Goal: Information Seeking & Learning: Find specific fact

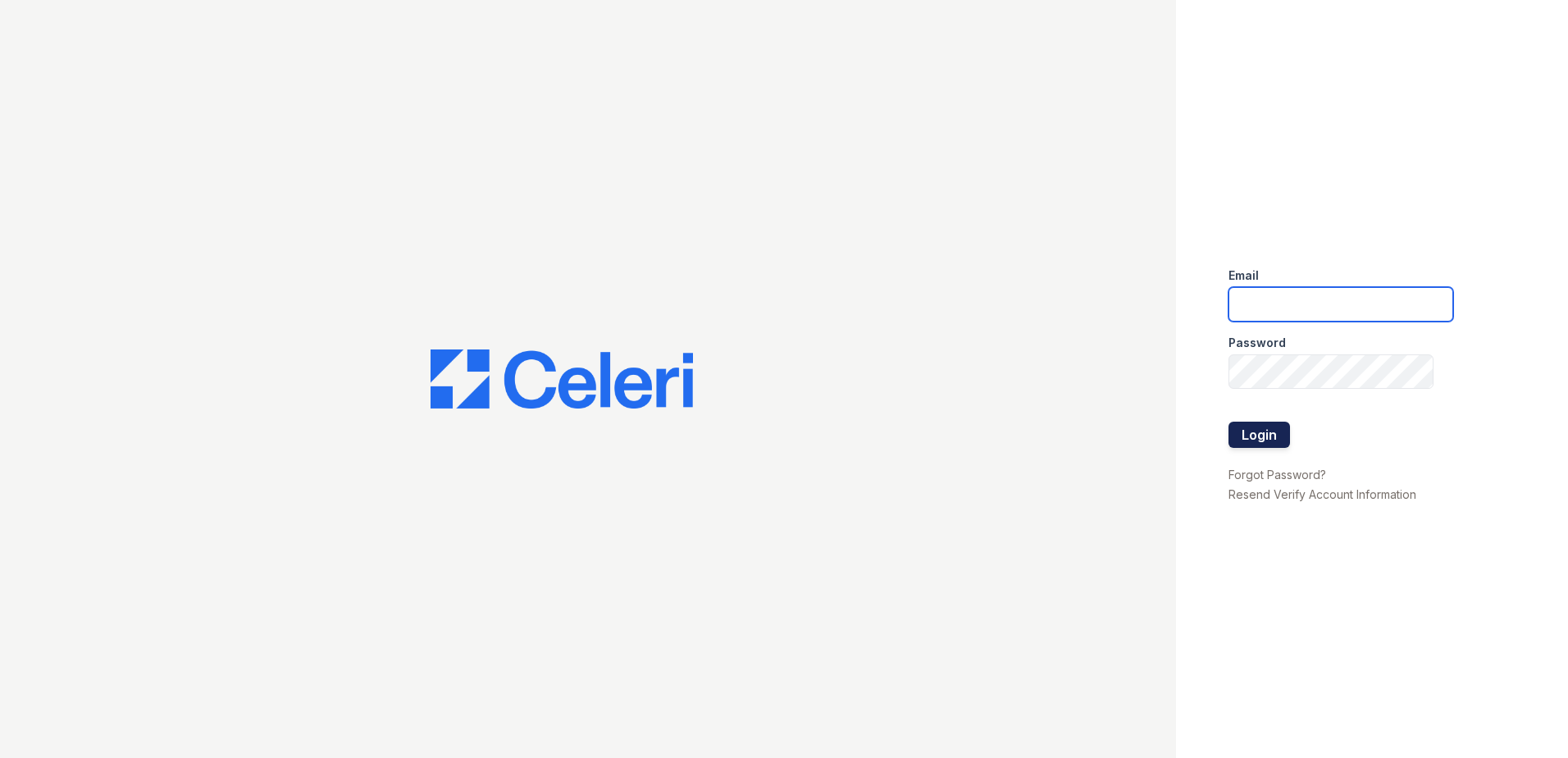
type input "[EMAIL_ADDRESS][DOMAIN_NAME]"
click at [1243, 430] on button "Login" at bounding box center [1259, 435] width 62 height 26
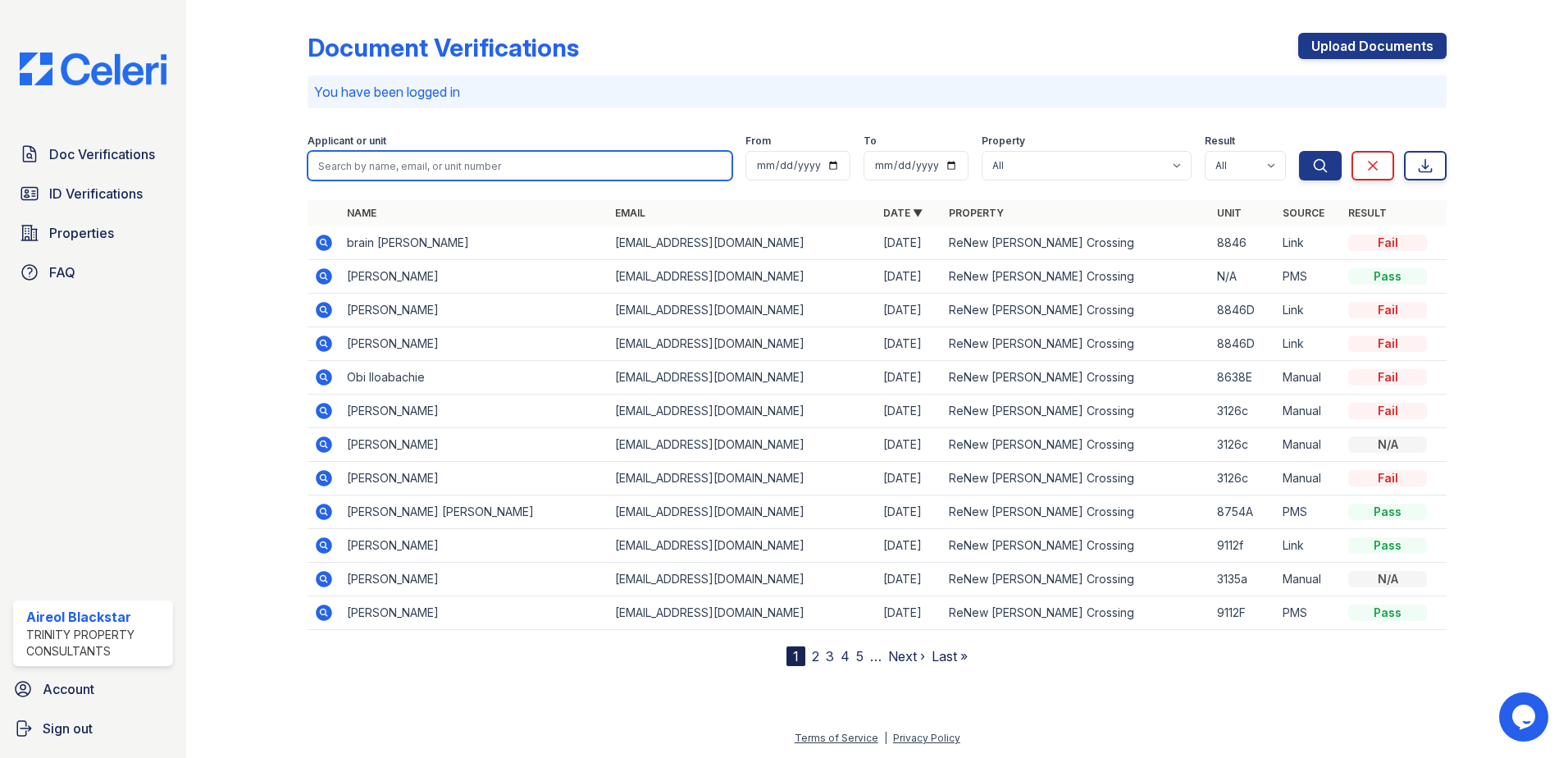
paste input "Bragon"
type input "Bragon"
click at [1299, 151] on button "Search" at bounding box center [1320, 166] width 43 height 30
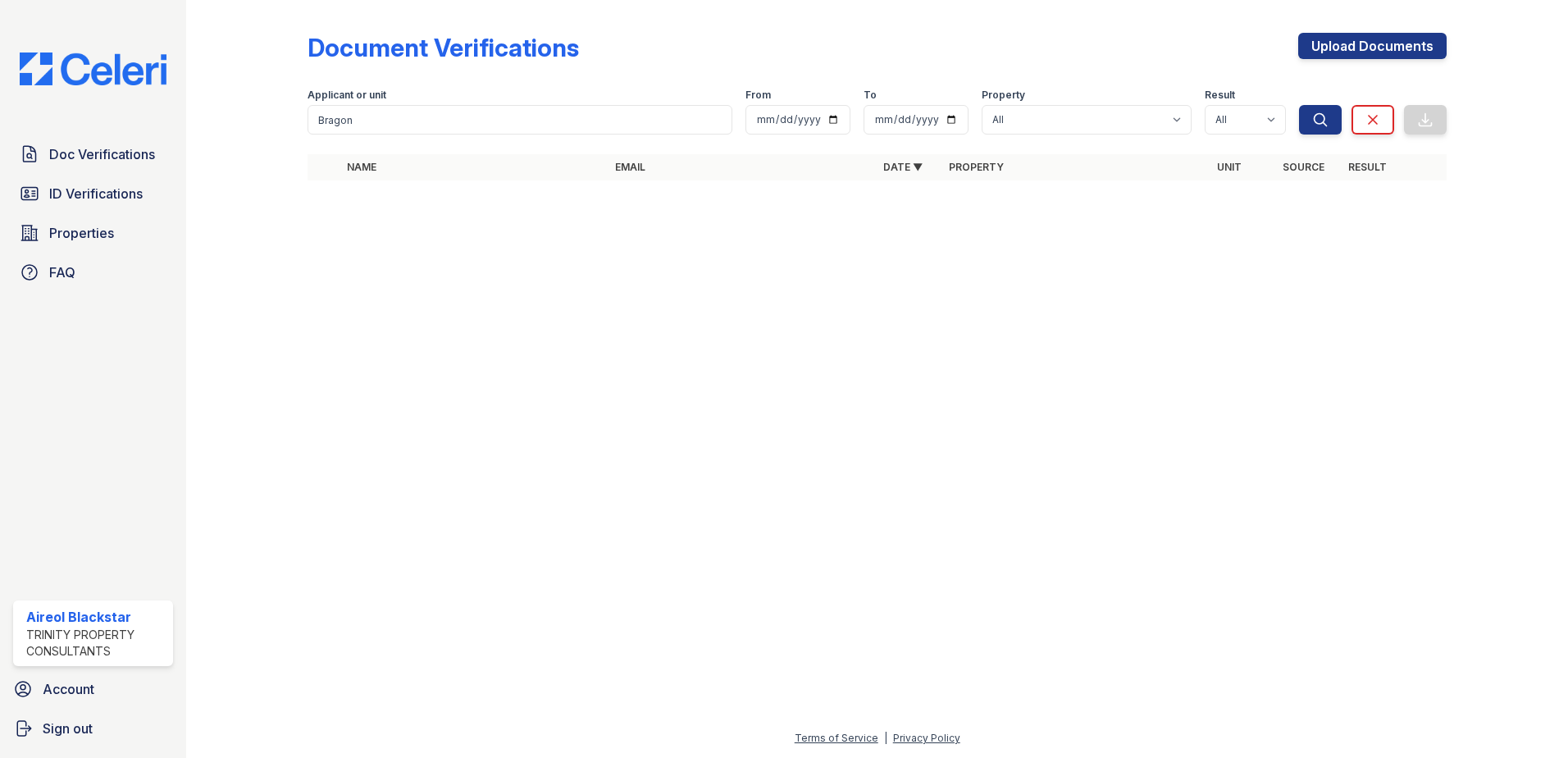
click at [252, 178] on div at bounding box center [260, 102] width 95 height 190
click at [81, 200] on span "ID Verifications" at bounding box center [96, 194] width 94 height 20
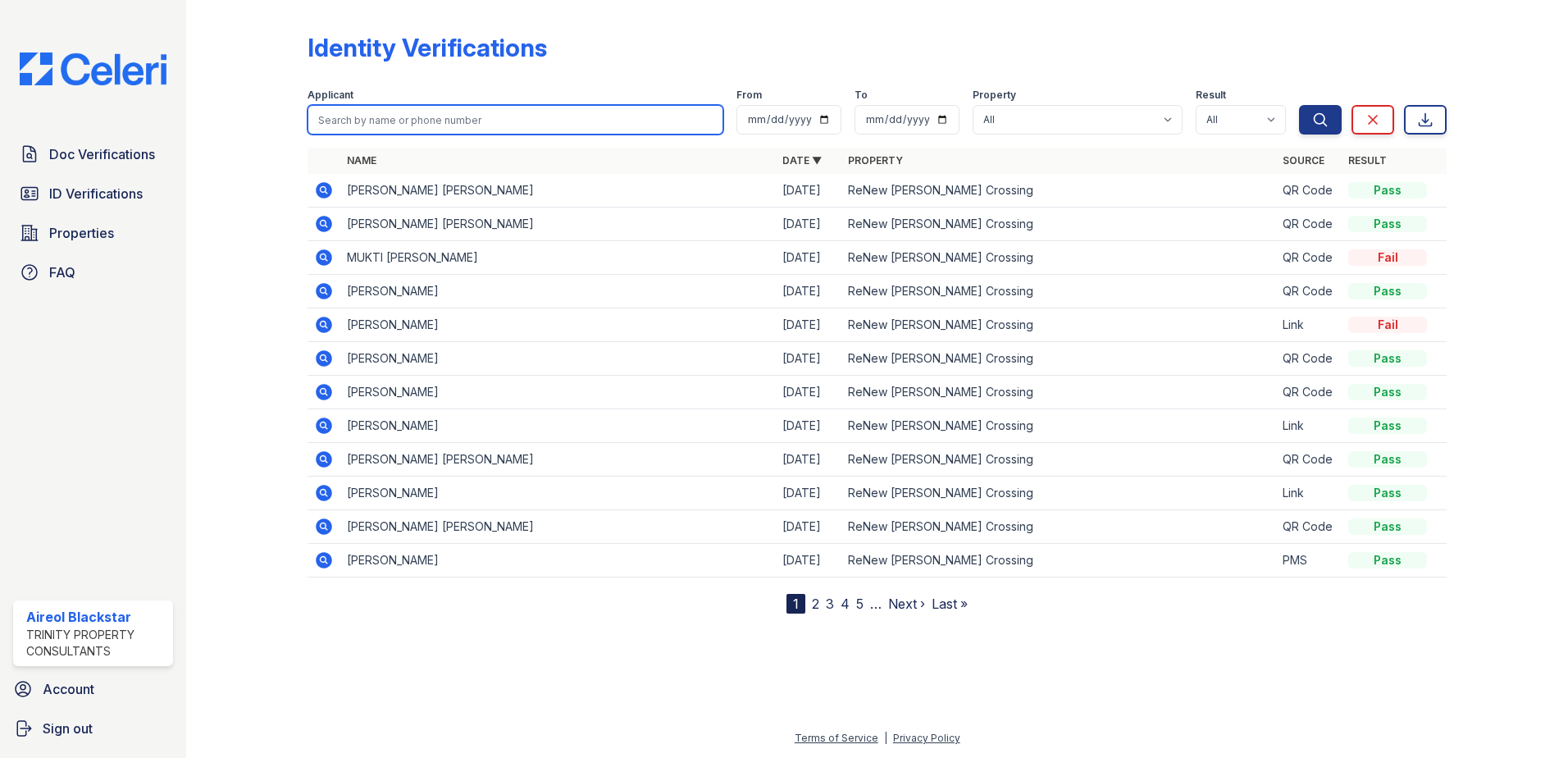
paste input "Bragon"
type input "Bragon"
click at [1299, 105] on button "Search" at bounding box center [1320, 120] width 43 height 30
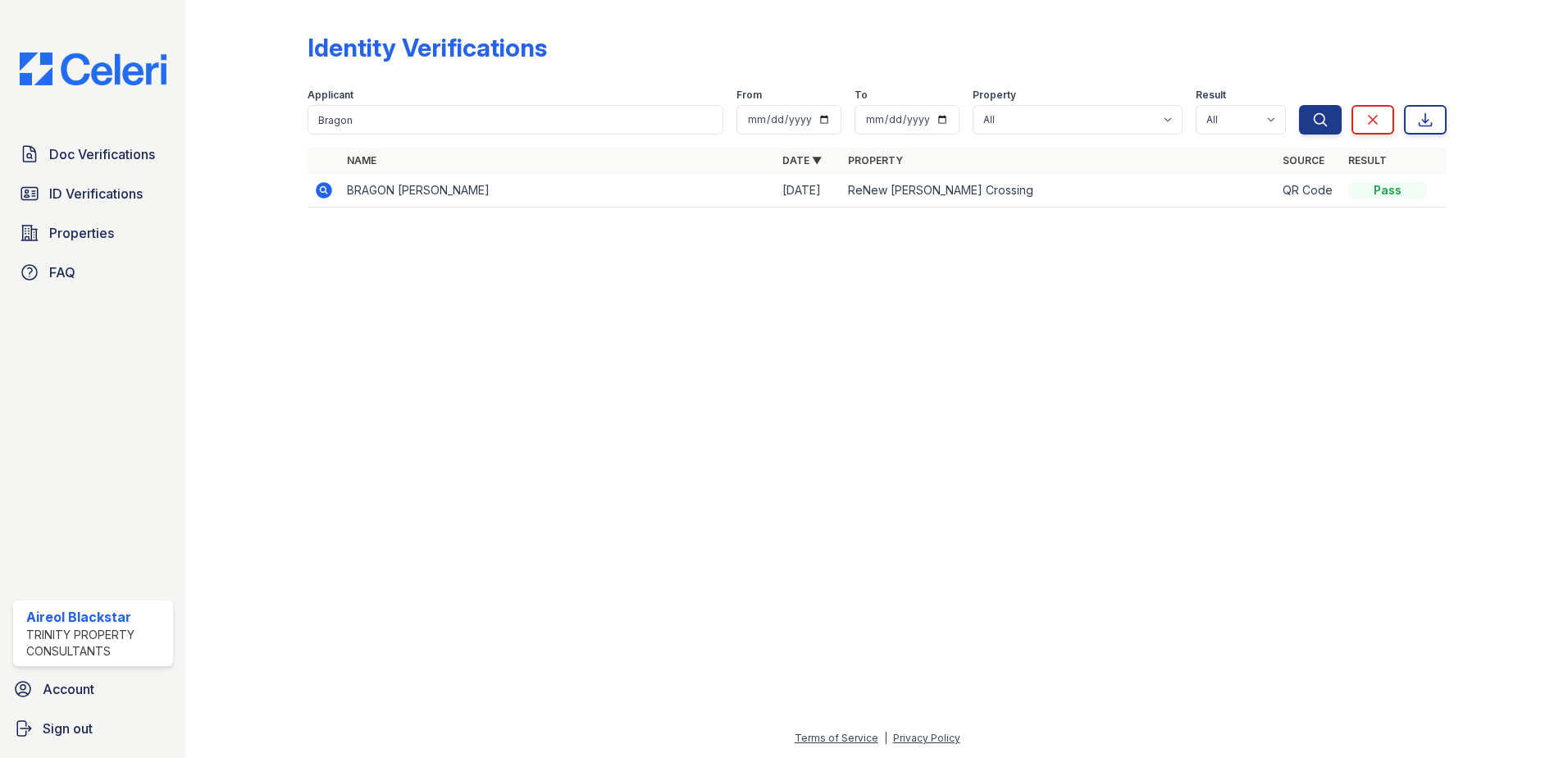
click at [323, 188] on icon at bounding box center [324, 190] width 20 height 20
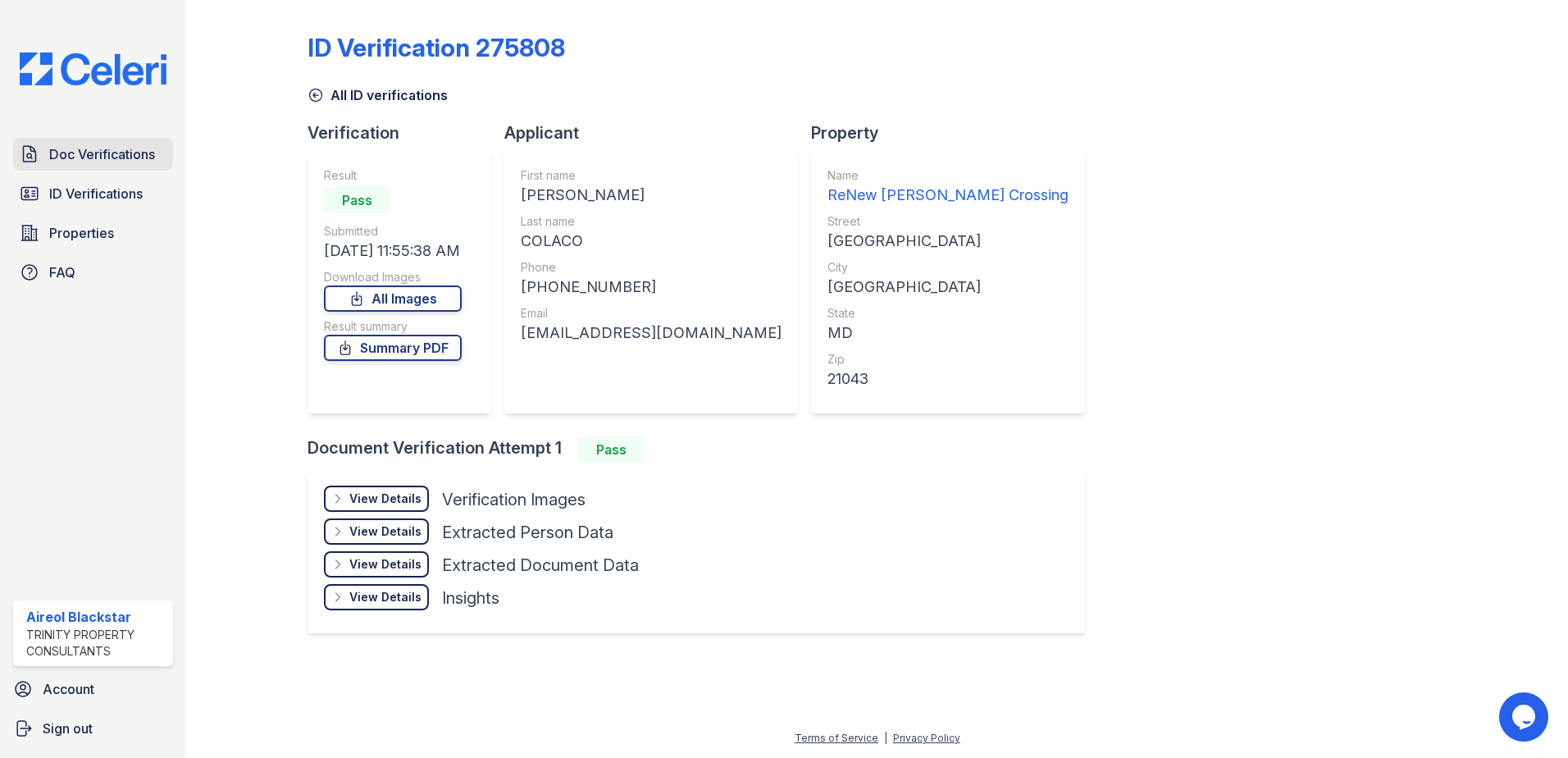
click at [97, 157] on span "Doc Verifications" at bounding box center [102, 154] width 106 height 20
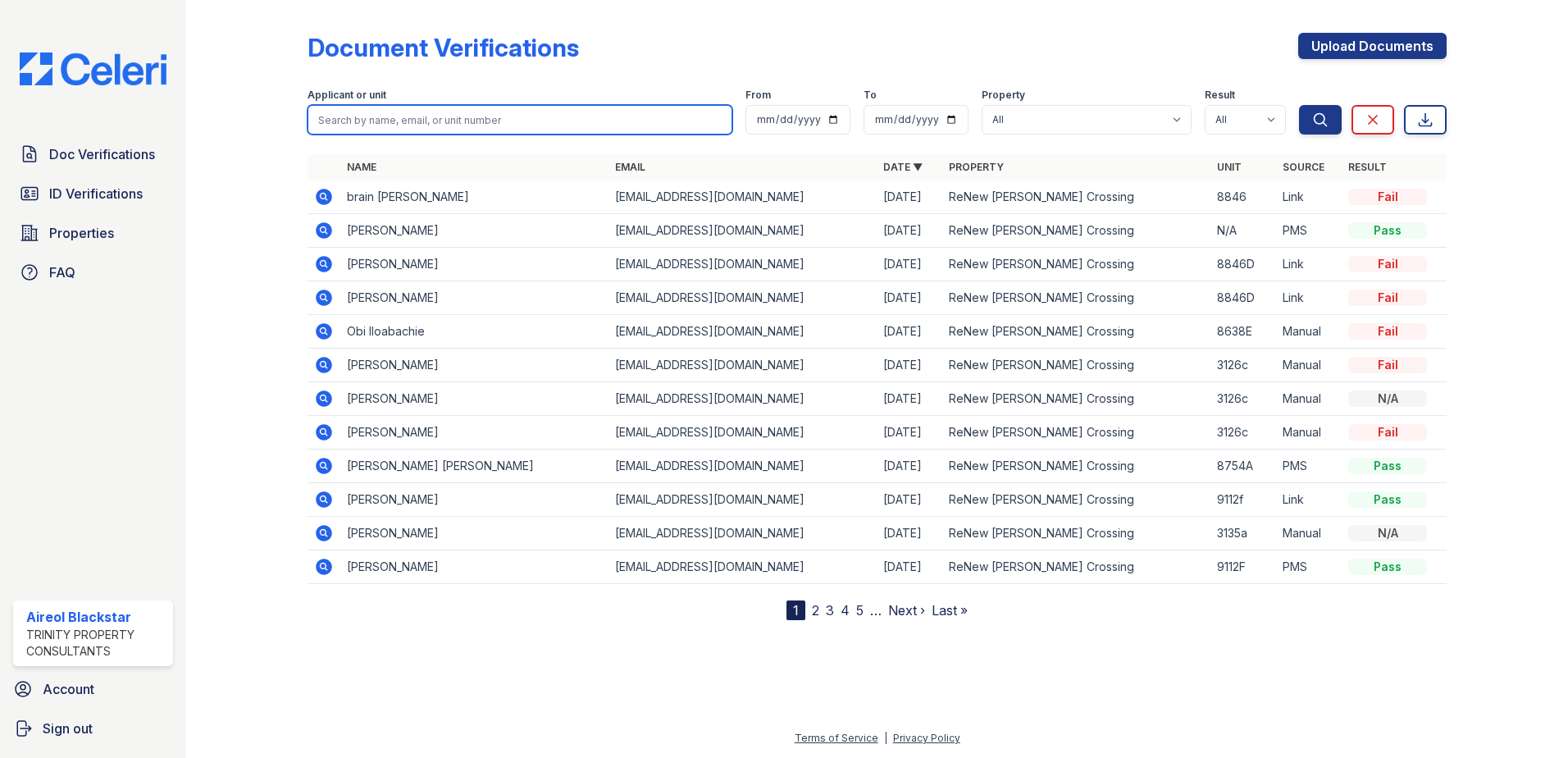
paste input "Bragon"
type input "Bragon"
click at [1299, 105] on button "Search" at bounding box center [1320, 120] width 43 height 30
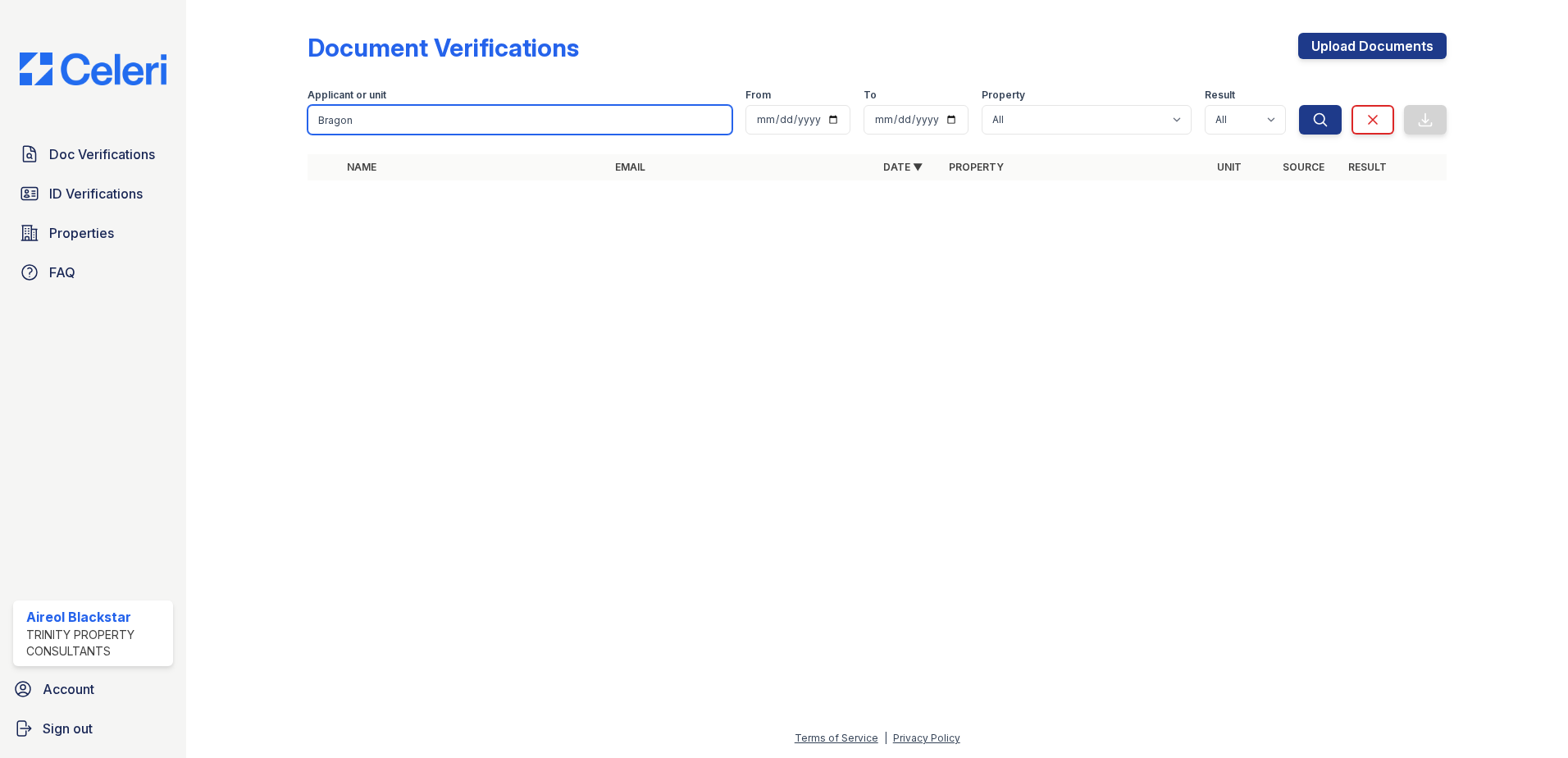
drag, startPoint x: 340, startPoint y: 128, endPoint x: 276, endPoint y: 129, distance: 64.0
click at [267, 129] on div "Document Verifications Upload Documents Filter Applicant or unit Bragon From To…" at bounding box center [877, 111] width 1329 height 223
drag, startPoint x: 325, startPoint y: 116, endPoint x: 454, endPoint y: 120, distance: 129.1
paste input "Colaco"
type input "Colaco"
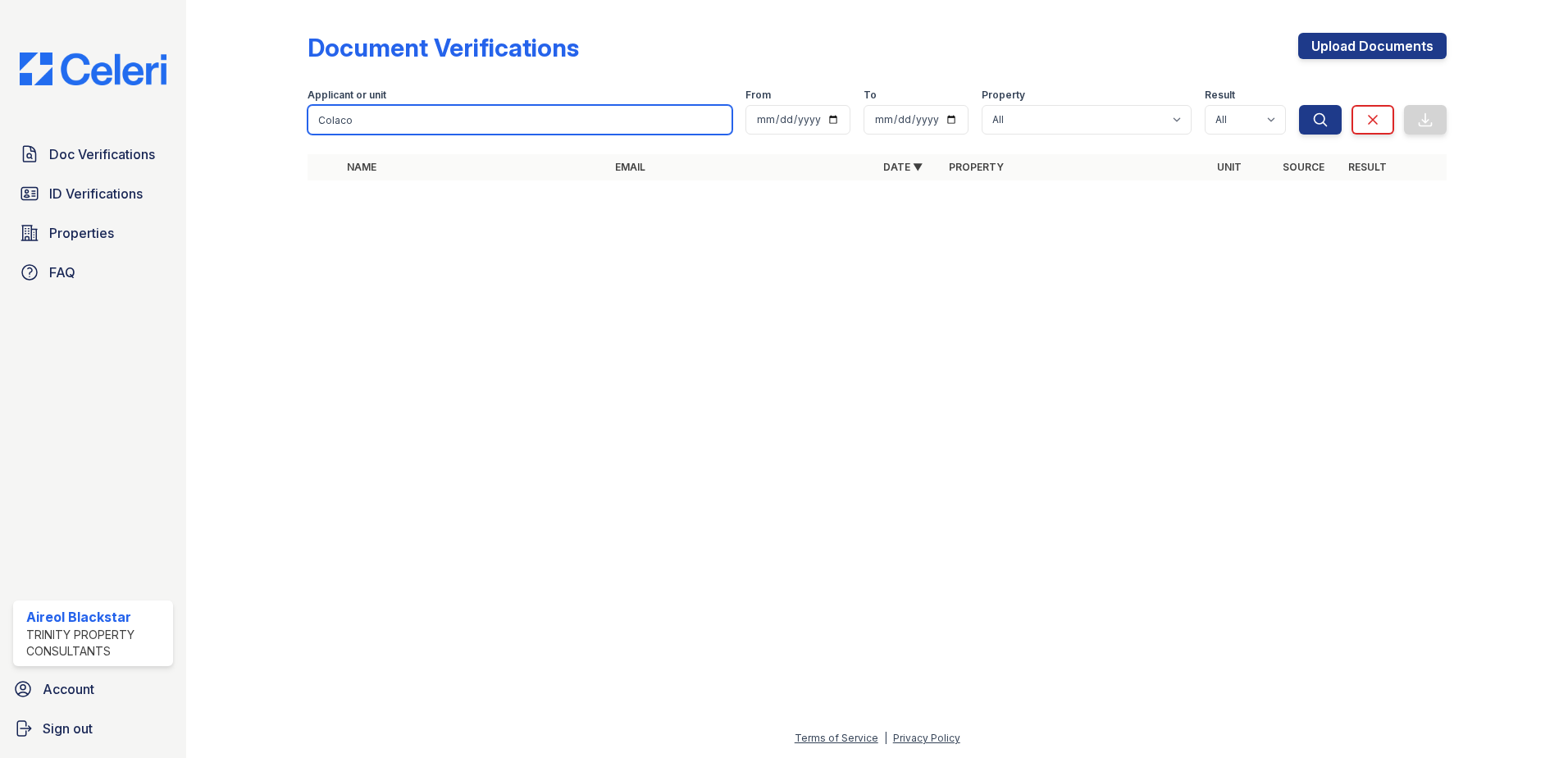
click at [1299, 105] on button "Search" at bounding box center [1320, 120] width 43 height 30
click at [443, 122] on input "Colaco" at bounding box center [520, 120] width 425 height 30
click at [1299, 105] on button "Search" at bounding box center [1320, 120] width 43 height 30
drag, startPoint x: 370, startPoint y: 130, endPoint x: 315, endPoint y: 122, distance: 55.6
click at [315, 122] on input "Colaco" at bounding box center [520, 120] width 425 height 30
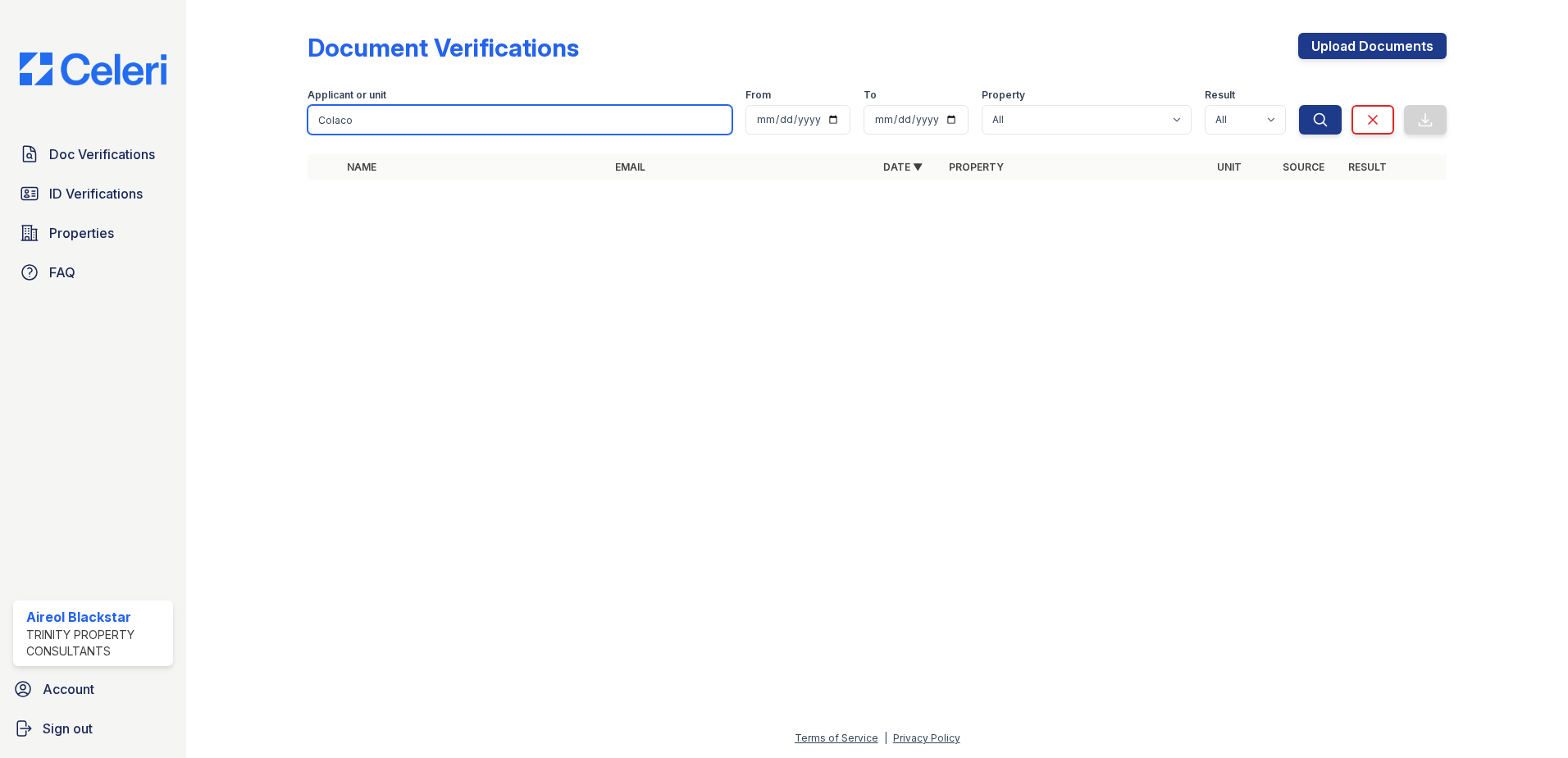
paste input "Daria"
type input "Daria"
click at [1299, 105] on button "Search" at bounding box center [1320, 120] width 43 height 30
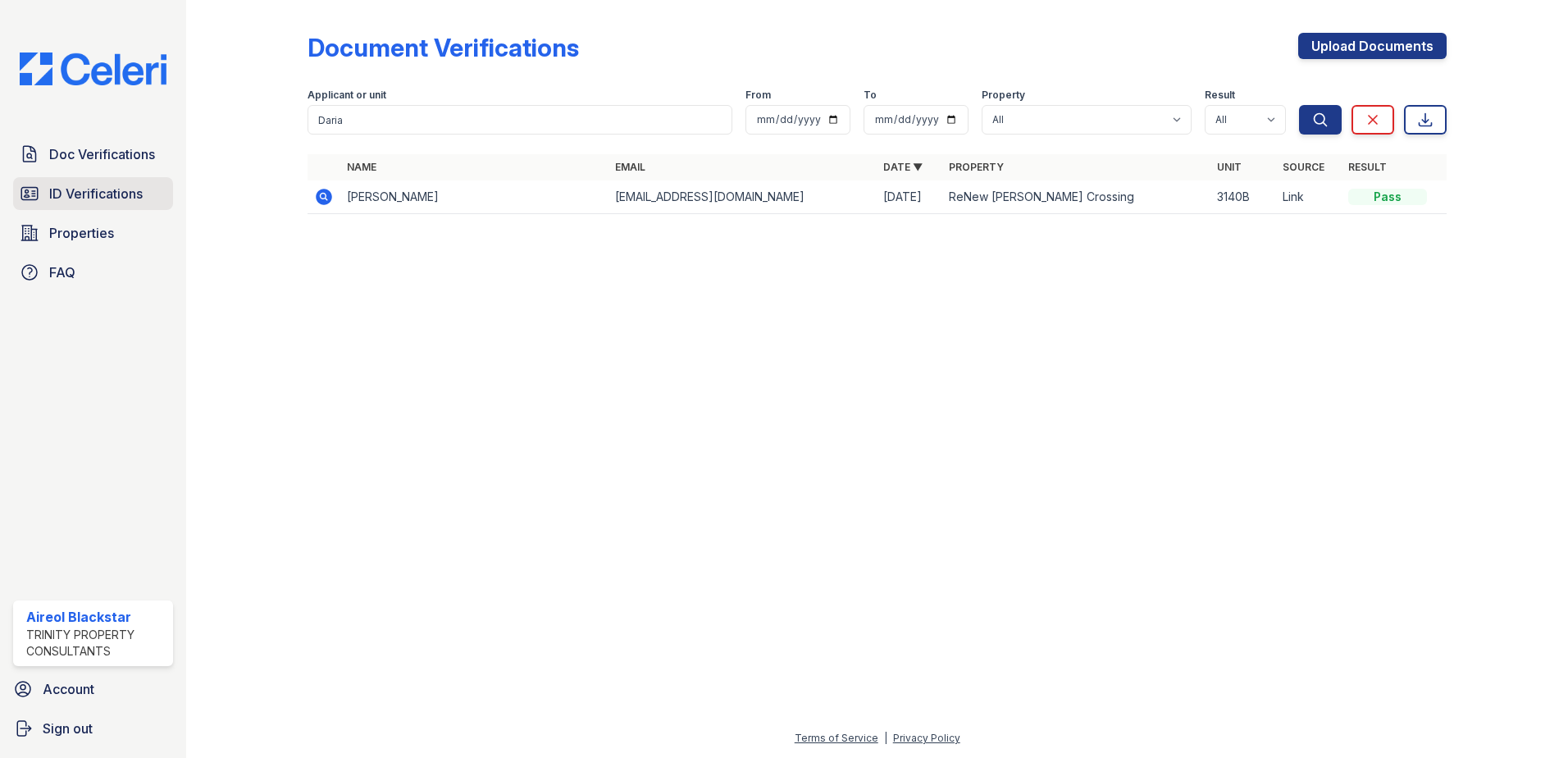
click at [93, 195] on span "ID Verifications" at bounding box center [96, 194] width 94 height 20
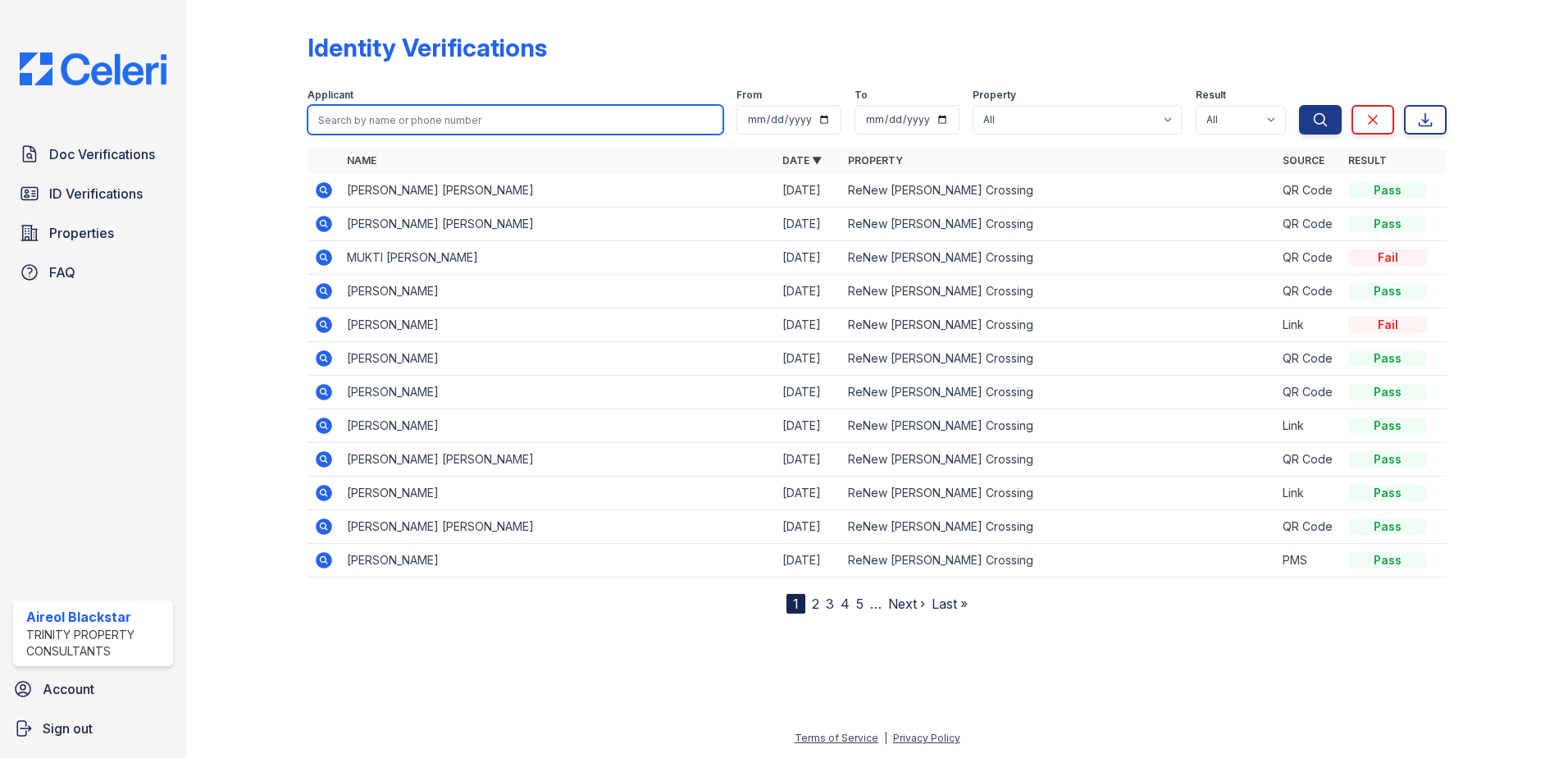
paste input "Daria"
type input "Daria"
click at [1299, 105] on button "Search" at bounding box center [1320, 120] width 43 height 30
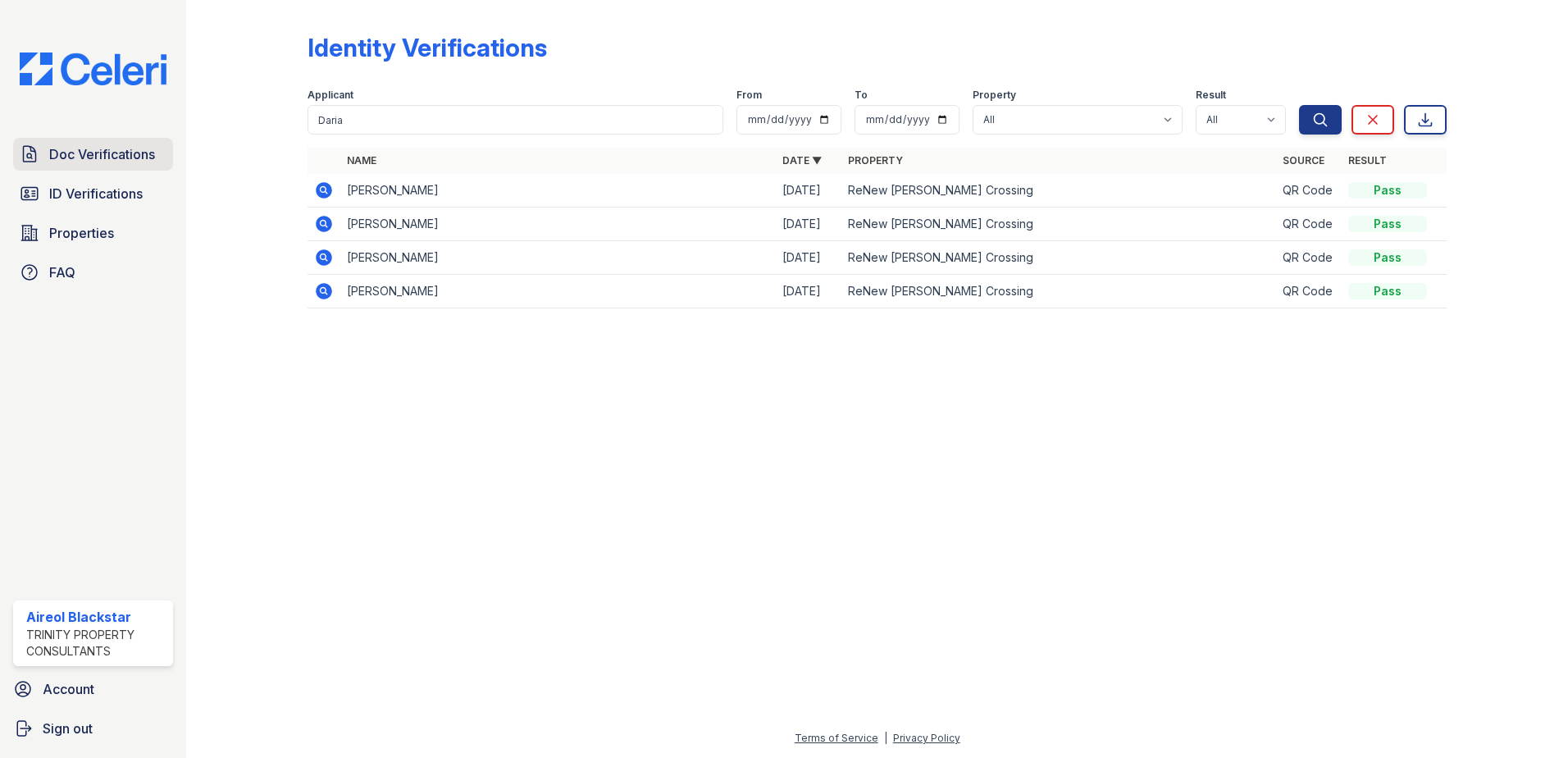
click at [75, 153] on span "Doc Verifications" at bounding box center [102, 154] width 106 height 20
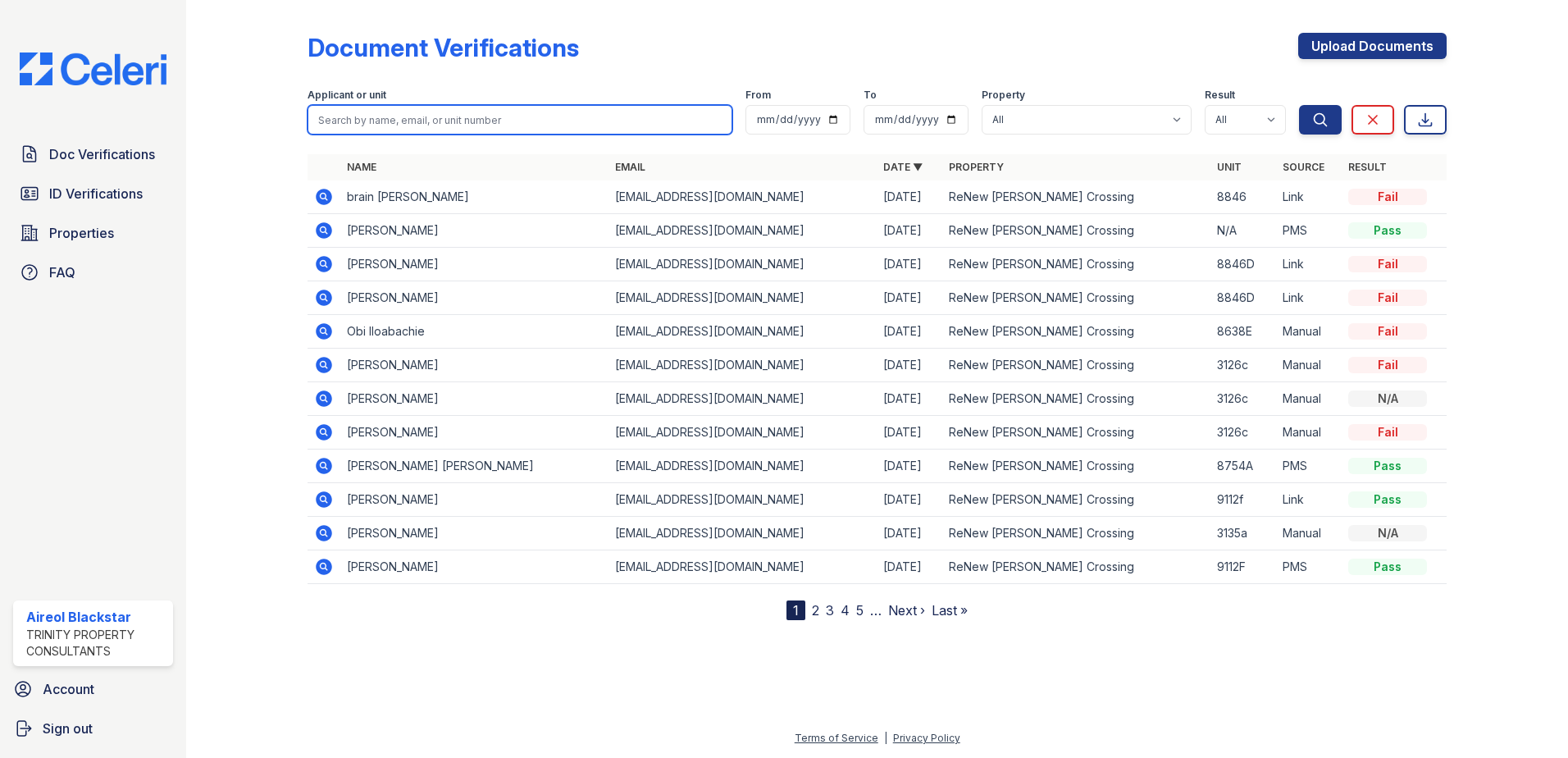
paste input "Daria"
type input "Daria"
click at [1299, 105] on button "Search" at bounding box center [1320, 120] width 43 height 30
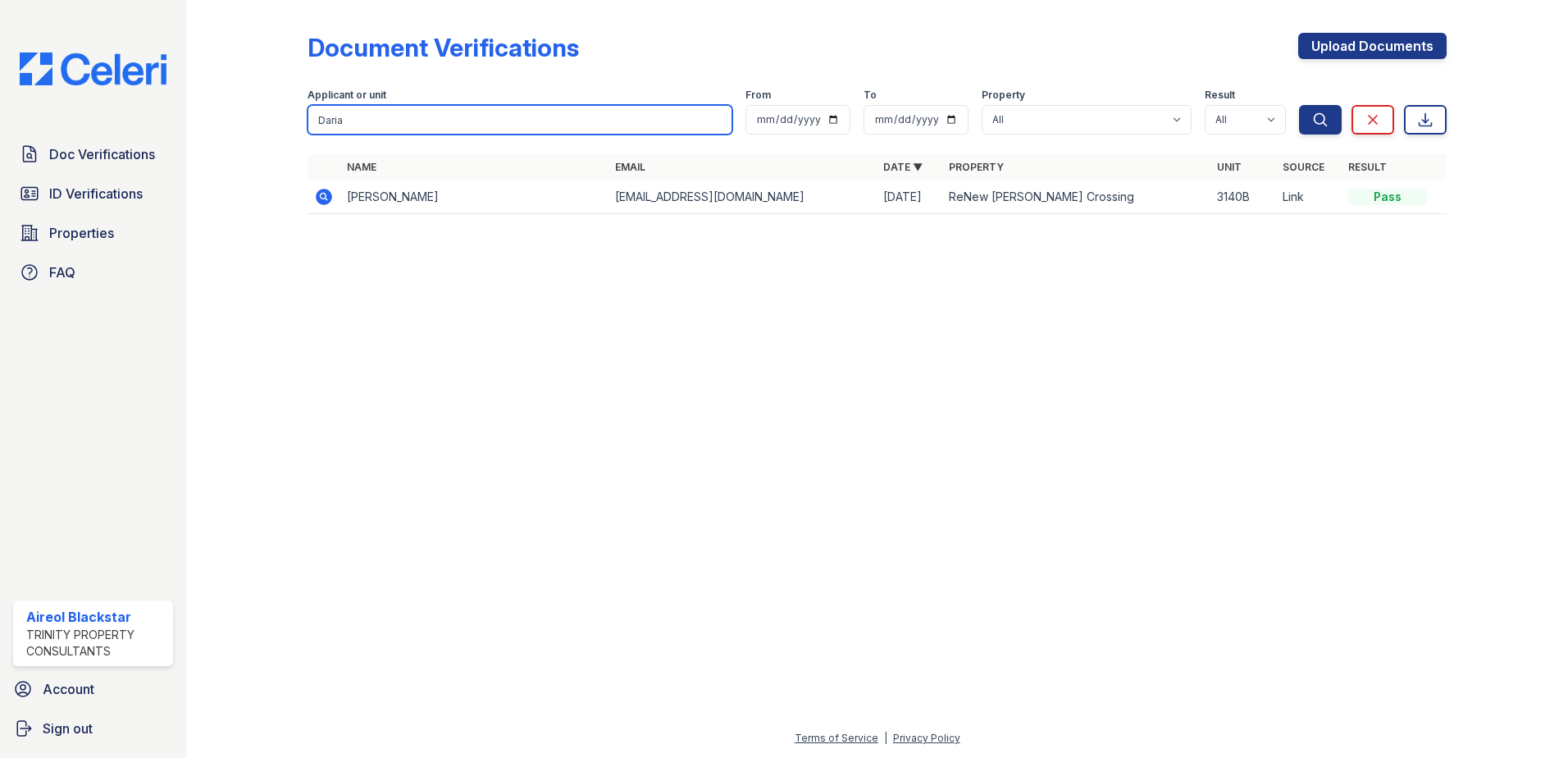
drag, startPoint x: 382, startPoint y: 125, endPoint x: 319, endPoint y: 129, distance: 63.1
click at [319, 129] on input "Daria" at bounding box center [520, 120] width 425 height 30
paste input "Escamill"
type input "Escamilla"
click at [1299, 105] on button "Search" at bounding box center [1320, 120] width 43 height 30
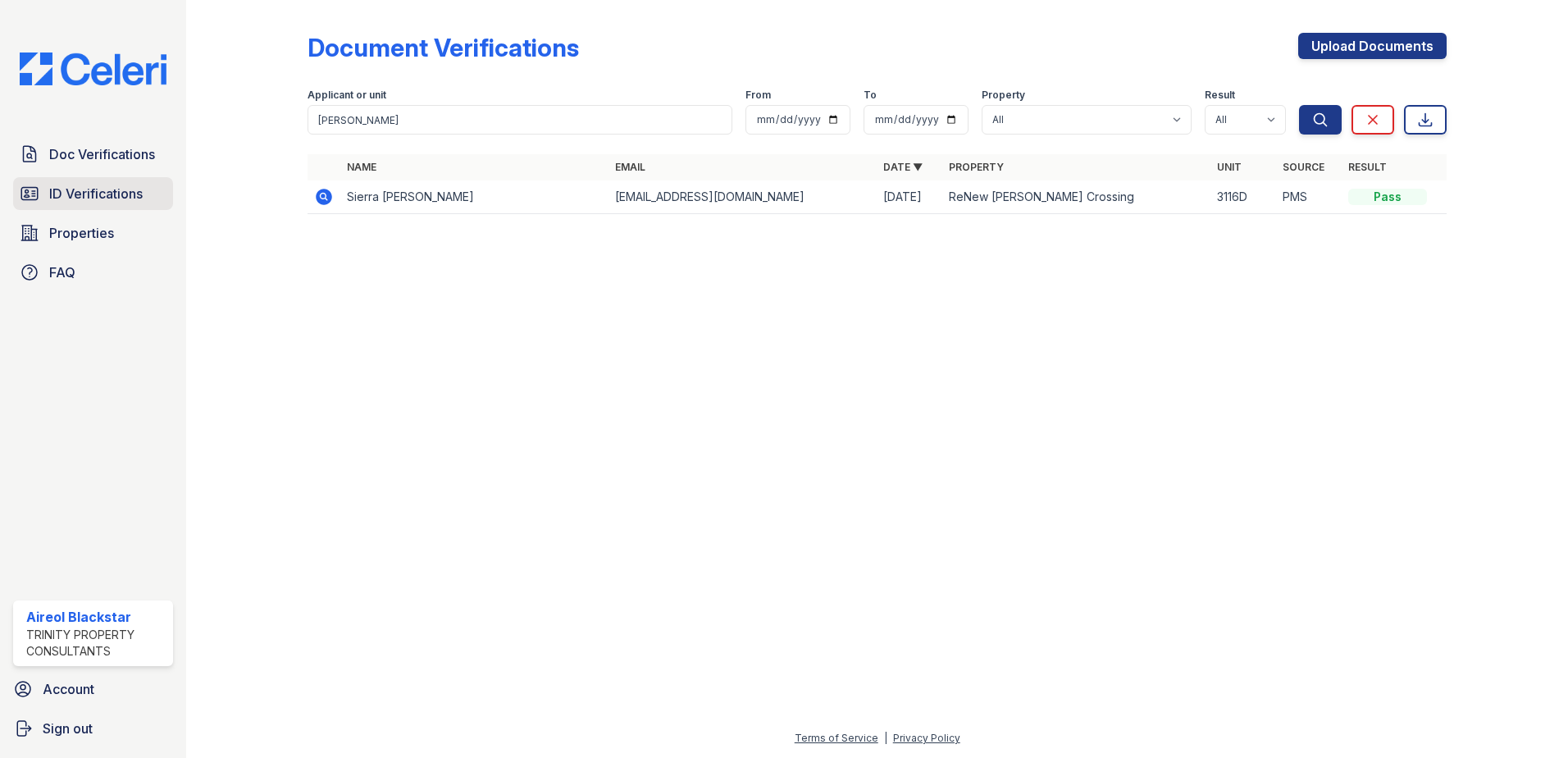
click at [56, 191] on span "ID Verifications" at bounding box center [96, 194] width 94 height 20
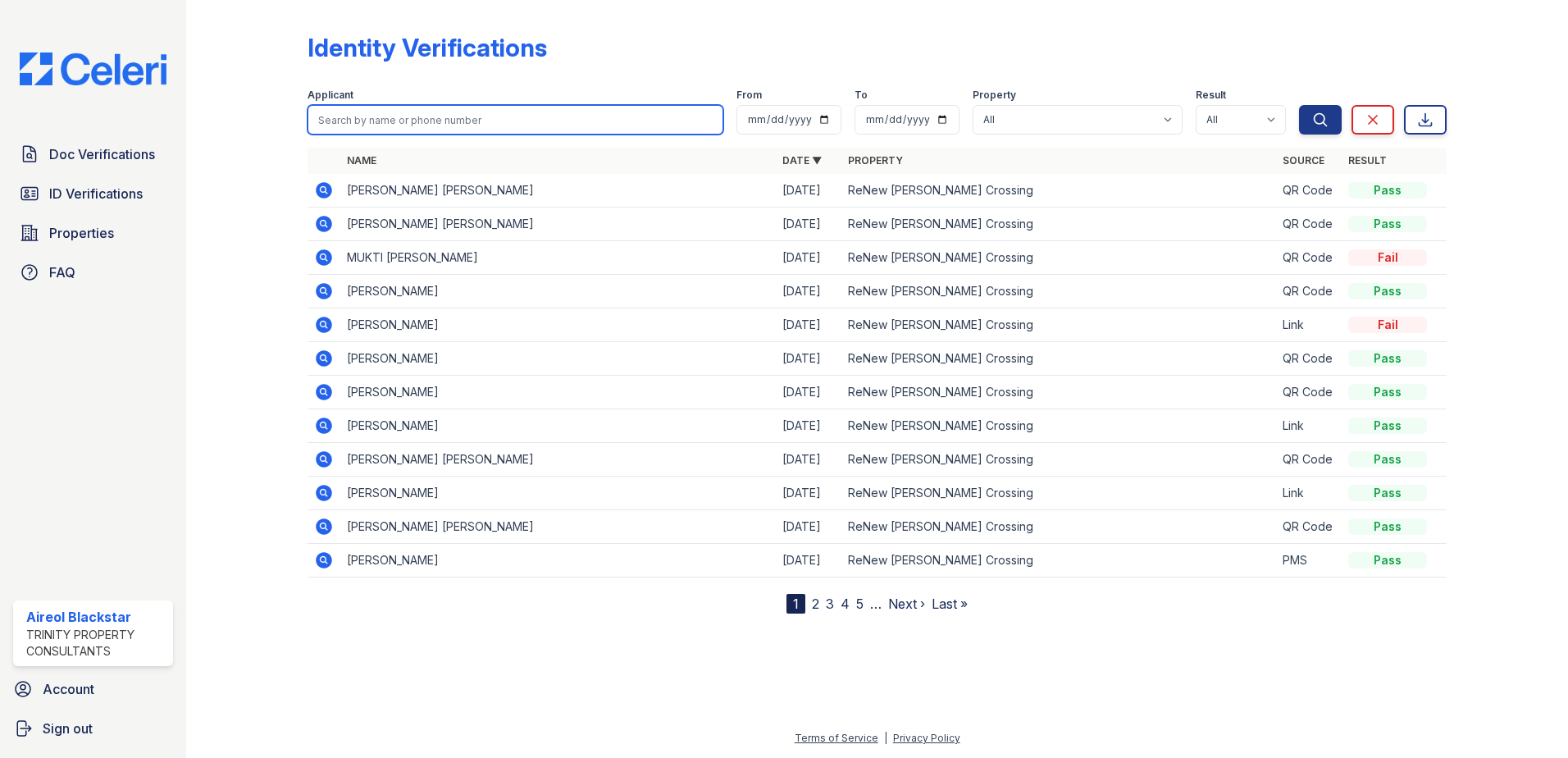
paste input "Escamilla"
type input "Escamilla"
click at [1299, 105] on button "Search" at bounding box center [1320, 120] width 43 height 30
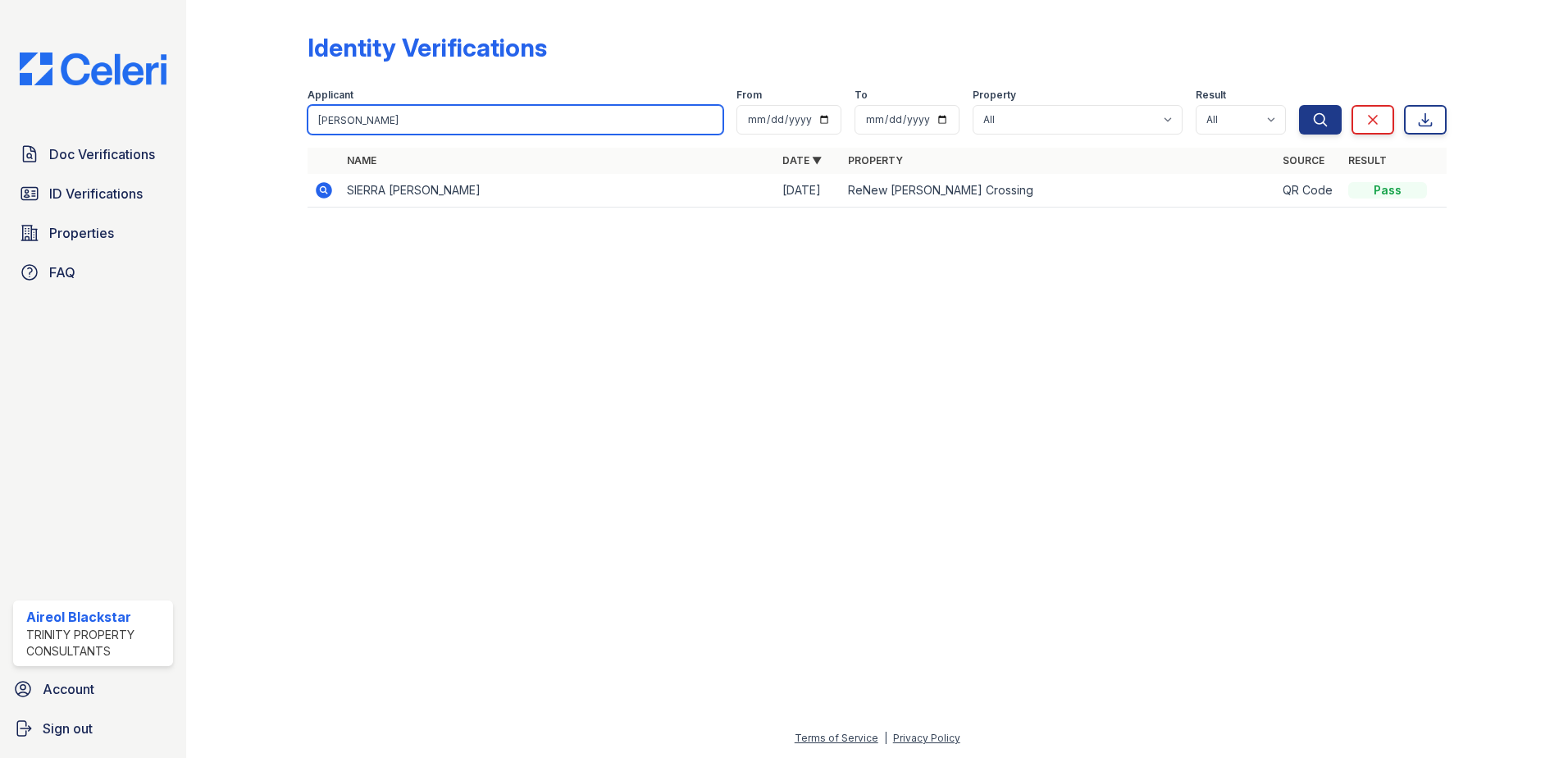
drag, startPoint x: 387, startPoint y: 119, endPoint x: 261, endPoint y: 129, distance: 126.4
click at [261, 129] on div "Identity Verifications Filter Applicant Escamilla From To Property All ReNew Ho…" at bounding box center [877, 125] width 1329 height 250
paste input "Sorillo, Shantell"
type input "Sorillo, Shantell"
click at [1299, 105] on button "Search" at bounding box center [1320, 120] width 43 height 30
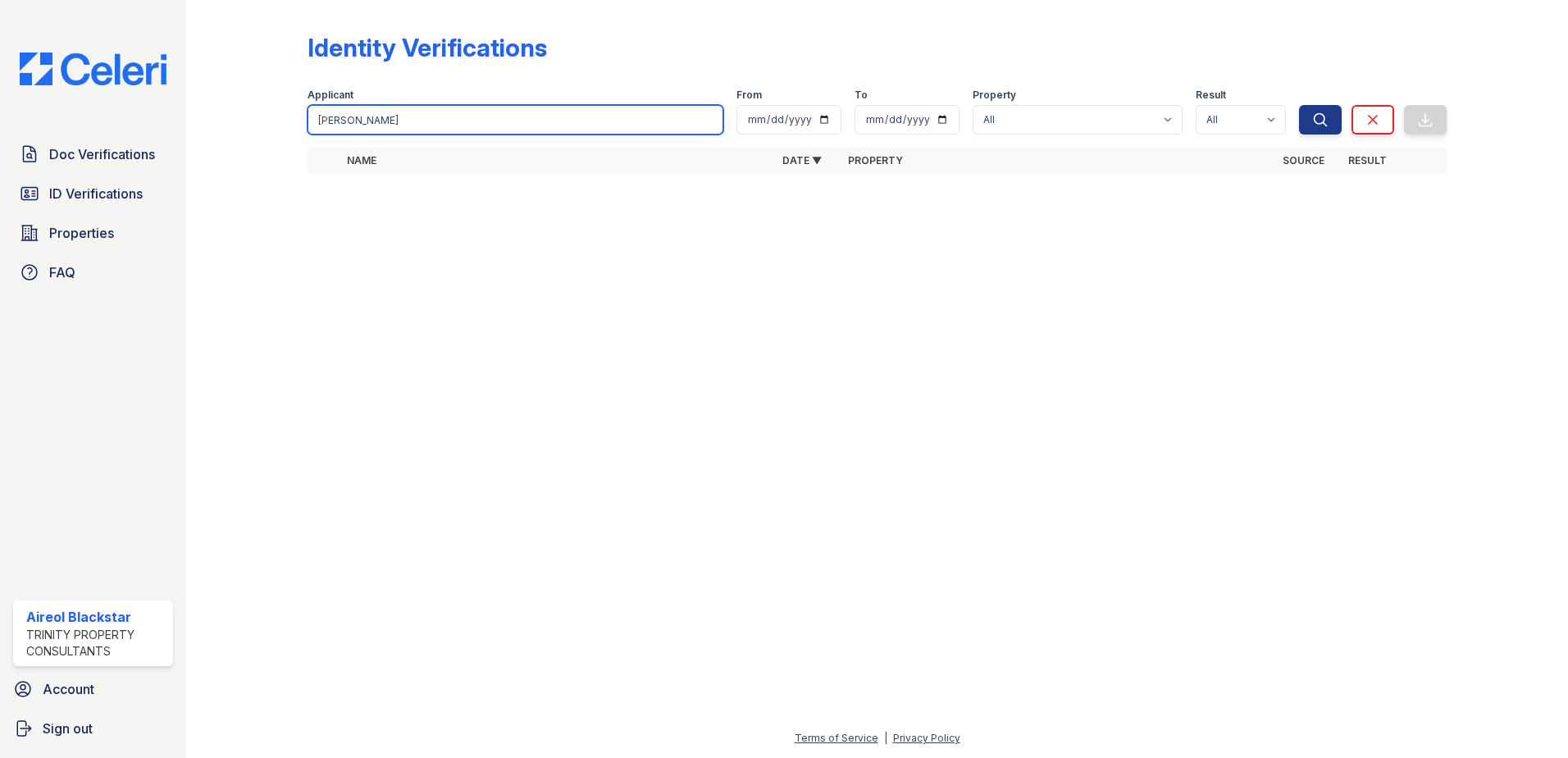
drag, startPoint x: 353, startPoint y: 119, endPoint x: 304, endPoint y: 123, distance: 49.2
click at [304, 123] on div "Identity Verifications Filter Applicant Sorillo, Shantell From To Property All …" at bounding box center [877, 109] width 1329 height 217
type input "Shantell"
click at [1299, 105] on button "Search" at bounding box center [1320, 120] width 43 height 30
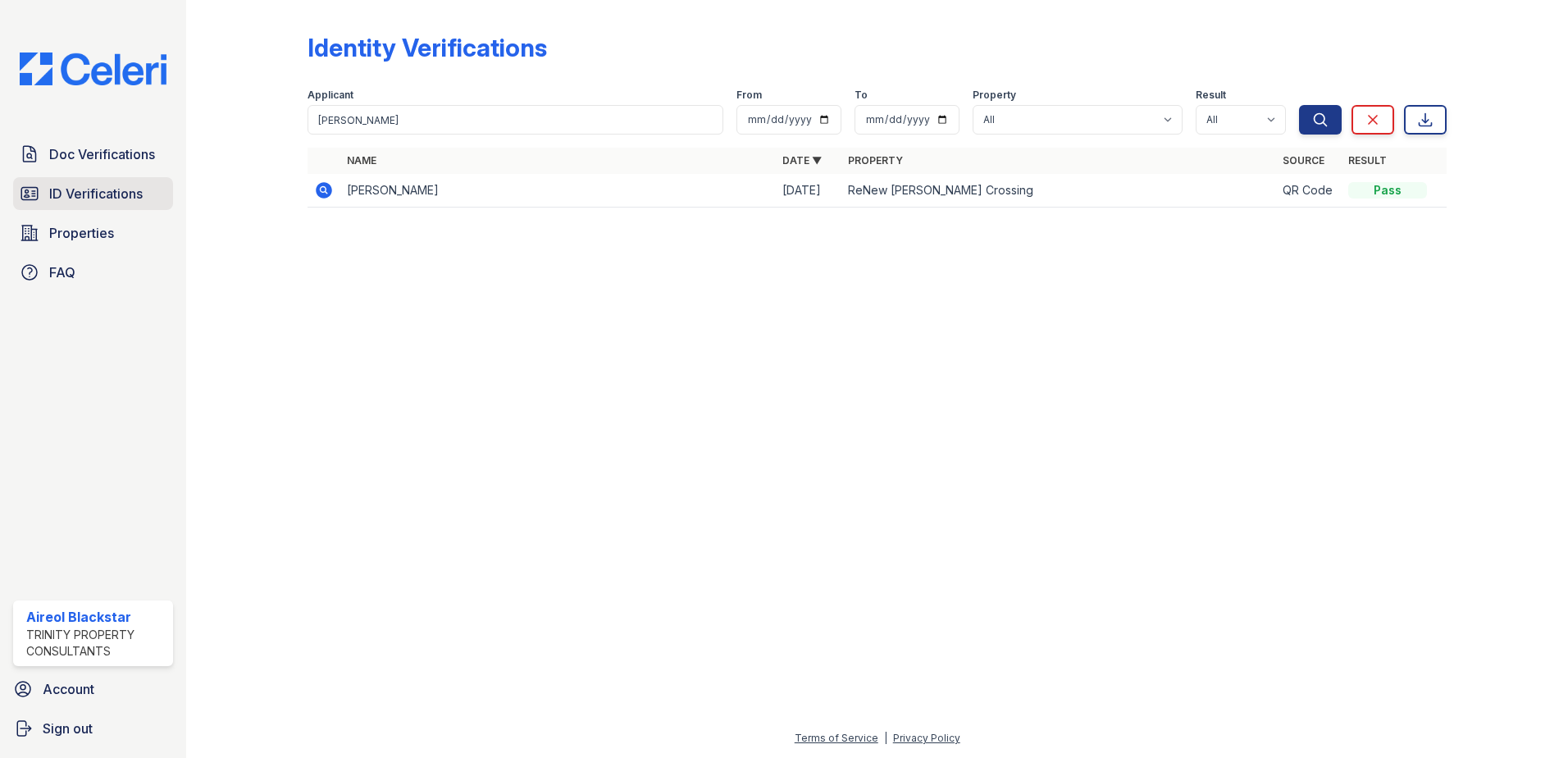
click at [103, 194] on span "ID Verifications" at bounding box center [96, 194] width 94 height 20
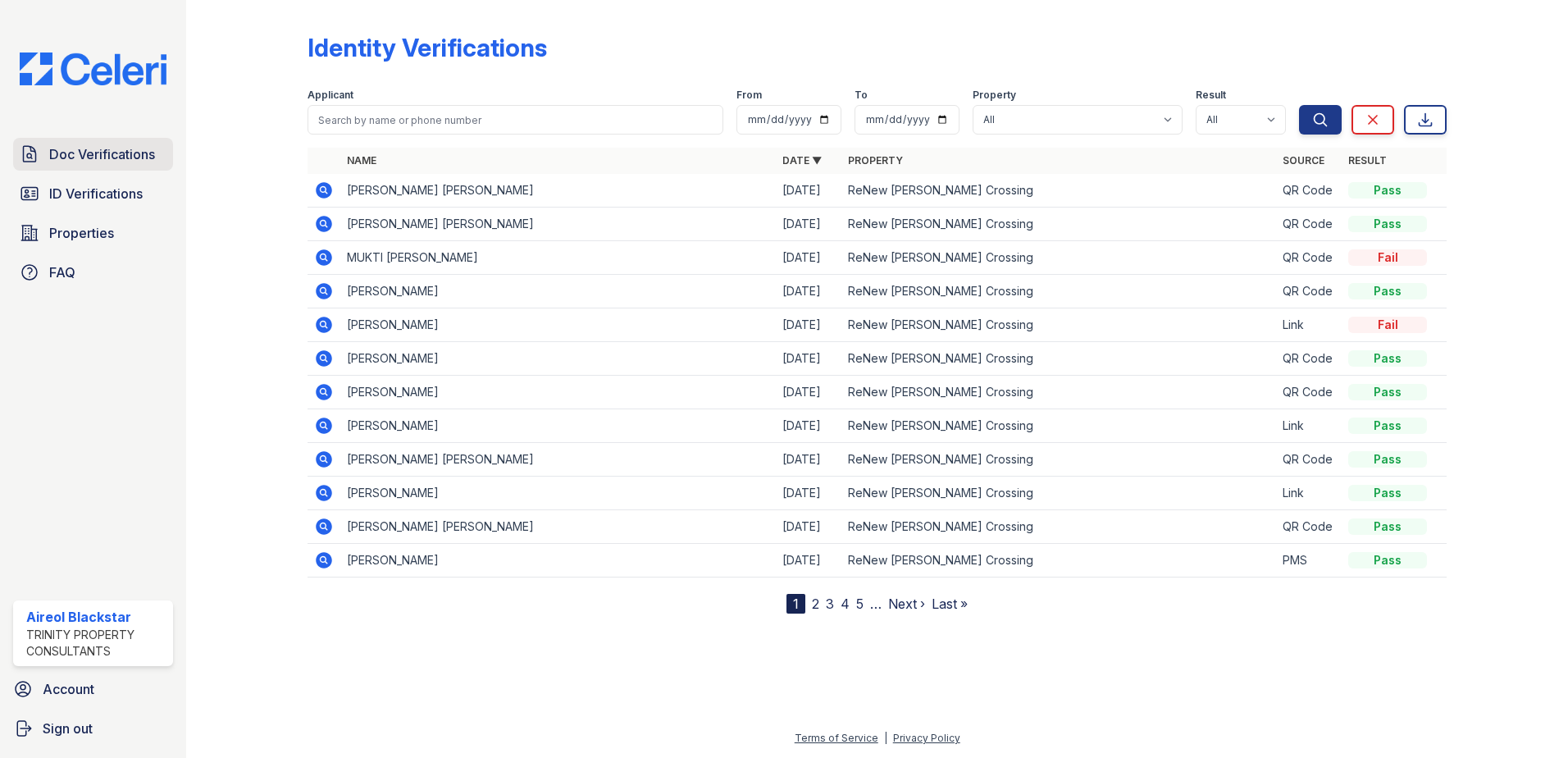
click at [104, 153] on span "Doc Verifications" at bounding box center [102, 154] width 106 height 20
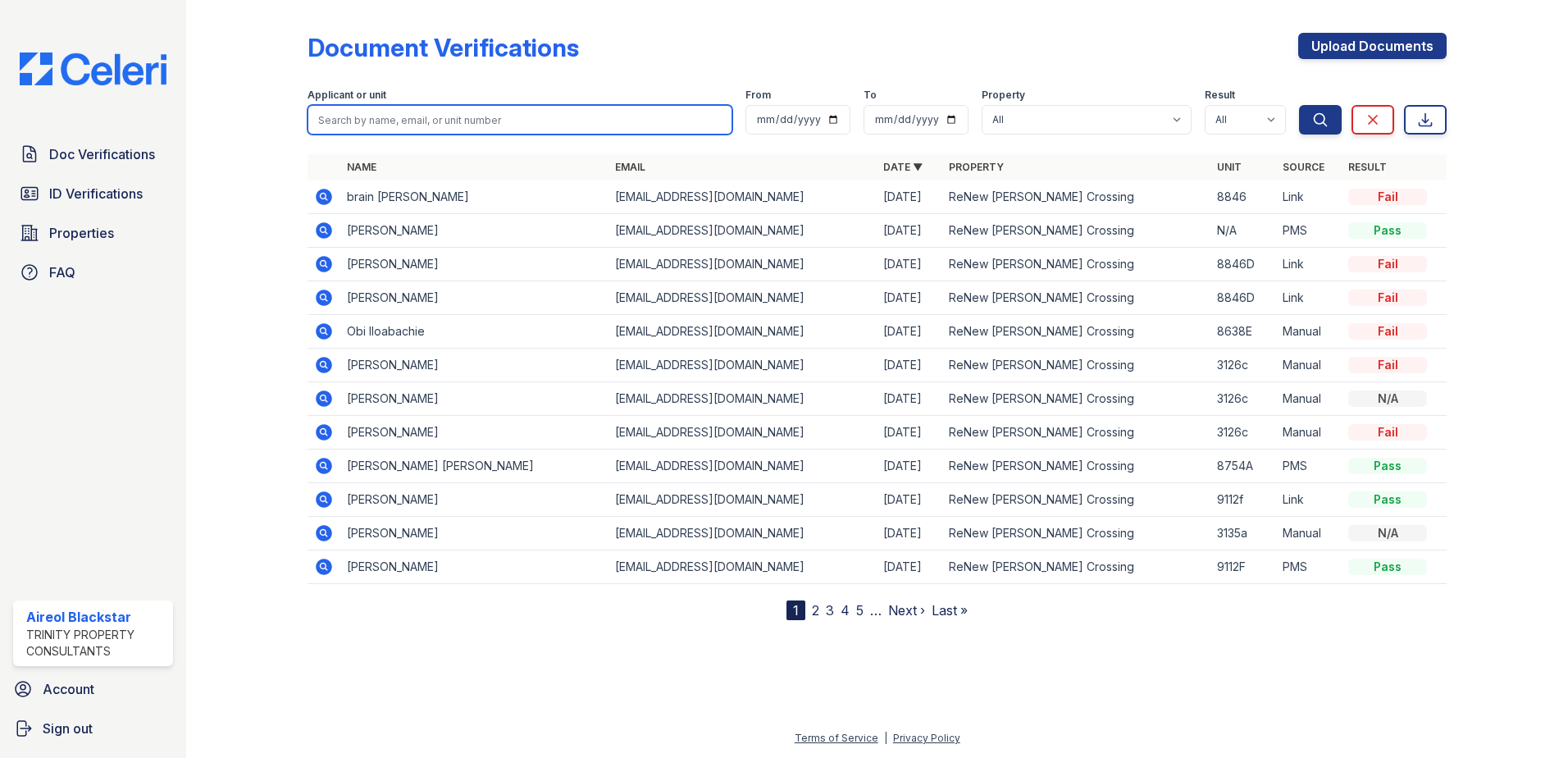
paste input "Sorillo, Shantell"
type input "Sorillo, Shantell"
click at [1299, 105] on button "Search" at bounding box center [1320, 120] width 43 height 30
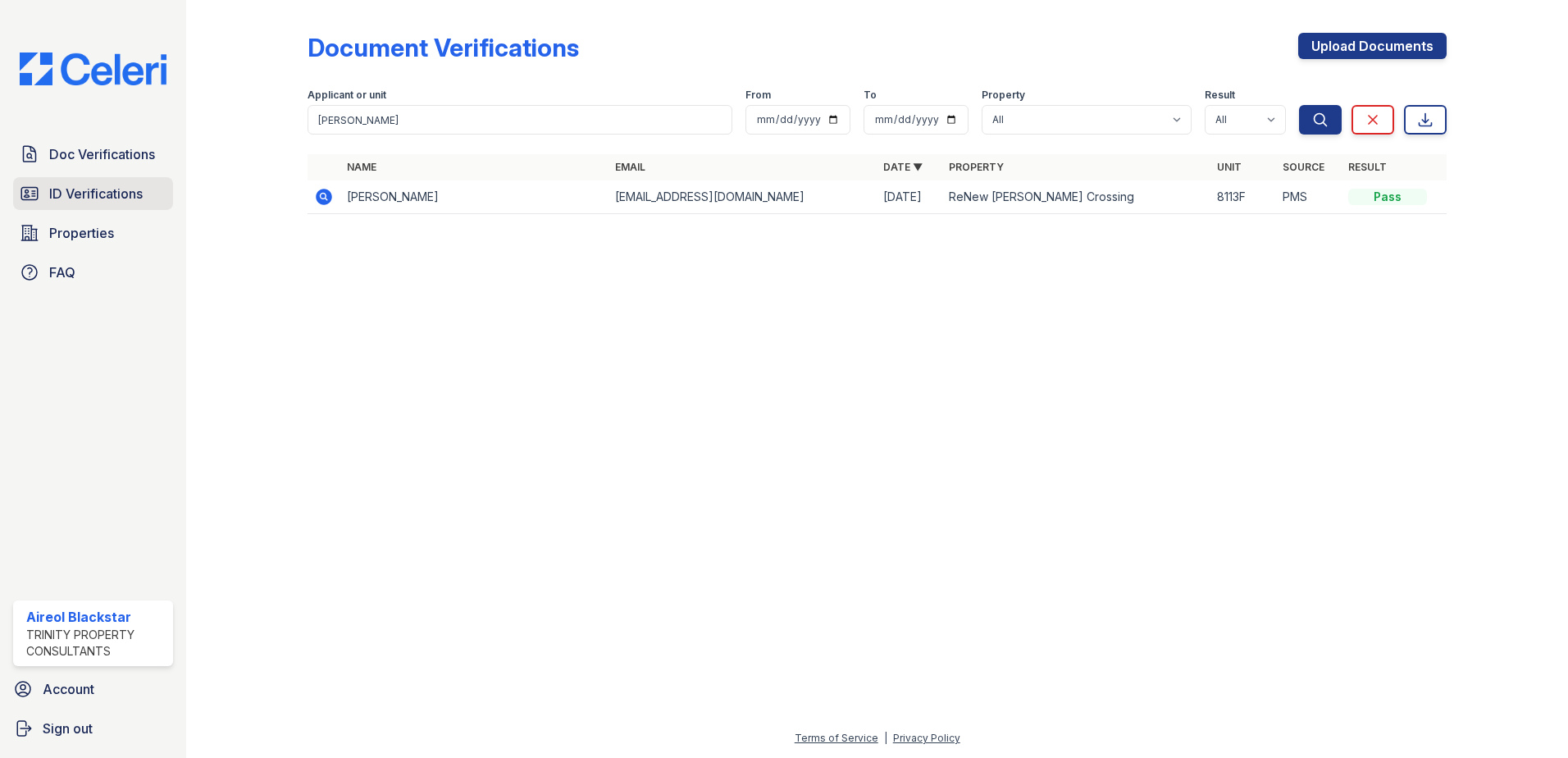
click at [75, 198] on span "ID Verifications" at bounding box center [96, 194] width 94 height 20
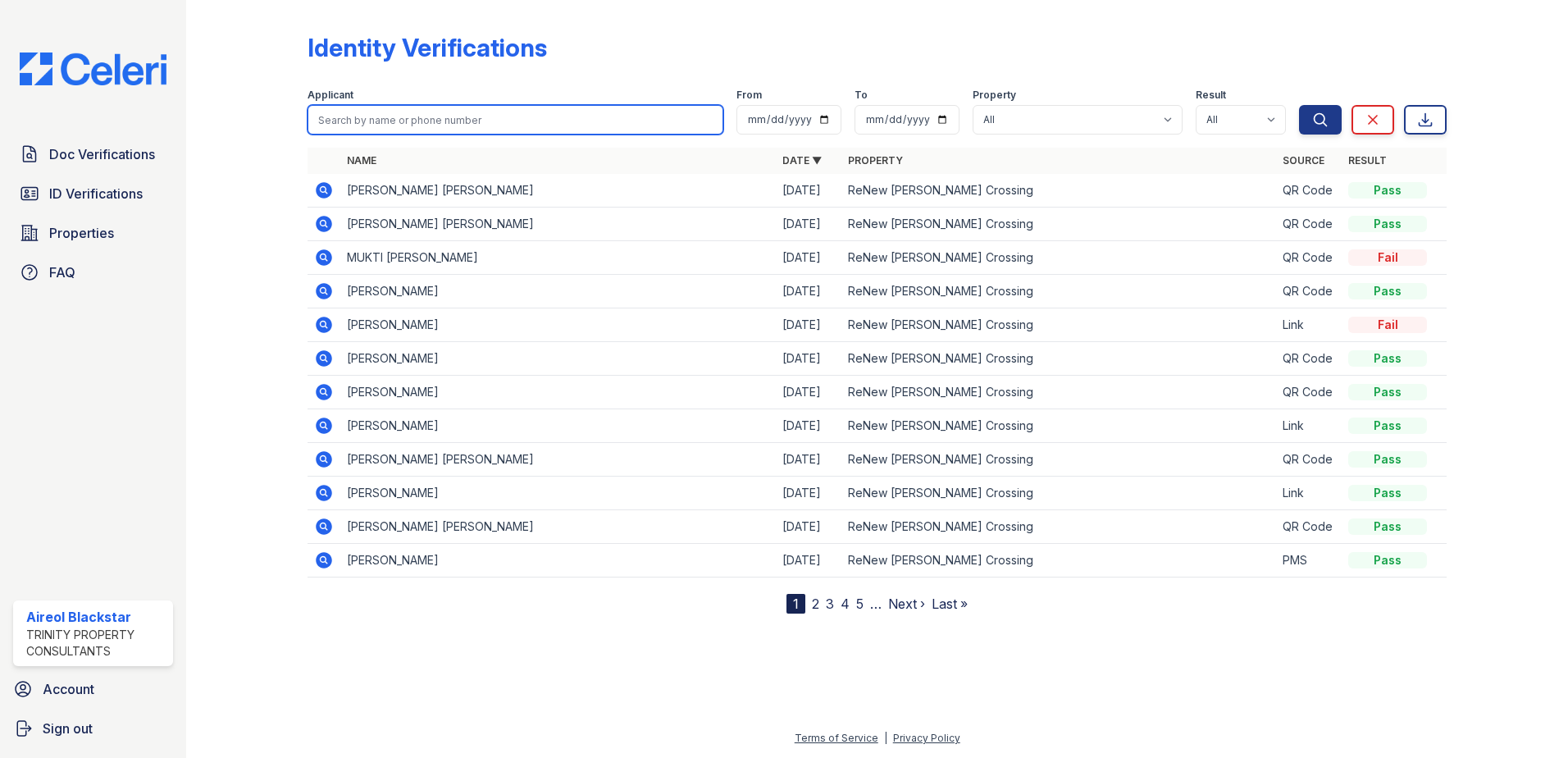
paste input "Sorillo, Shantell"
type input "Sorillo, Shantell"
click at [1299, 105] on button "Search" at bounding box center [1320, 120] width 43 height 30
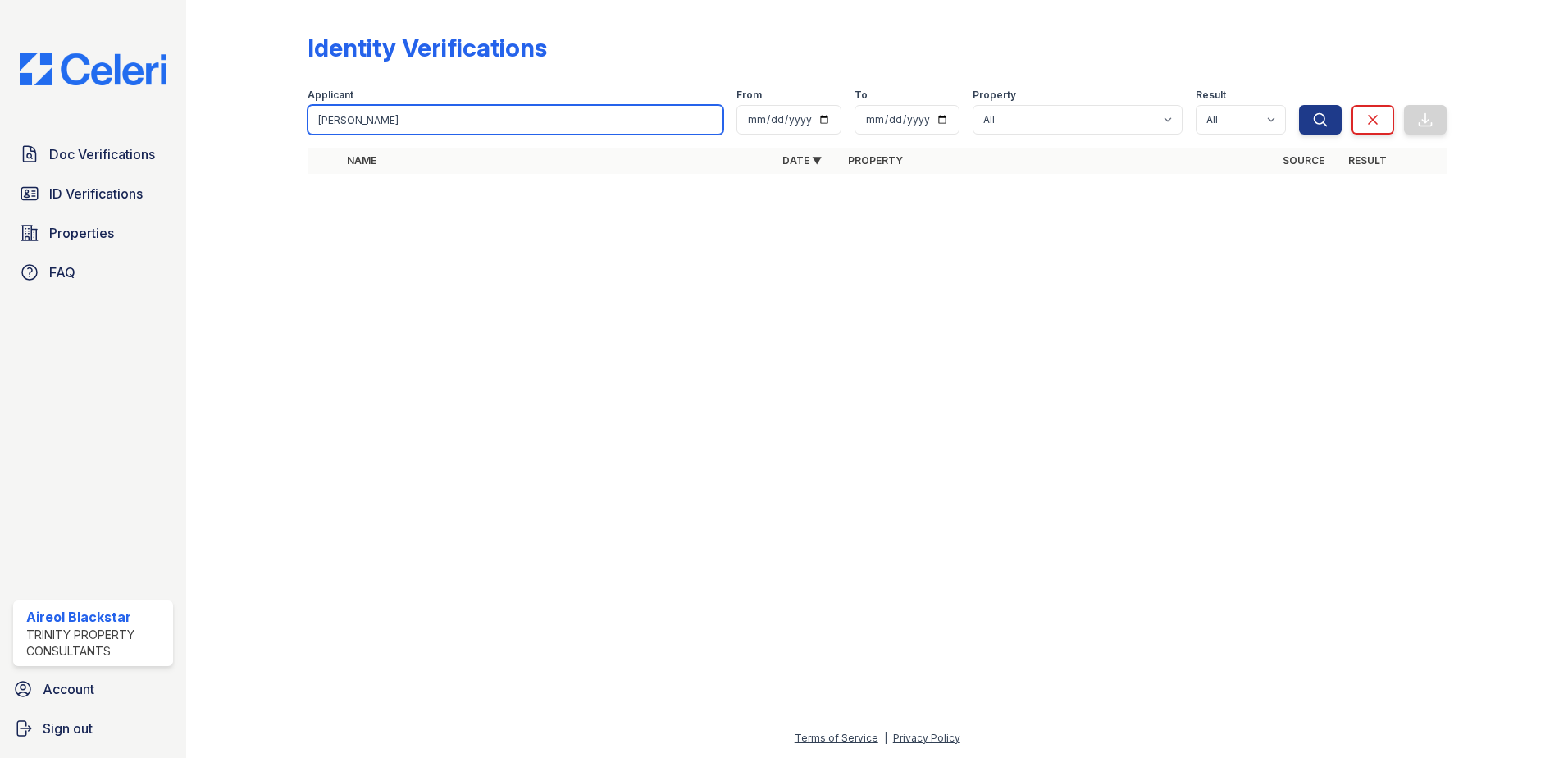
drag, startPoint x: 346, startPoint y: 122, endPoint x: 480, endPoint y: 117, distance: 134.1
click at [479, 117] on input "Sorillo, Shantell" at bounding box center [515, 120] width 416 height 30
type input "Sorillo"
click at [1299, 105] on button "Search" at bounding box center [1320, 120] width 43 height 30
drag, startPoint x: 404, startPoint y: 131, endPoint x: 376, endPoint y: 128, distance: 28.2
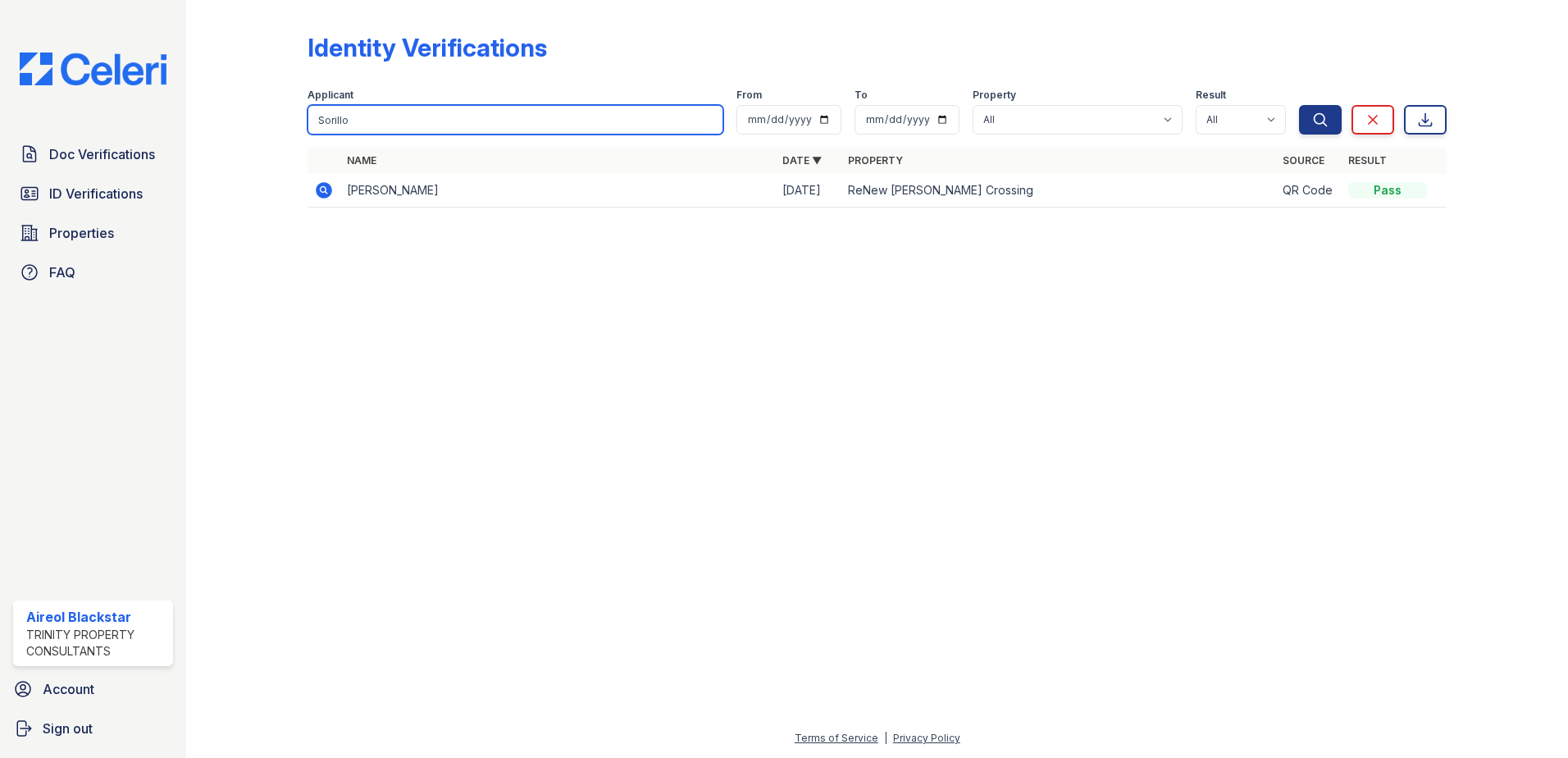
click at [377, 128] on form "Applicant Sorillo From To Property All ReNew Howard Crossing Result All Pass Fa…" at bounding box center [876, 109] width 1139 height 66
drag, startPoint x: 366, startPoint y: 127, endPoint x: 276, endPoint y: 142, distance: 91.2
click at [276, 142] on div "Identity Verifications Filter Applicant Sorillo From To Property All ReNew Howa…" at bounding box center [877, 125] width 1329 height 250
paste input "Hu, Zhiying"
type input "Hu, Zhiying"
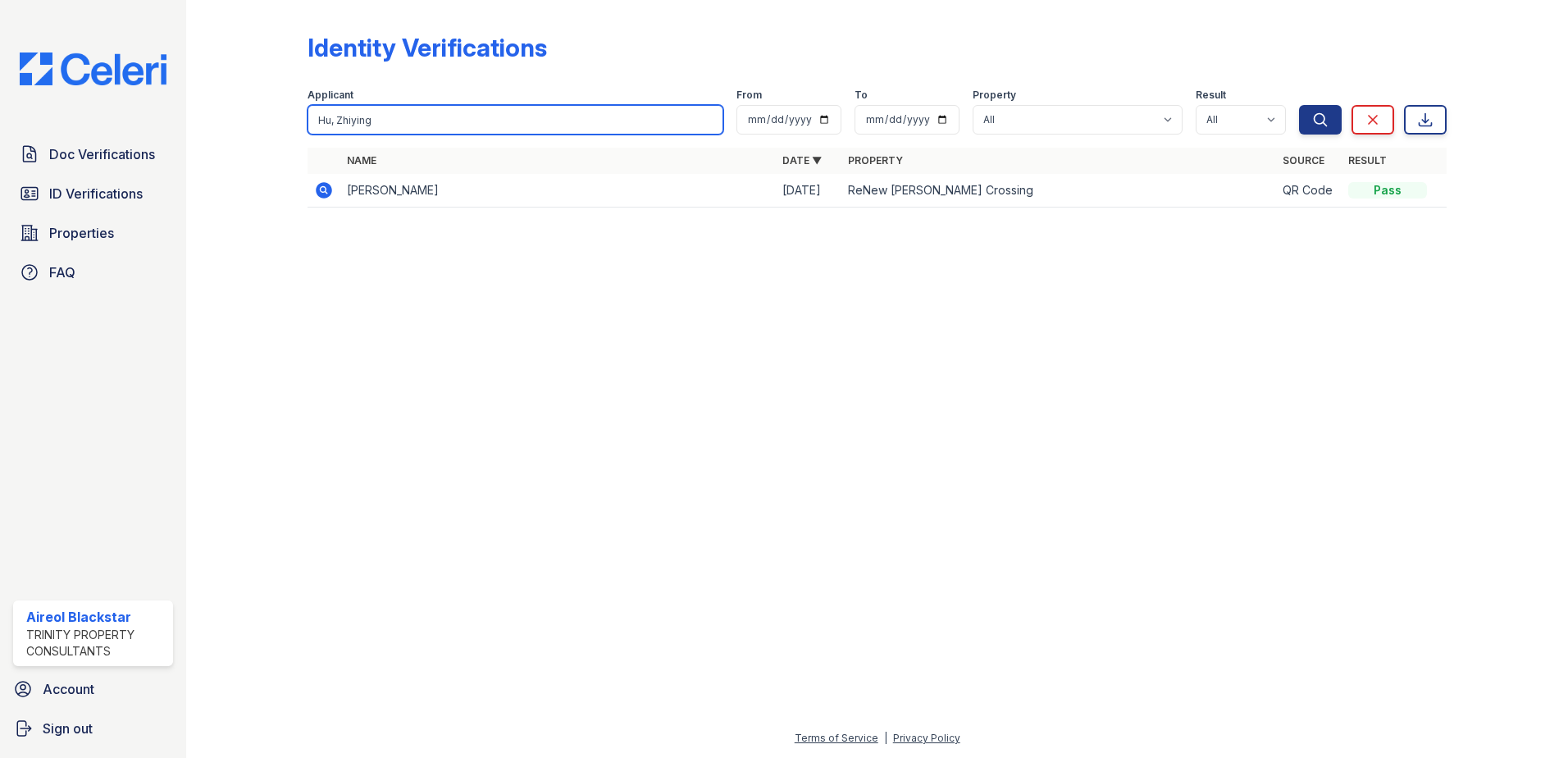
click at [1299, 105] on button "Search" at bounding box center [1320, 120] width 43 height 30
drag, startPoint x: 337, startPoint y: 119, endPoint x: 296, endPoint y: 122, distance: 41.1
click at [296, 122] on div "Identity Verifications Filter Applicant Hu, Zhiying From To Property All ReNew …" at bounding box center [877, 109] width 1329 height 217
type input "Zhiying"
click at [1299, 105] on button "Search" at bounding box center [1320, 120] width 43 height 30
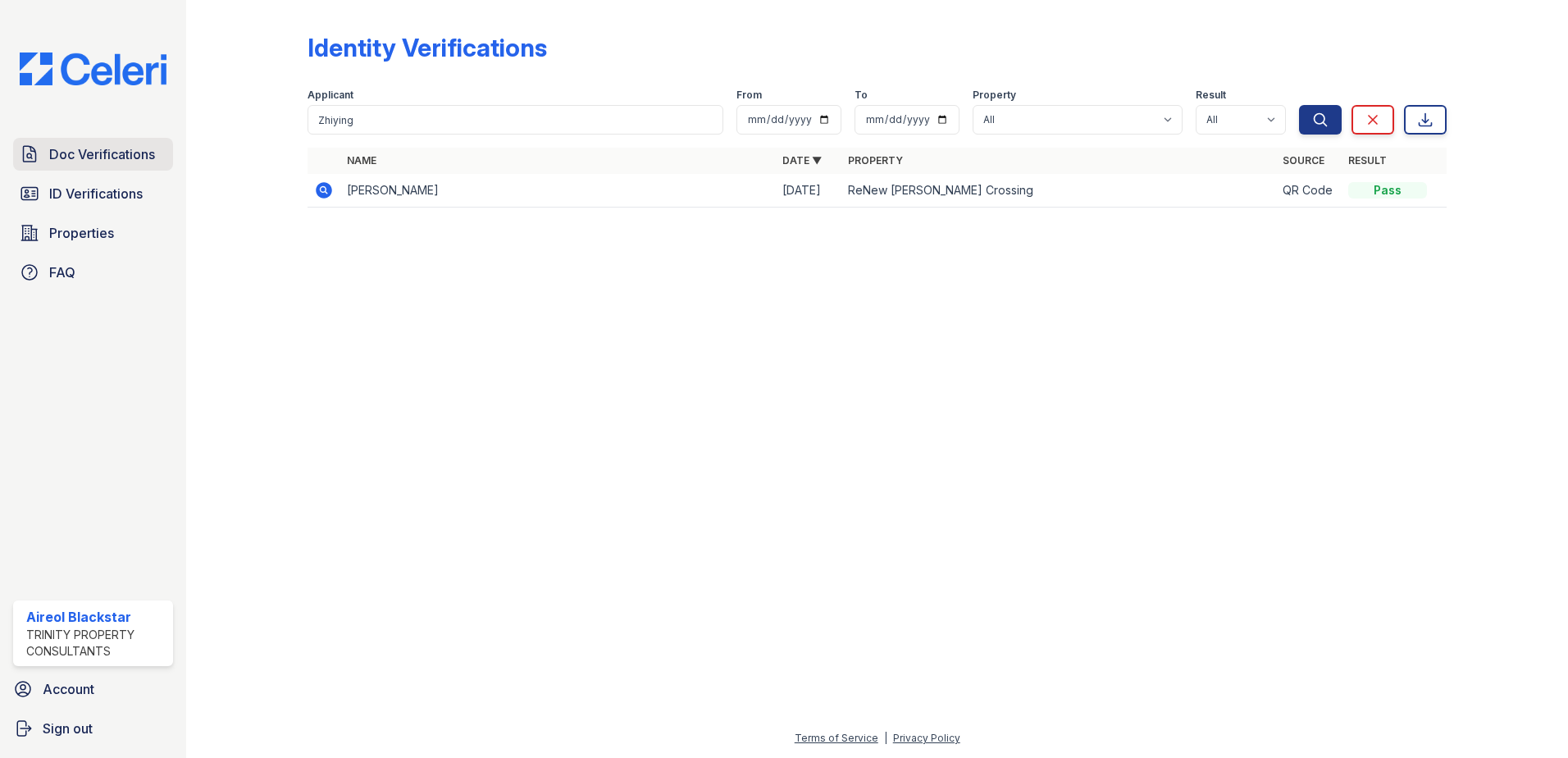
click at [75, 159] on span "Doc Verifications" at bounding box center [102, 154] width 106 height 20
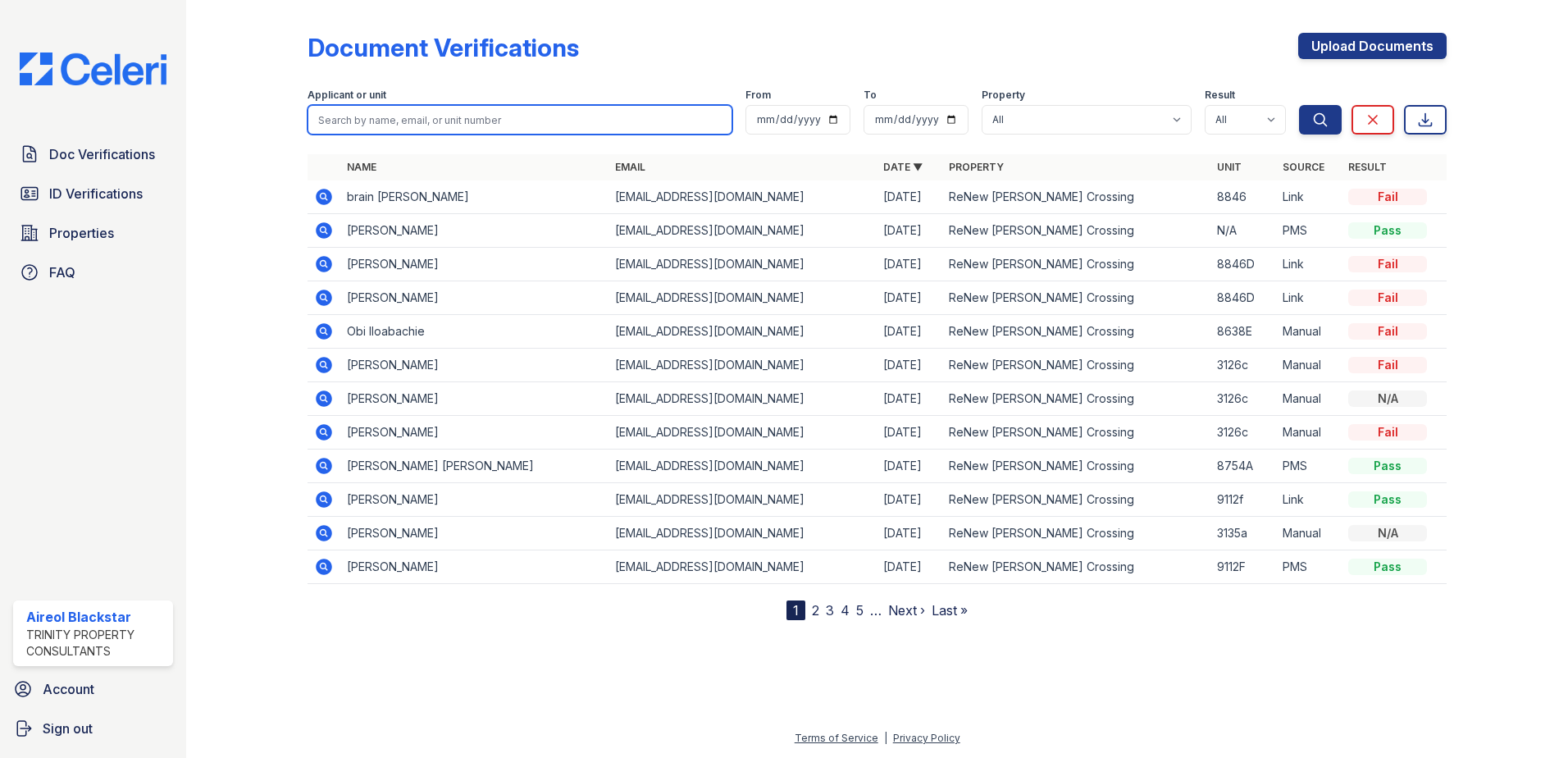
paste input "Hu, Zhiying"
type input "Hu, Zhiying"
click at [1299, 105] on button "Search" at bounding box center [1320, 120] width 43 height 30
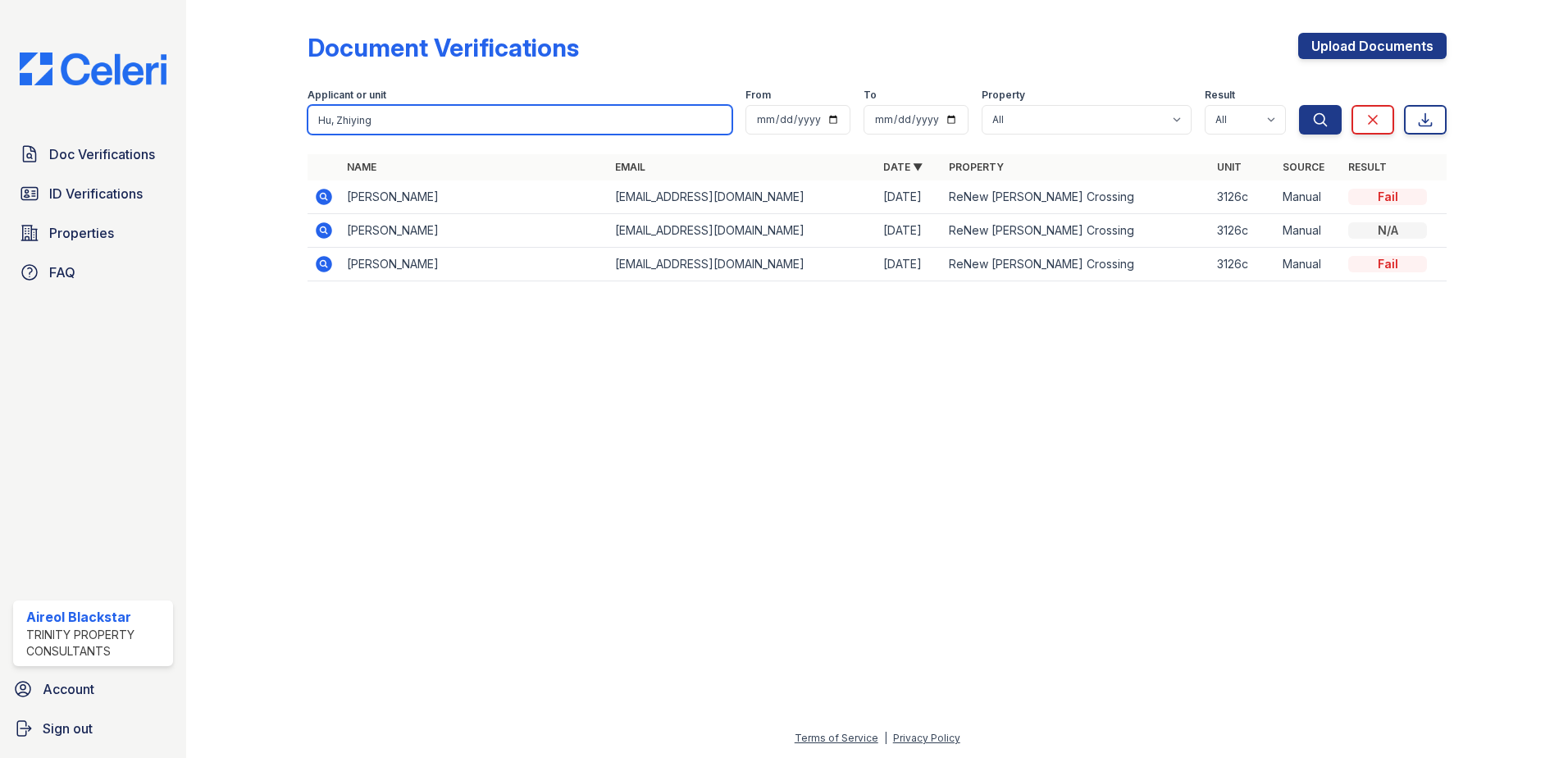
drag, startPoint x: 376, startPoint y: 123, endPoint x: 305, endPoint y: 129, distance: 71.3
click at [305, 129] on div "Document Verifications Upload Documents Filter Applicant or unit Hu, Zhiying Fr…" at bounding box center [877, 161] width 1329 height 324
paste input "Appala Naidu"
type input "Appala Naidu"
click at [1299, 105] on button "Search" at bounding box center [1320, 120] width 43 height 30
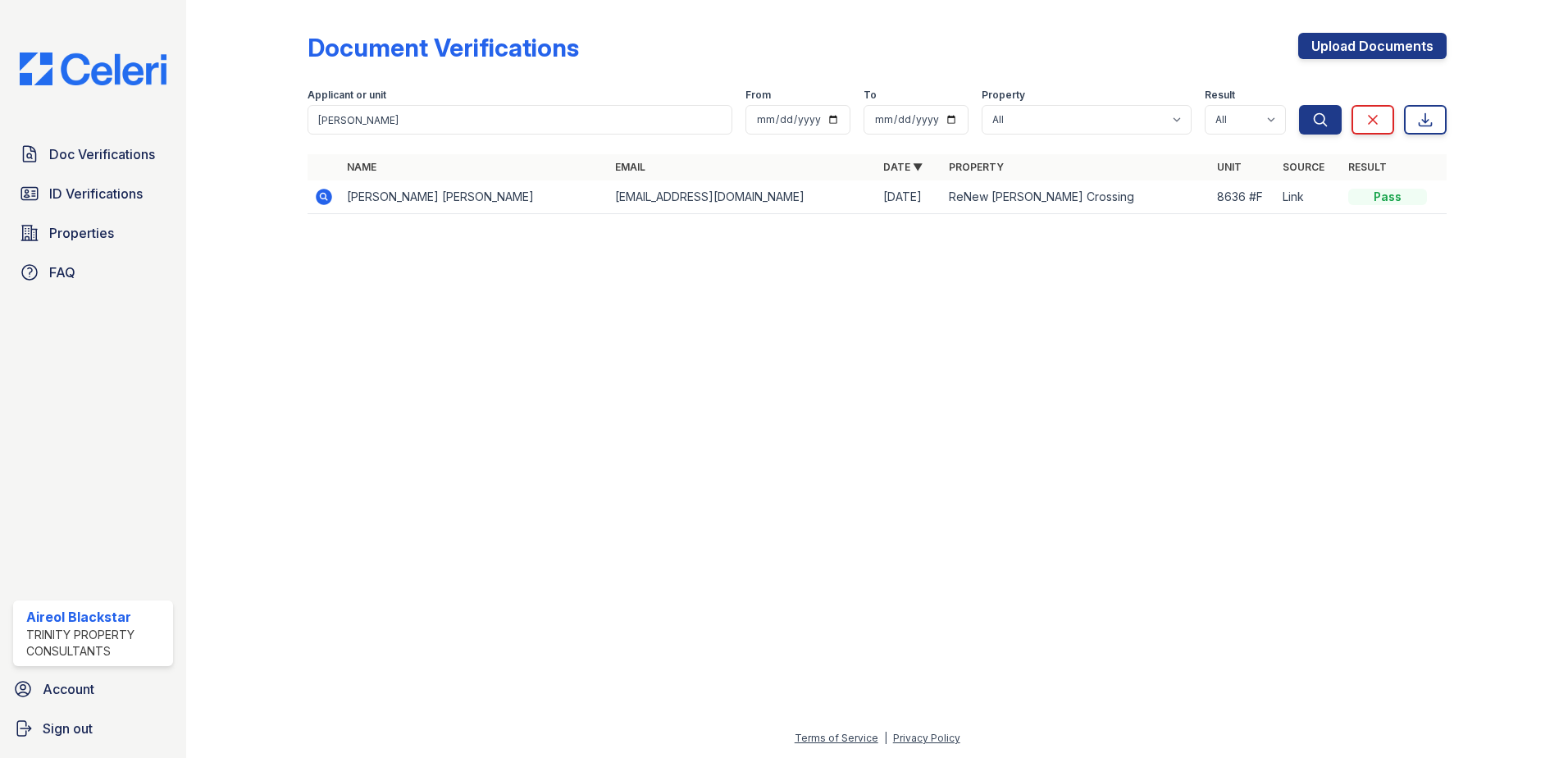
click at [328, 199] on icon at bounding box center [324, 196] width 16 height 16
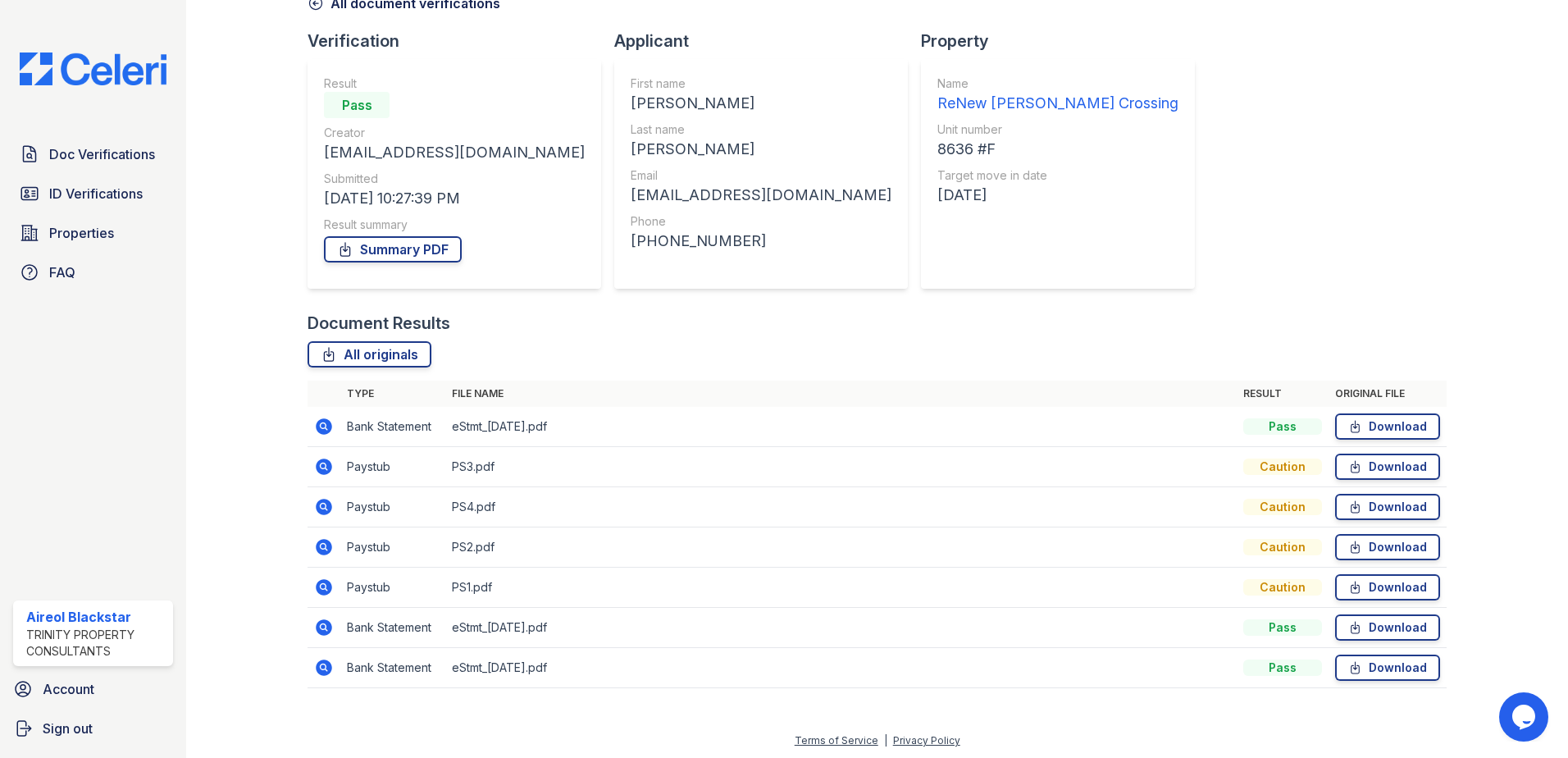
scroll to position [95, 0]
click at [115, 188] on span "ID Verifications" at bounding box center [96, 194] width 94 height 20
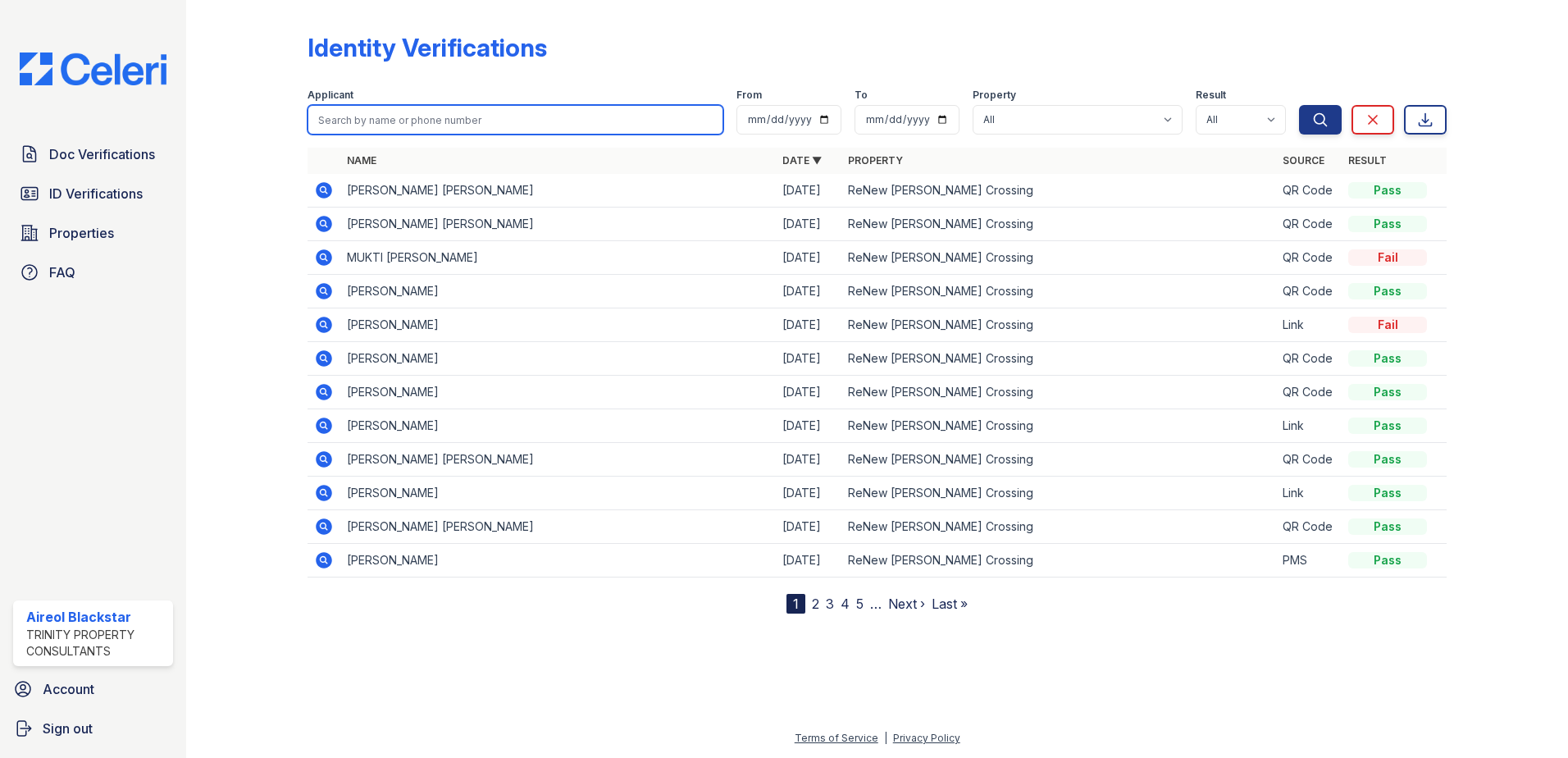
paste input "[PERSON_NAME]"
type input "[PERSON_NAME]"
click at [1299, 105] on button "Search" at bounding box center [1320, 120] width 43 height 30
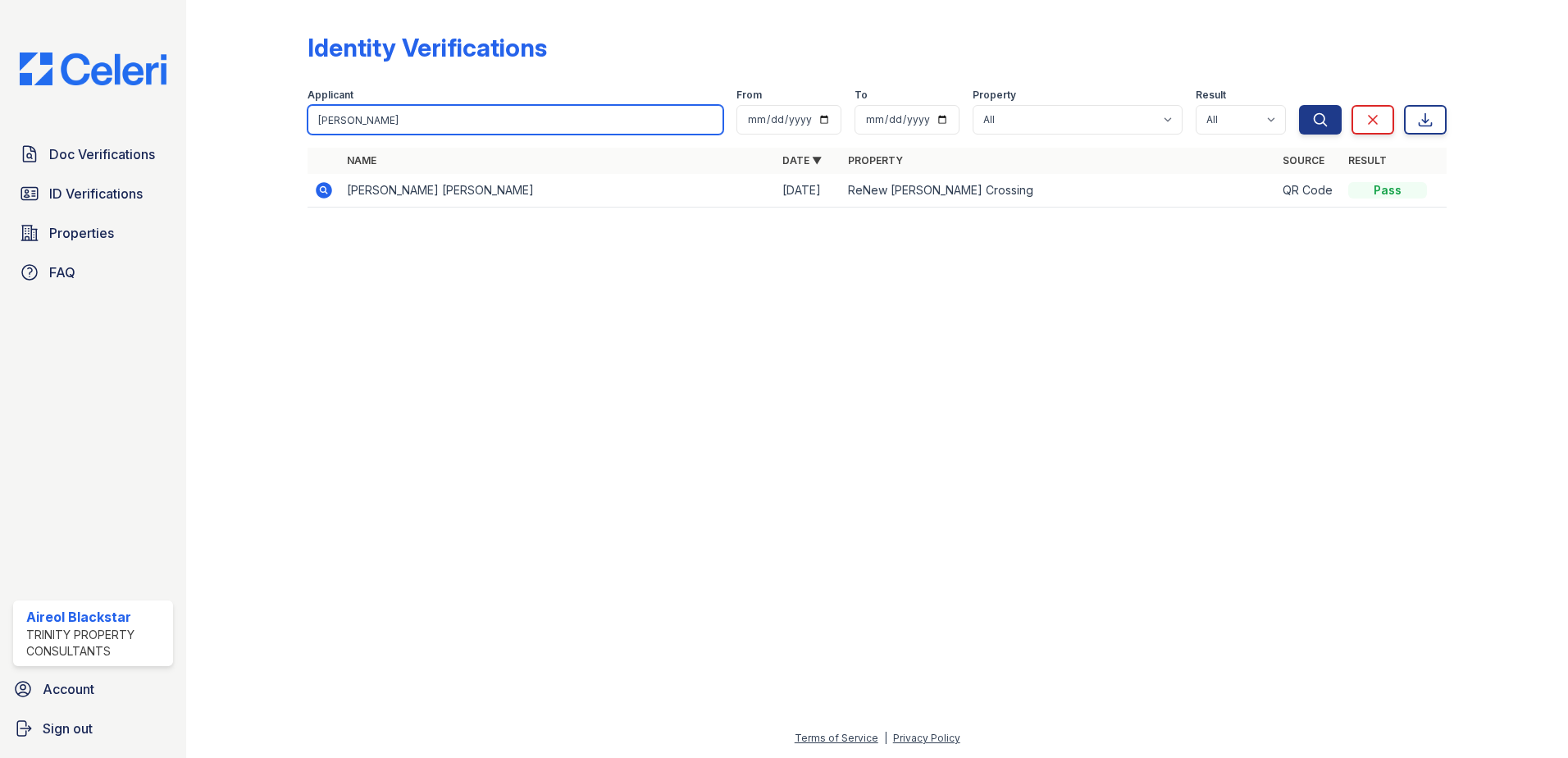
drag, startPoint x: 390, startPoint y: 119, endPoint x: 314, endPoint y: 125, distance: 76.2
click at [314, 125] on input "Appala Naidu" at bounding box center [515, 120] width 416 height 30
paste input "Brian"
type input "Brian"
click at [1299, 105] on button "Search" at bounding box center [1320, 120] width 43 height 30
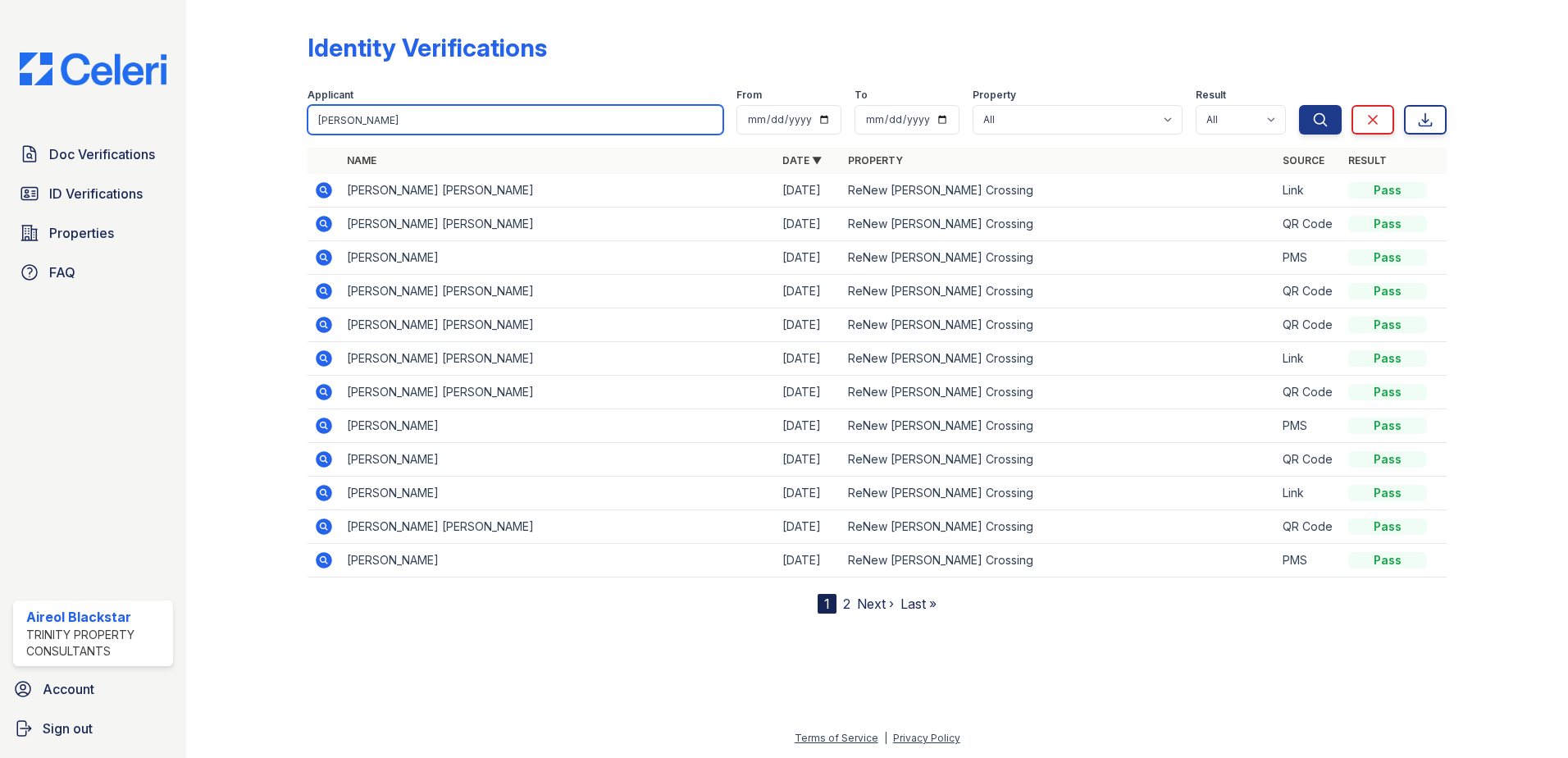
drag, startPoint x: 348, startPoint y: 120, endPoint x: 272, endPoint y: 116, distance: 76.1
click at [272, 116] on div "Identity Verifications Filter Applicant Brian From To Property All ReNew Howard…" at bounding box center [877, 320] width 1329 height 640
type input "Stolle, Brian"
click at [1299, 105] on button "Search" at bounding box center [1320, 120] width 43 height 30
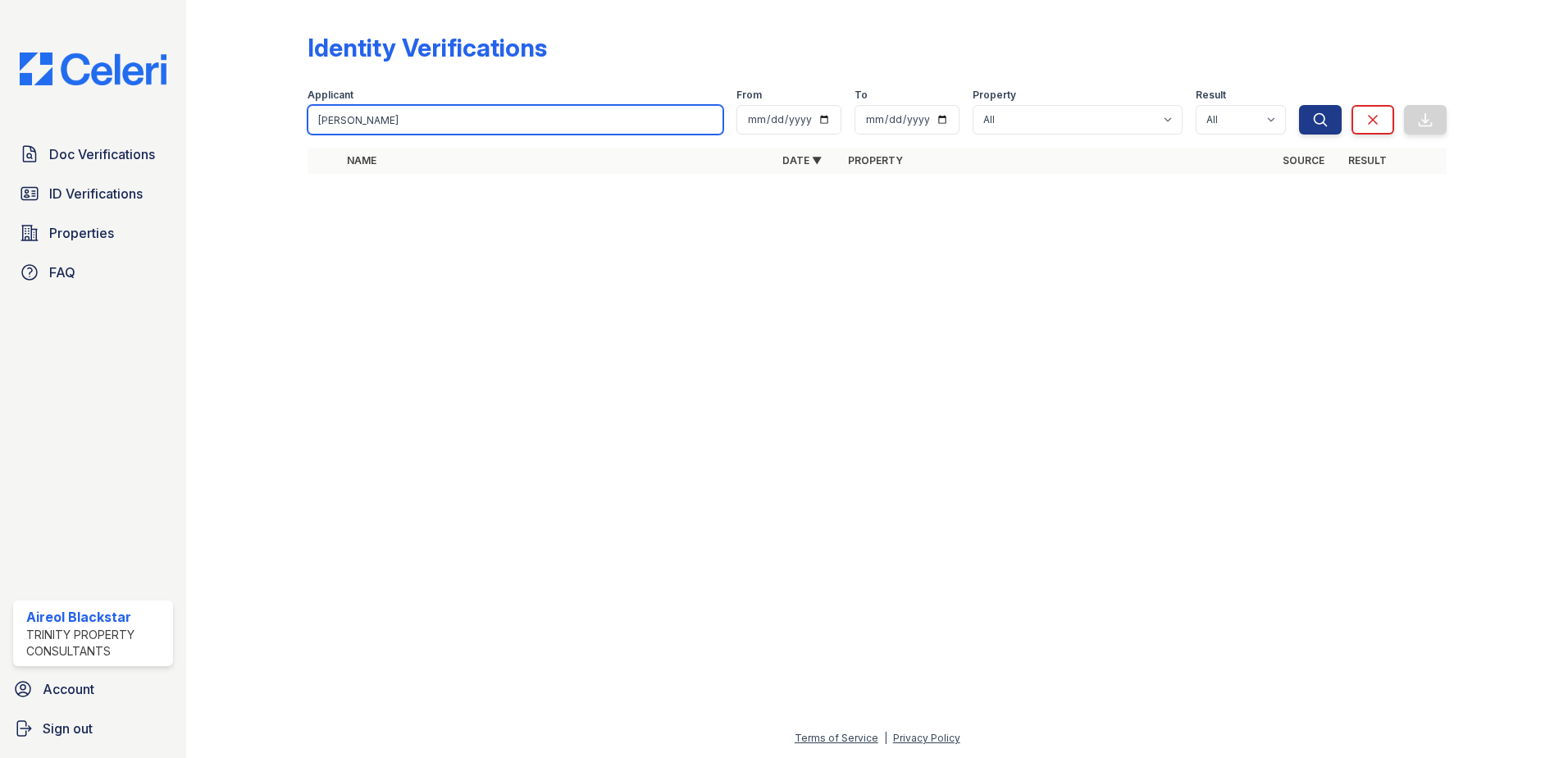
drag, startPoint x: 344, startPoint y: 119, endPoint x: 422, endPoint y: 116, distance: 78.1
click at [422, 116] on input "Stolle, Brian" at bounding box center [515, 120] width 416 height 30
type input "Stolle"
click at [1299, 105] on button "Search" at bounding box center [1320, 120] width 43 height 30
click at [436, 124] on input "Stolle" at bounding box center [515, 120] width 416 height 30
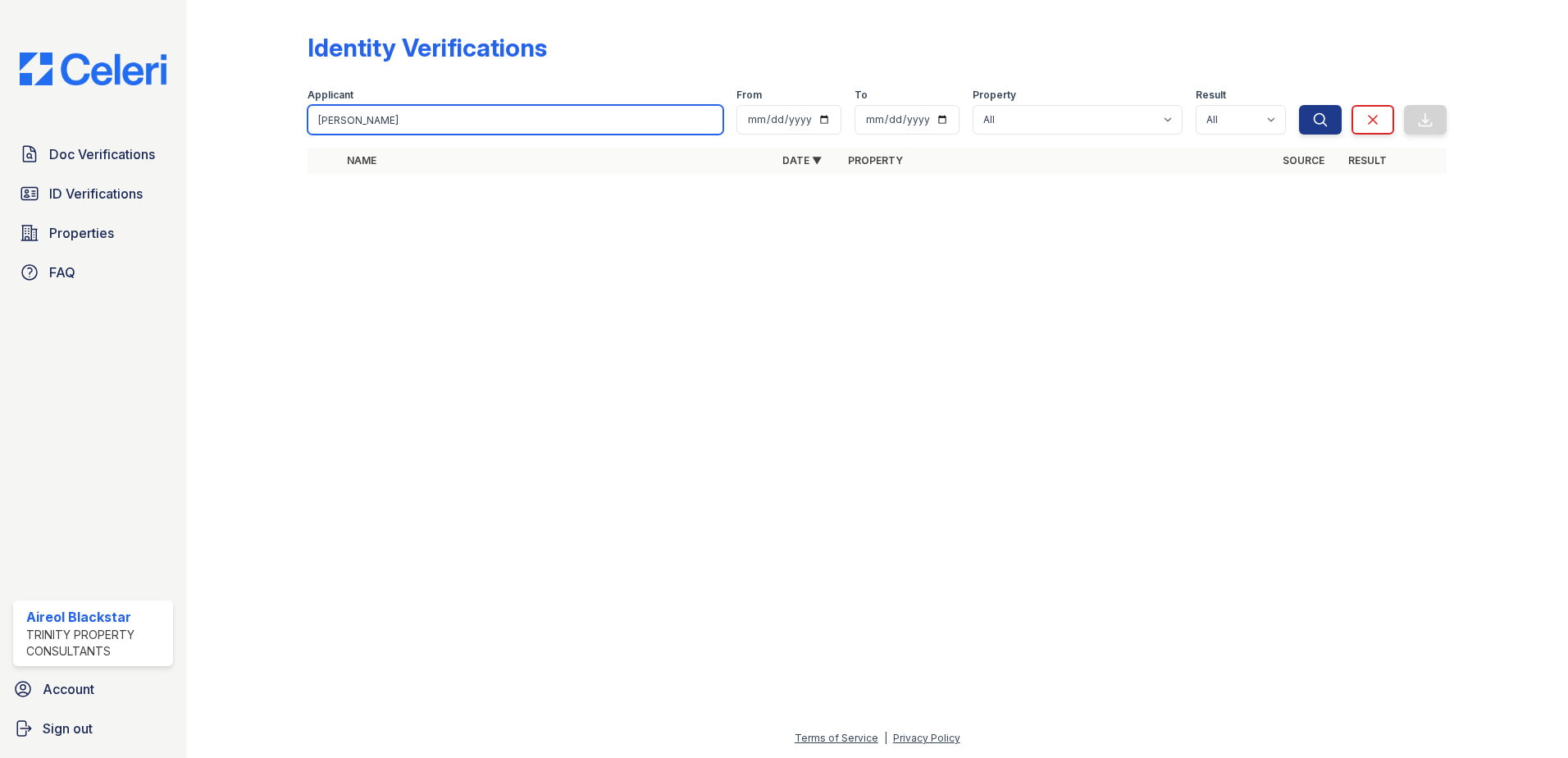
click at [1299, 105] on button "Search" at bounding box center [1320, 120] width 43 height 30
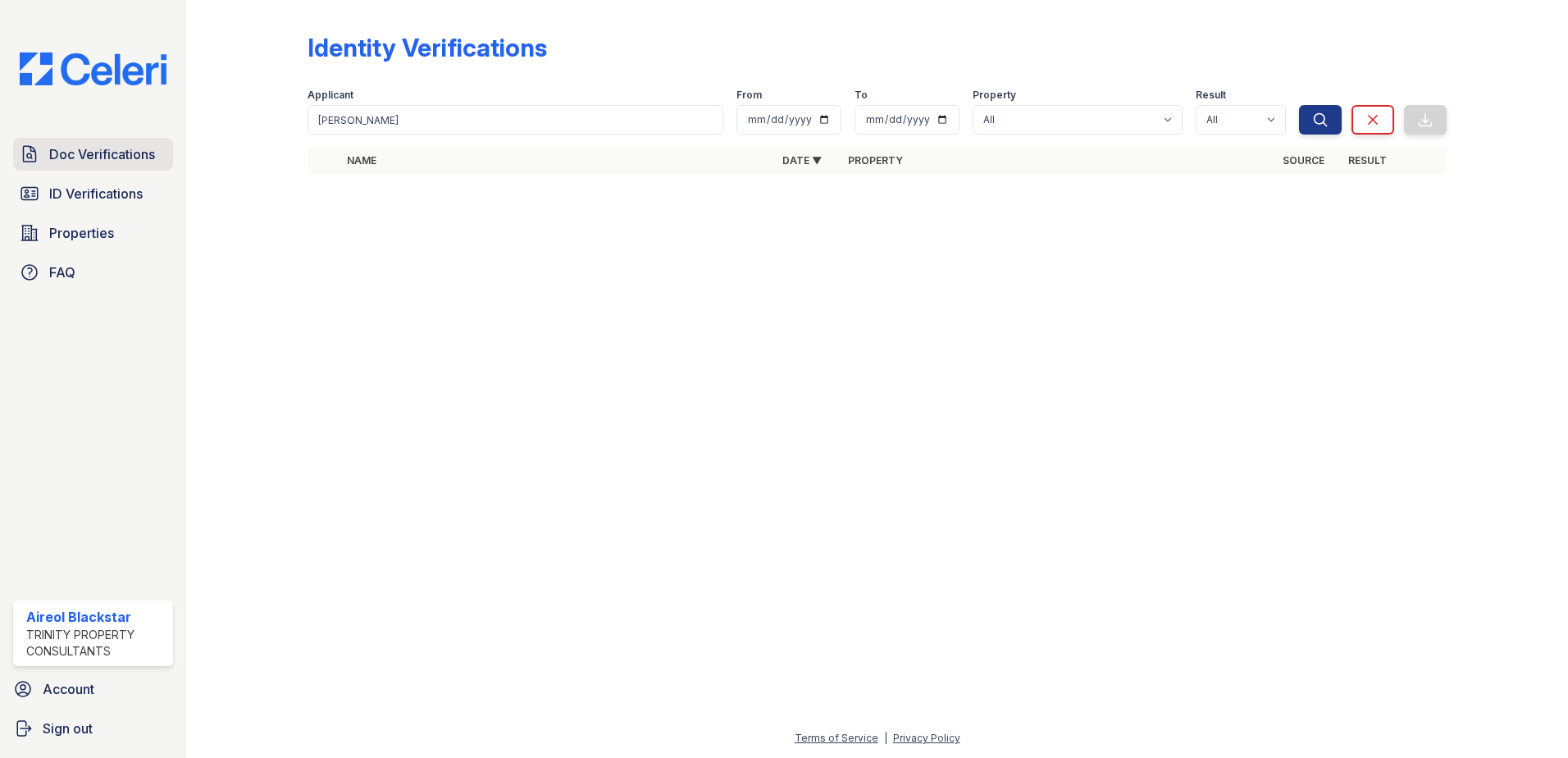
click at [122, 148] on span "Doc Verifications" at bounding box center [102, 154] width 106 height 20
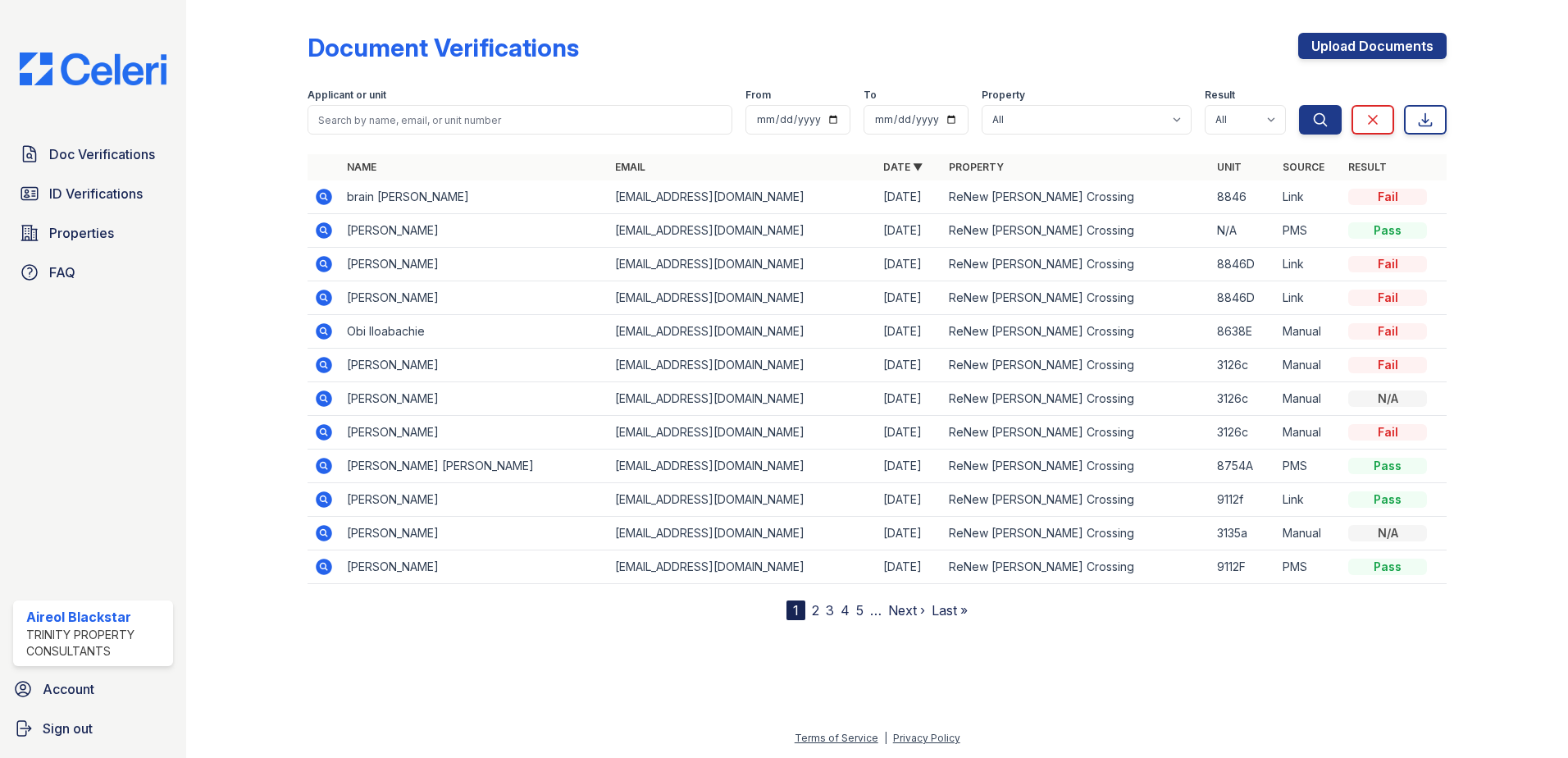
drag, startPoint x: 354, startPoint y: 102, endPoint x: 266, endPoint y: 126, distance: 91.2
click at [262, 118] on div at bounding box center [260, 313] width 95 height 614
click at [63, 181] on link "ID Verifications" at bounding box center [93, 194] width 160 height 33
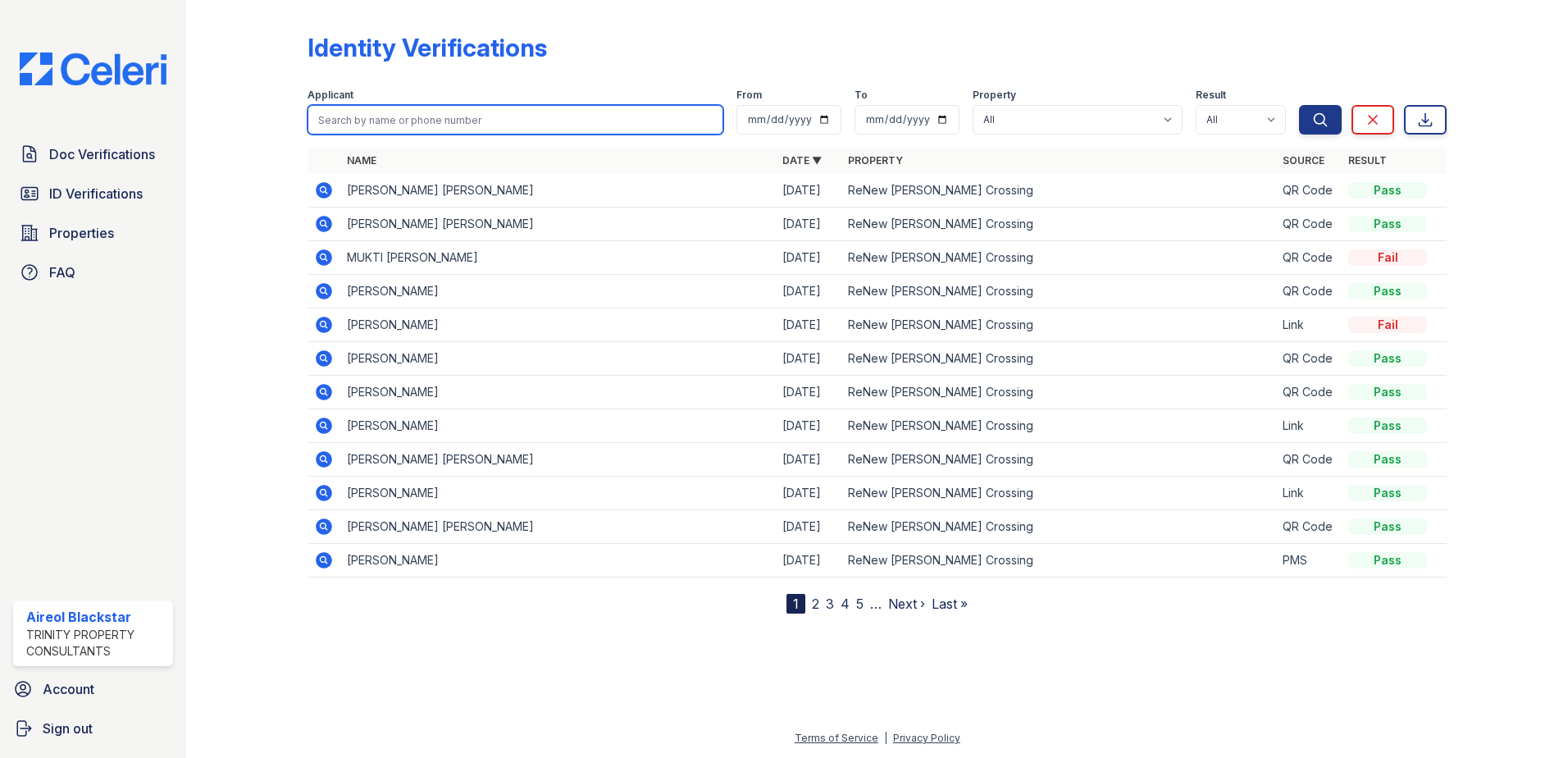
paste input "Brian"
type input "Brian"
click at [1299, 105] on button "Search" at bounding box center [1320, 120] width 43 height 30
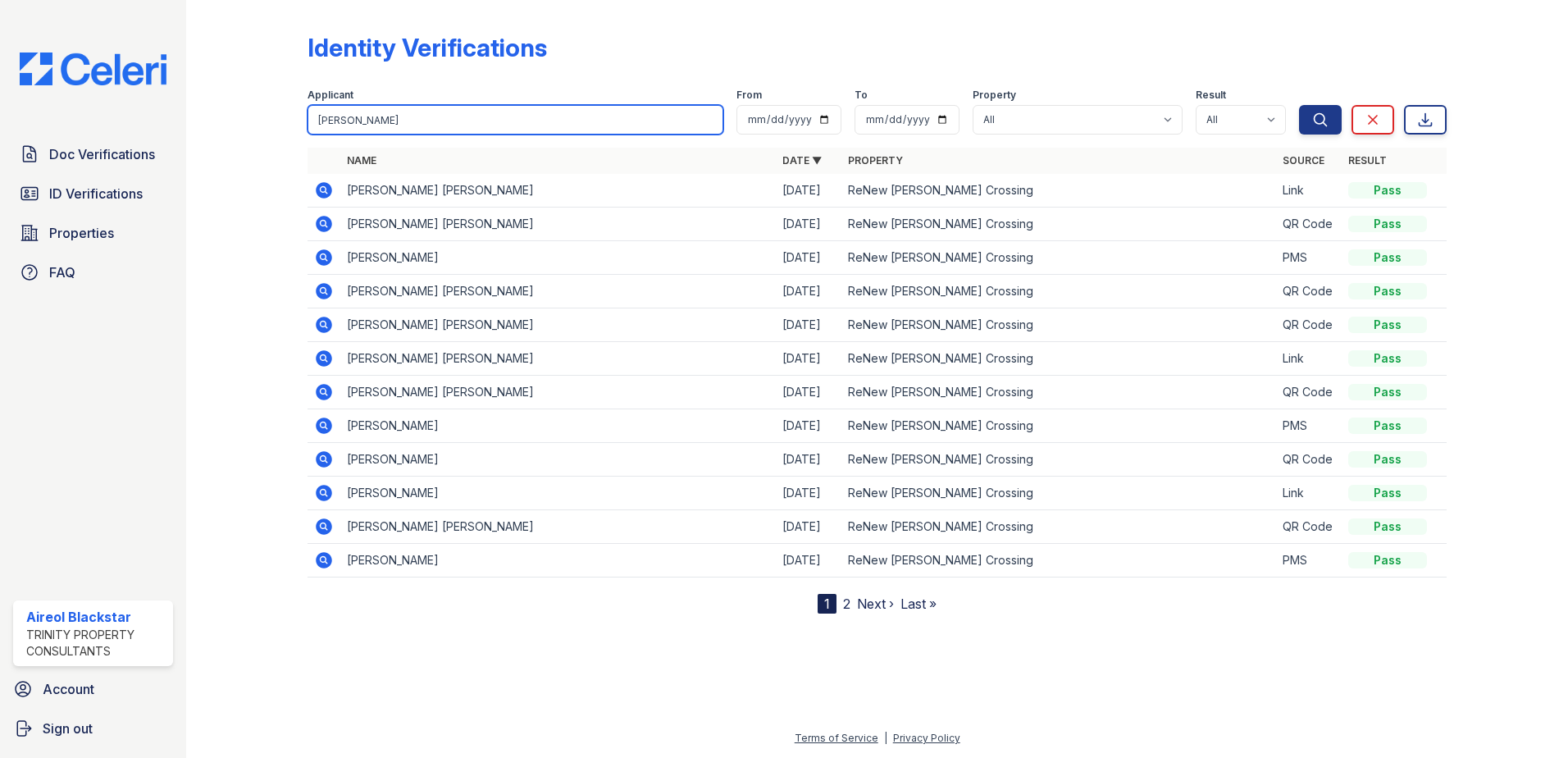
click at [370, 115] on input "Brian" at bounding box center [515, 120] width 416 height 30
type input "Brian stolle"
click at [1299, 105] on button "Search" at bounding box center [1320, 120] width 43 height 30
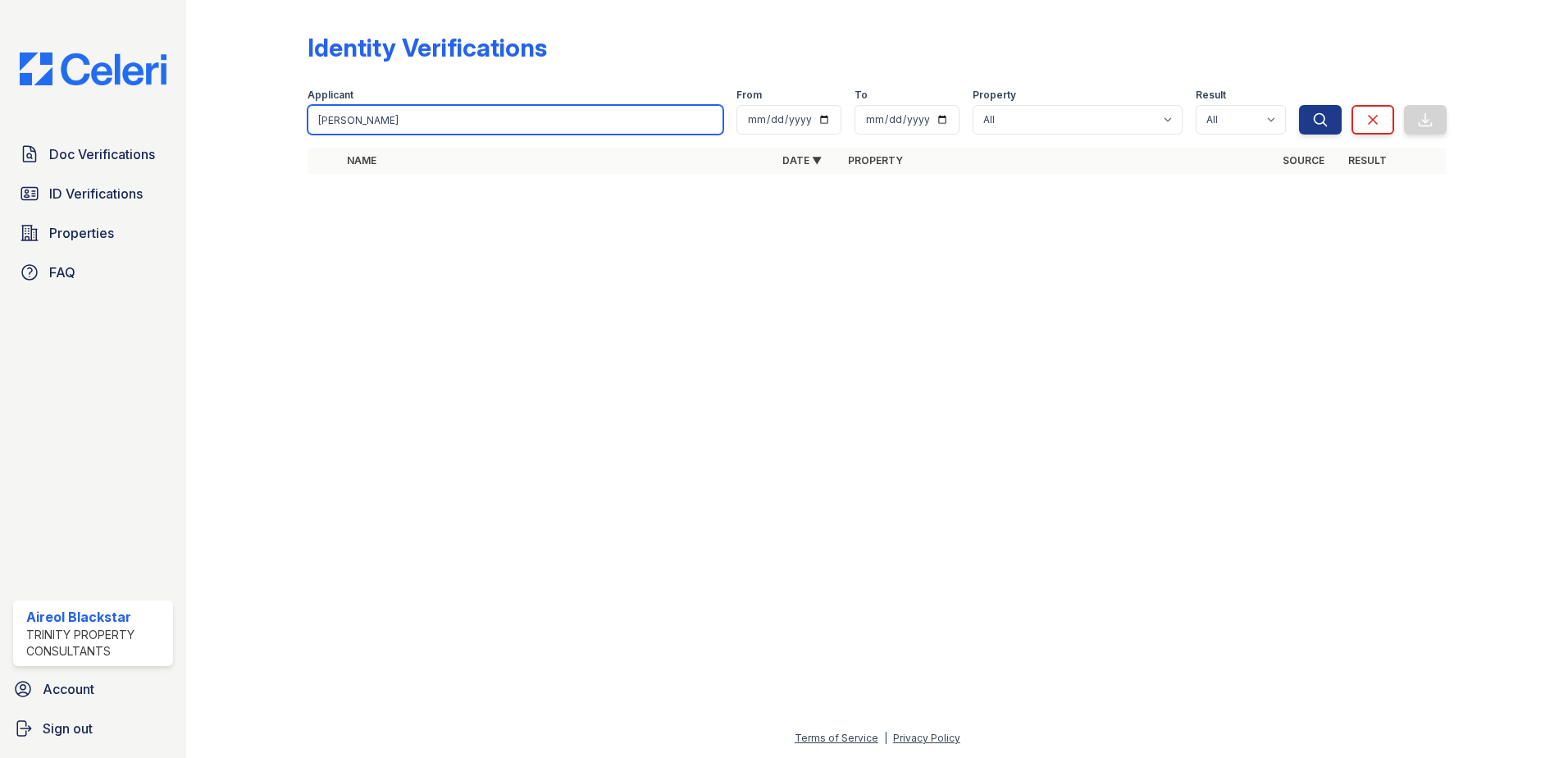
drag, startPoint x: 347, startPoint y: 118, endPoint x: 292, endPoint y: 128, distance: 55.9
click at [292, 128] on div "Identity Verifications Filter Applicant Brian Stolle From To Property All ReNew…" at bounding box center [877, 109] width 1329 height 217
type input "Stolle"
click at [1299, 105] on button "Search" at bounding box center [1320, 120] width 43 height 30
click at [358, 123] on input "Stolle" at bounding box center [515, 120] width 416 height 30
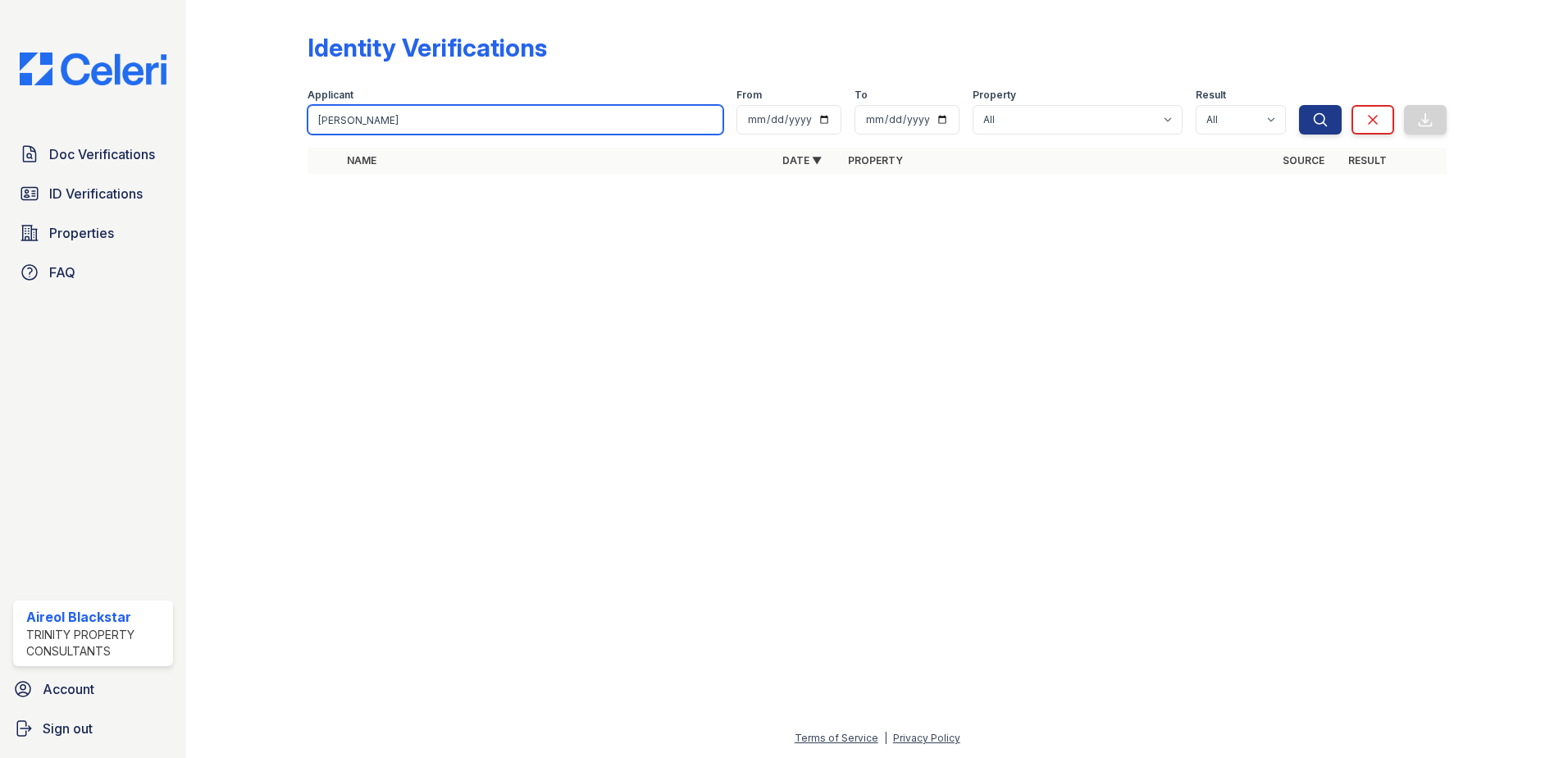
click at [1299, 105] on button "Search" at bounding box center [1320, 120] width 43 height 30
drag, startPoint x: 342, startPoint y: 117, endPoint x: 320, endPoint y: 121, distance: 22.4
click at [320, 121] on input "Stolle" at bounding box center [515, 120] width 416 height 30
paste input "Akeeba"
type input "Akeeba"
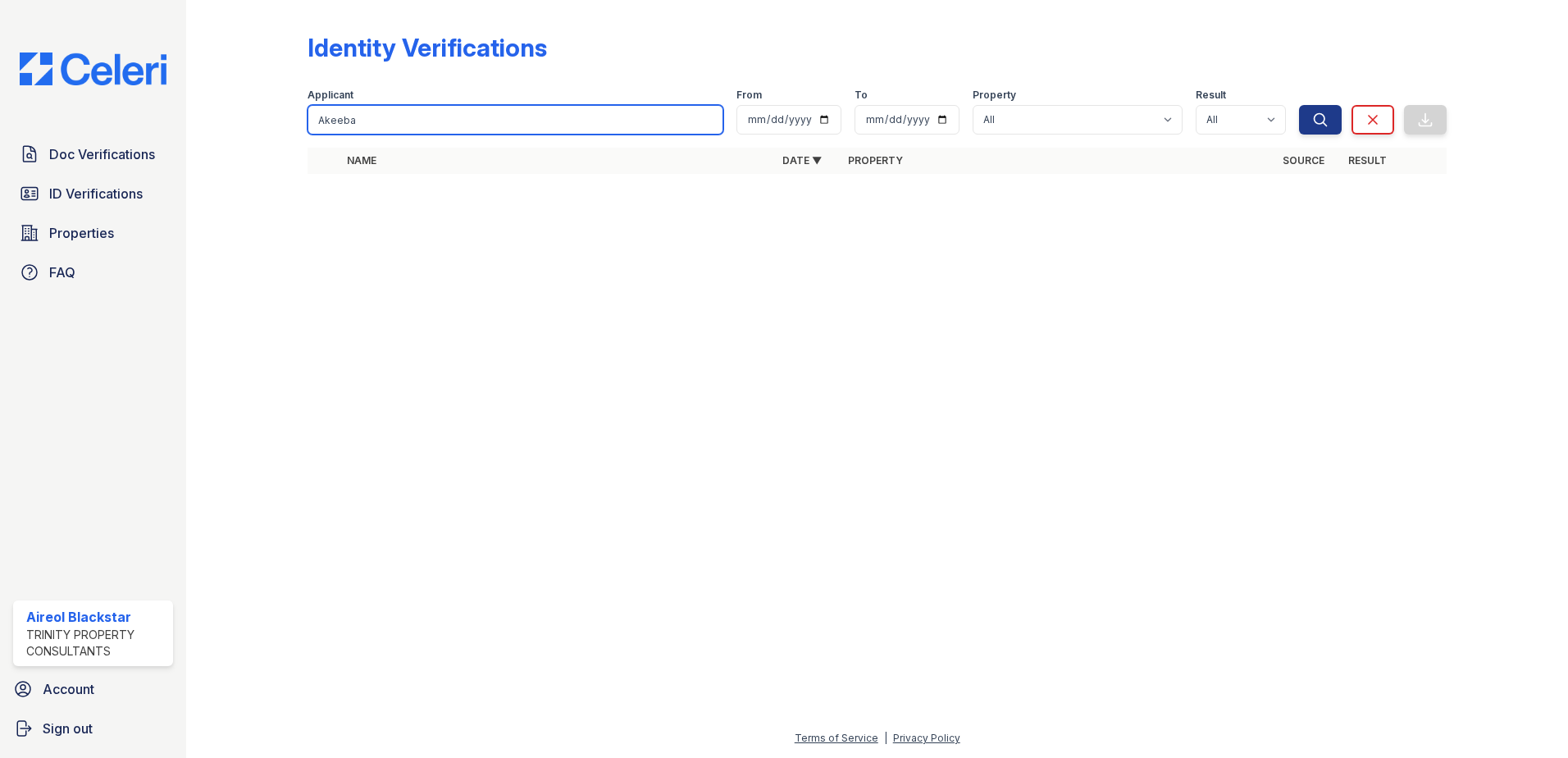
click at [1299, 105] on button "Search" at bounding box center [1320, 120] width 43 height 30
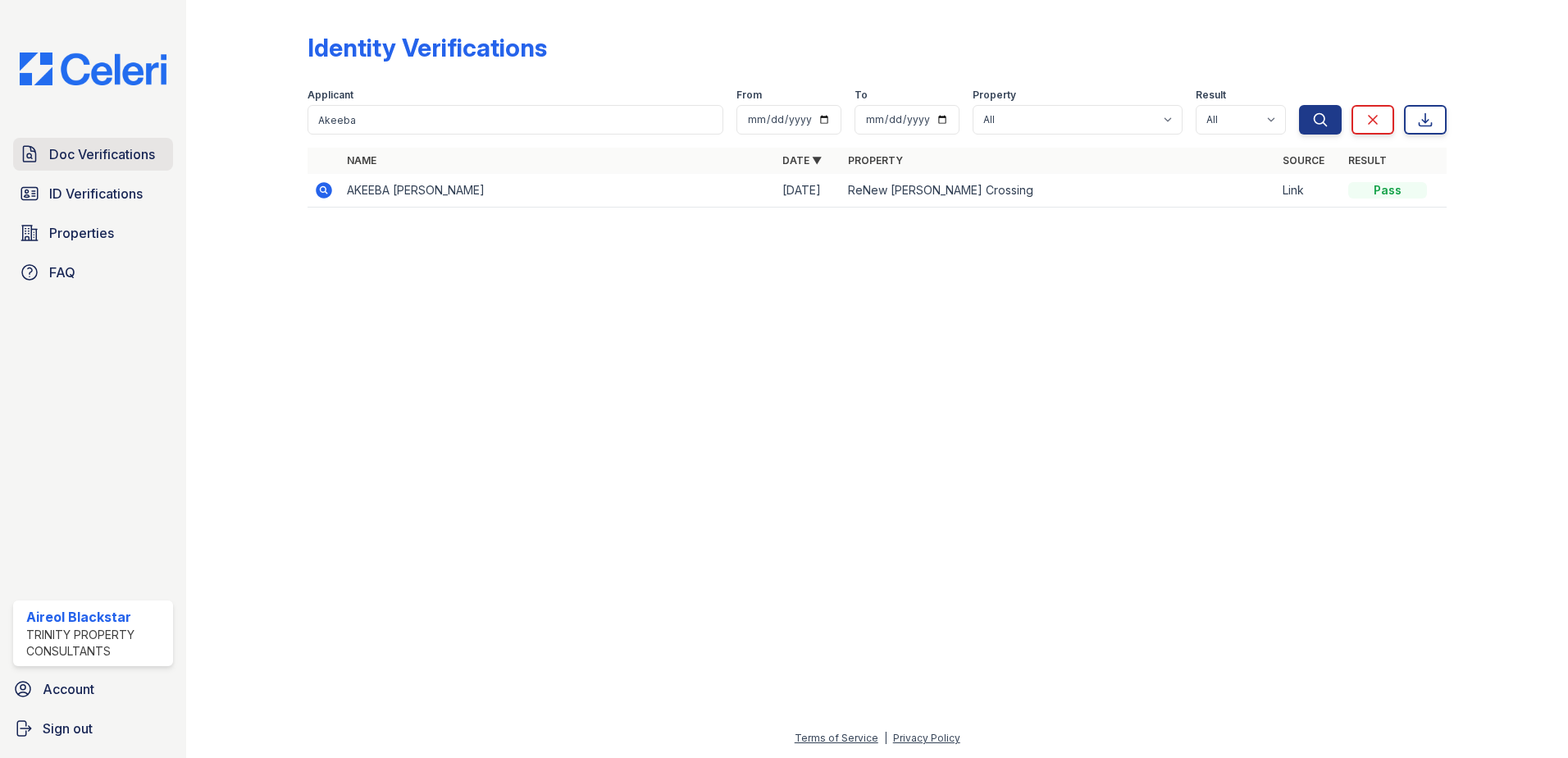
click at [100, 161] on span "Doc Verifications" at bounding box center [102, 154] width 106 height 20
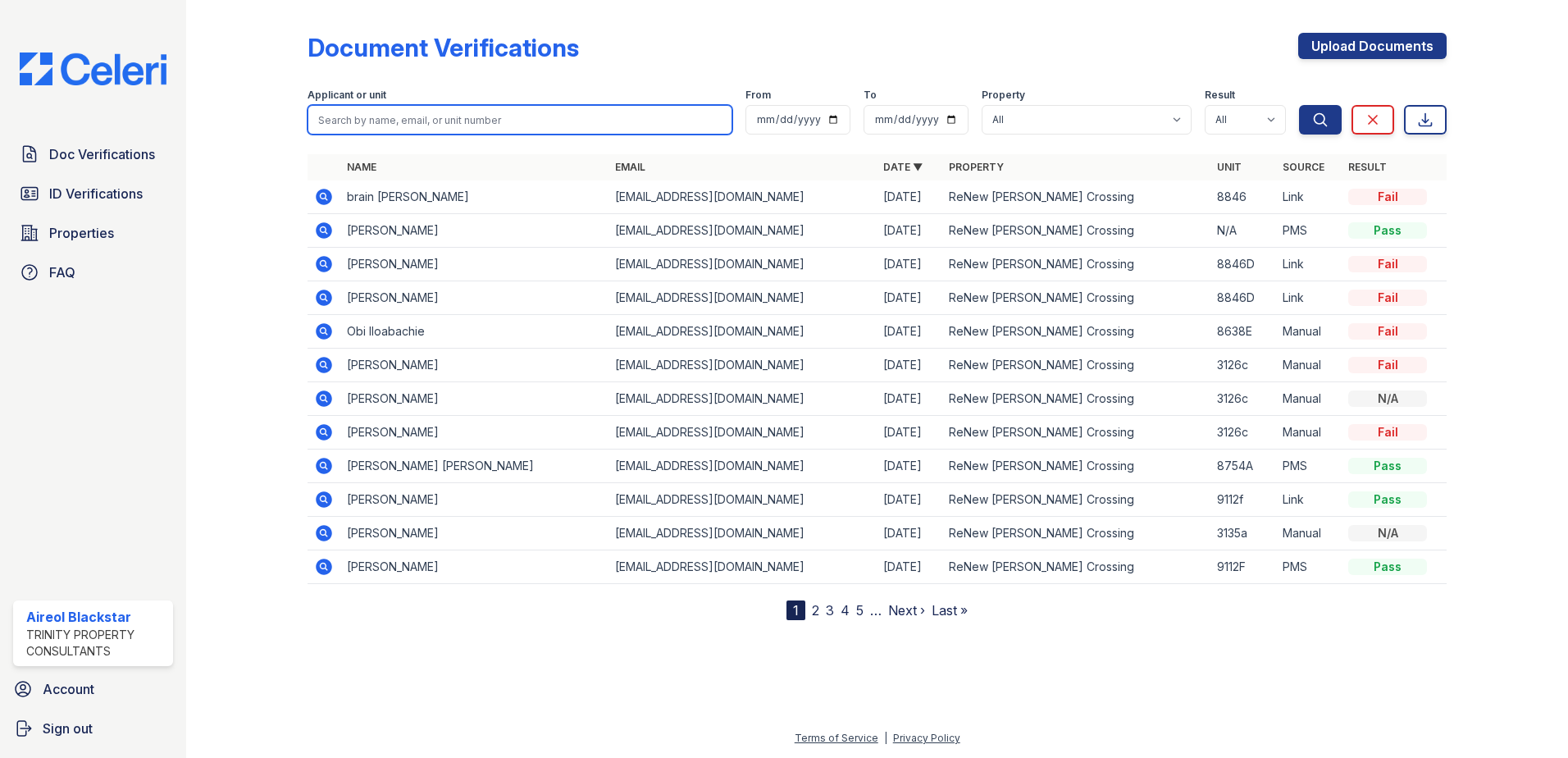
paste input "Akeeba"
type input "Akeeba"
click at [1299, 105] on button "Search" at bounding box center [1320, 120] width 43 height 30
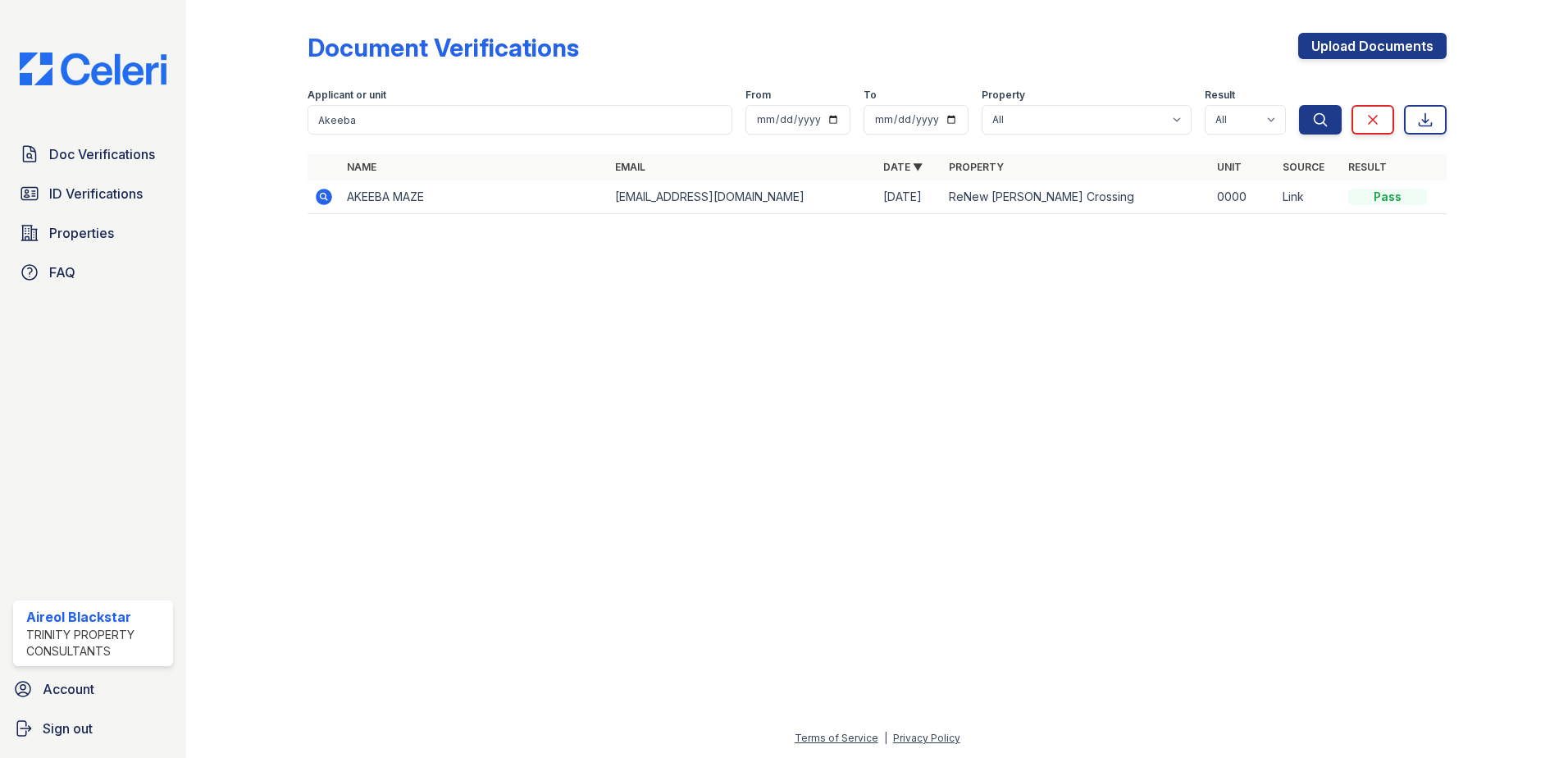
click at [325, 198] on icon at bounding box center [324, 197] width 20 height 20
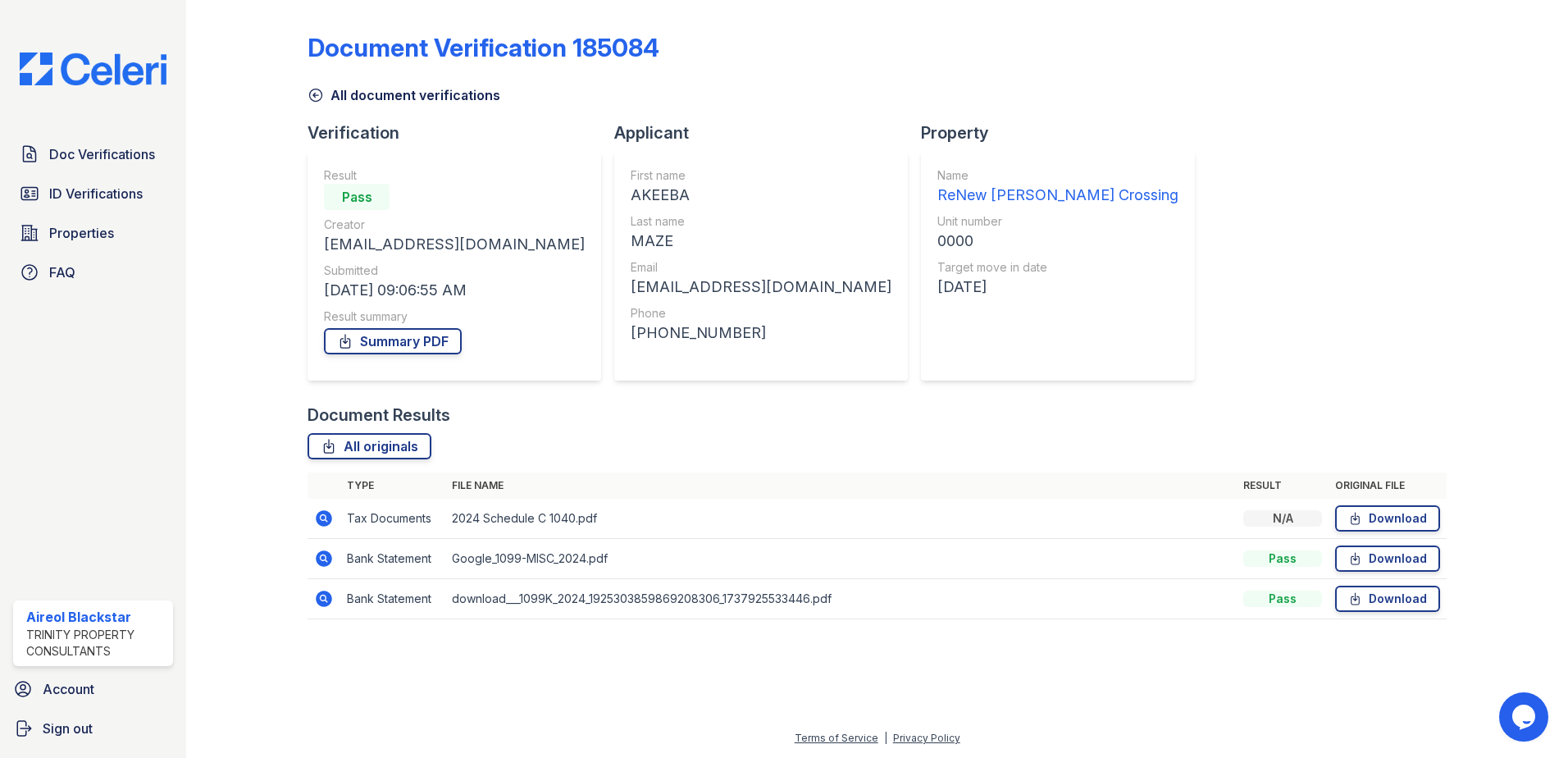
click at [128, 164] on link "Doc Verifications" at bounding box center [93, 155] width 160 height 33
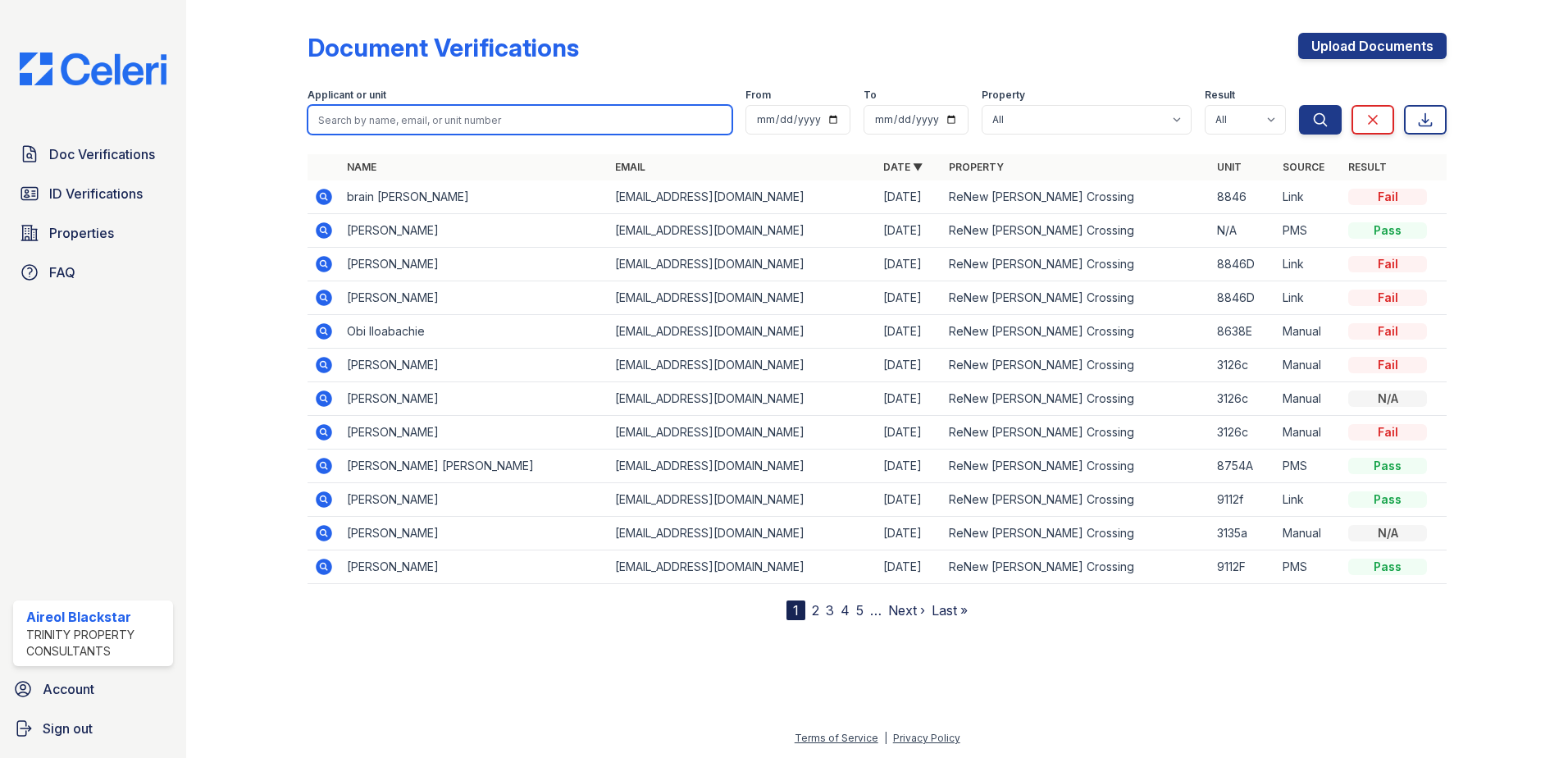
paste input "[PERSON_NAME]"
type input "[PERSON_NAME]"
click at [1299, 105] on button "Search" at bounding box center [1320, 120] width 43 height 30
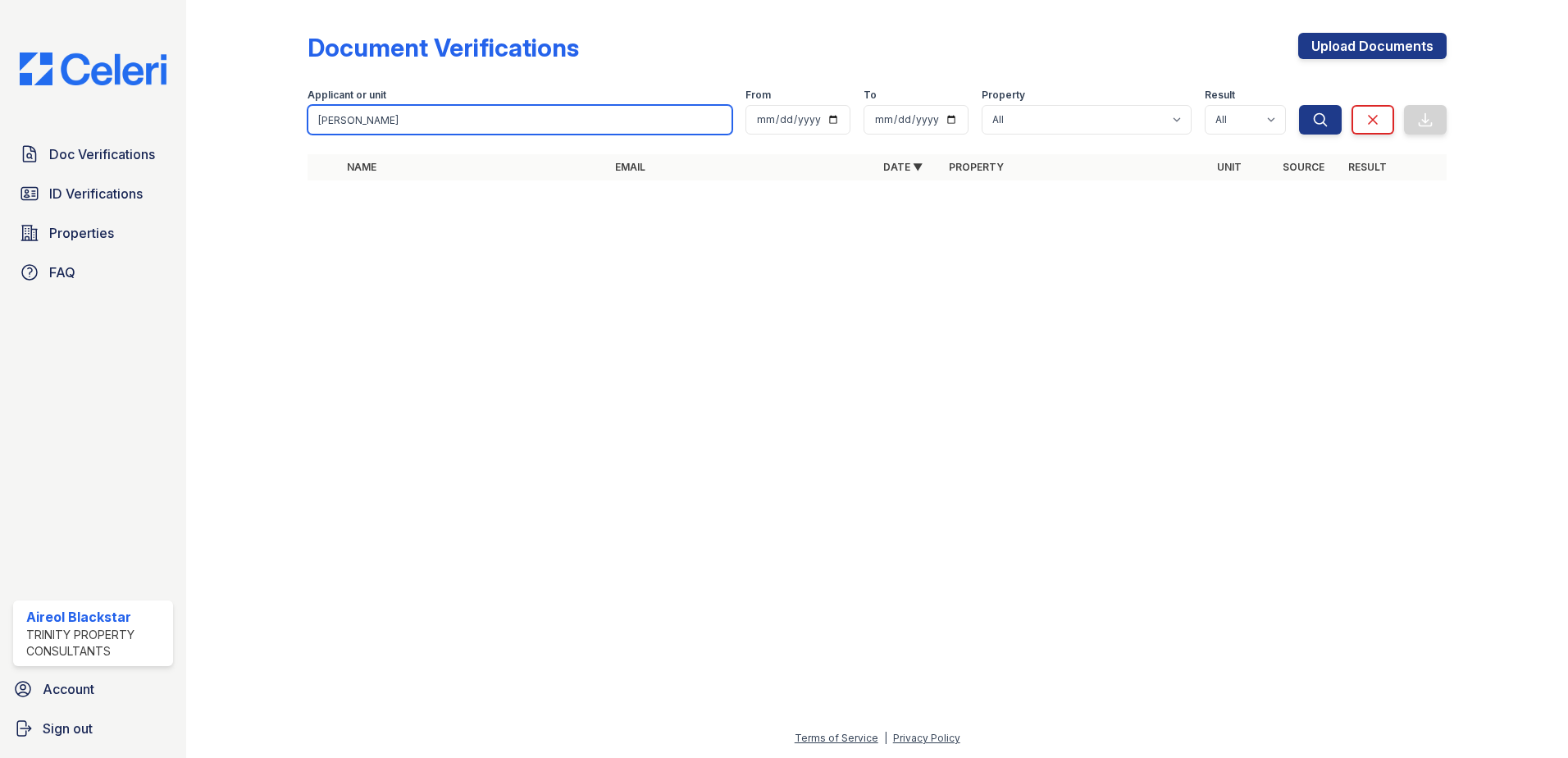
drag, startPoint x: 367, startPoint y: 123, endPoint x: 498, endPoint y: 110, distance: 131.6
click at [498, 110] on input "[PERSON_NAME]" at bounding box center [520, 120] width 425 height 30
type input "[PERSON_NAME]"
click at [1299, 105] on button "Search" at bounding box center [1320, 120] width 43 height 30
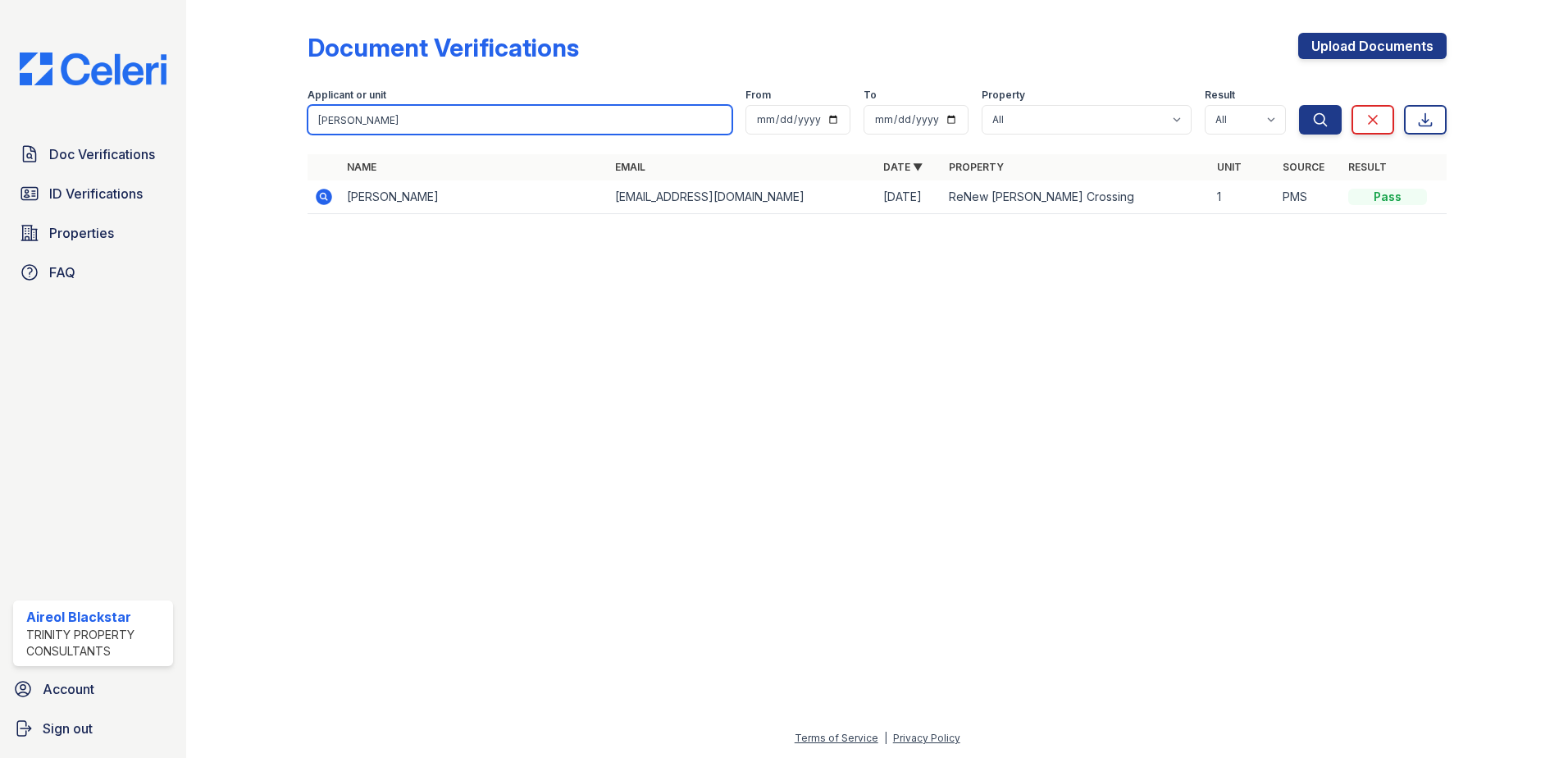
drag, startPoint x: 436, startPoint y: 113, endPoint x: 356, endPoint y: 124, distance: 80.8
click at [356, 124] on input "[PERSON_NAME]" at bounding box center [520, 120] width 425 height 30
drag, startPoint x: 374, startPoint y: 118, endPoint x: 307, endPoint y: 122, distance: 67.1
click at [307, 122] on div "Document Verifications Upload Documents Filter Applicant or unit [PERSON_NAME] …" at bounding box center [877, 129] width 1329 height 257
type input "[PERSON_NAME]"
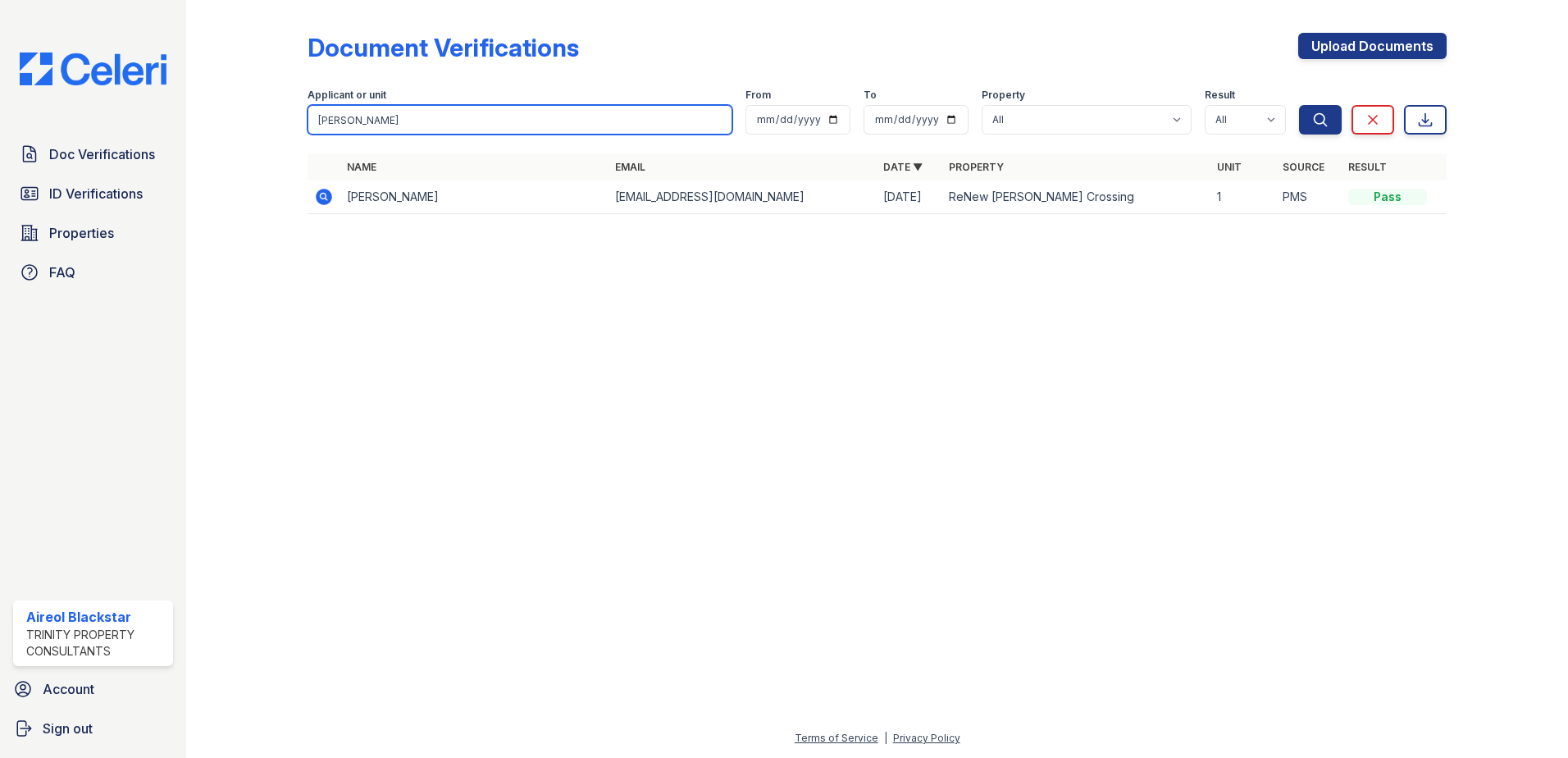
click at [1299, 105] on button "Search" at bounding box center [1320, 120] width 43 height 30
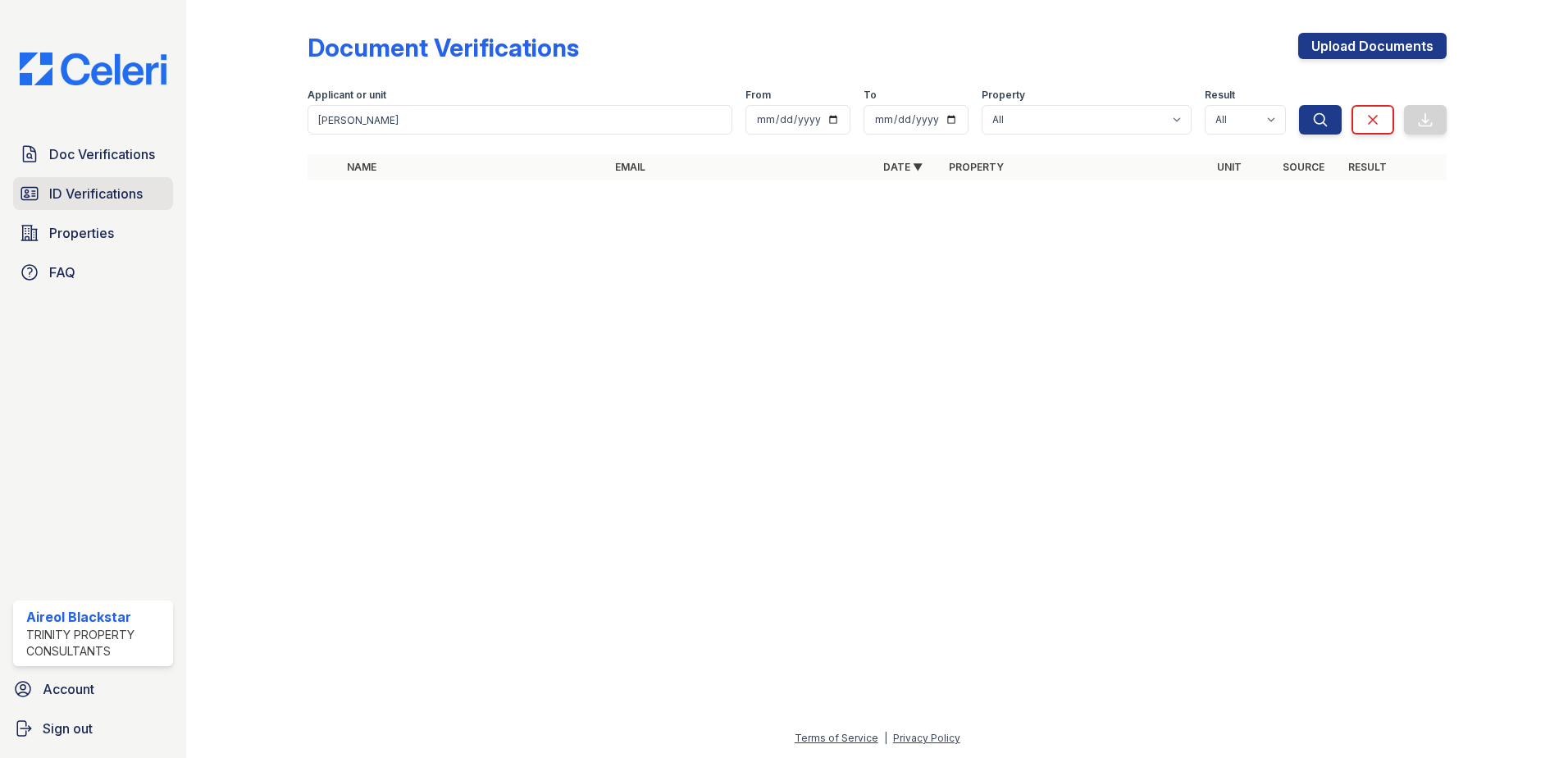
click at [119, 197] on span "ID Verifications" at bounding box center [96, 194] width 94 height 20
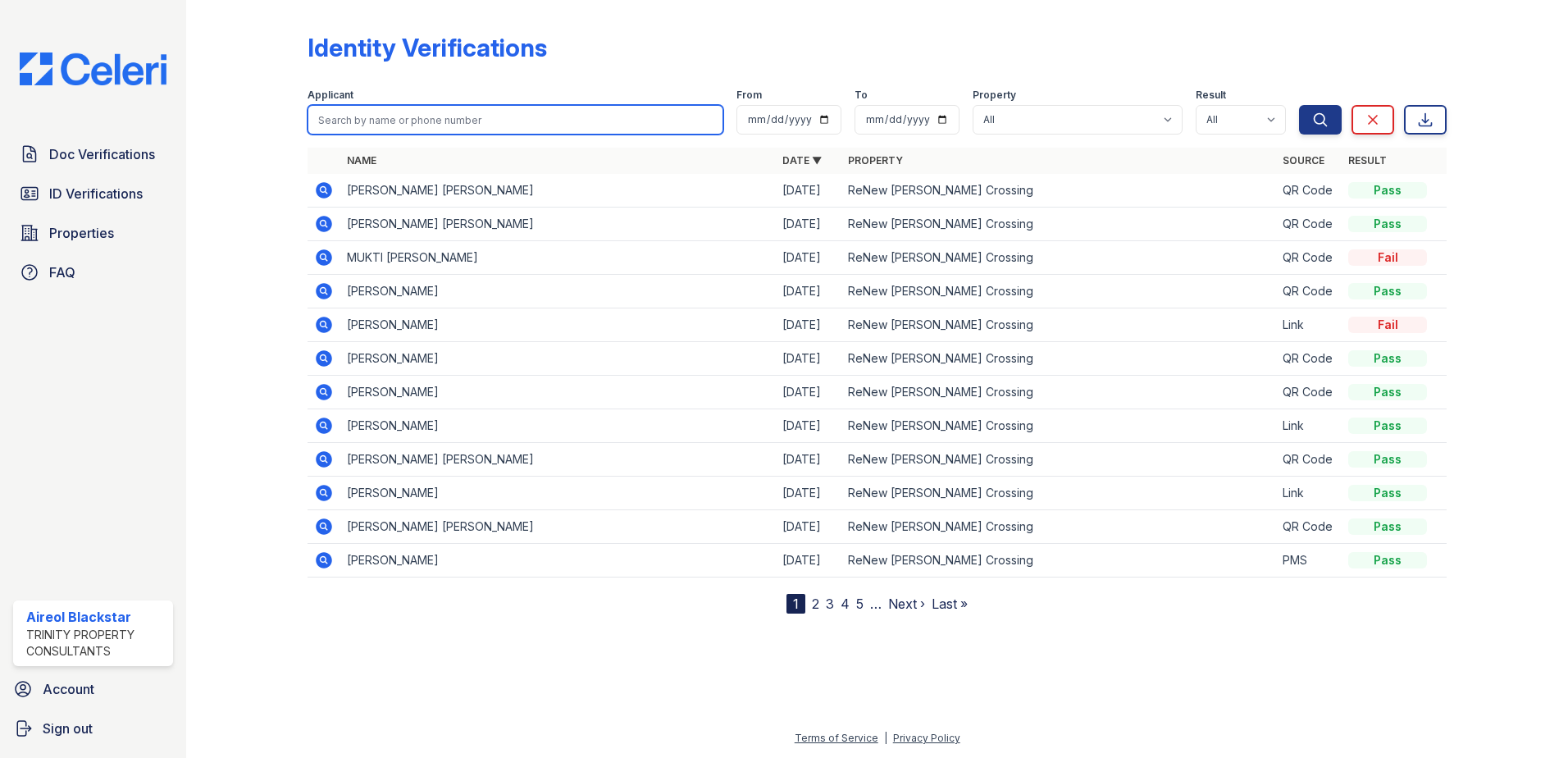
paste input "Thompson, Darren"
type input "Thompson, Darren"
click at [1299, 105] on button "Search" at bounding box center [1320, 120] width 43 height 30
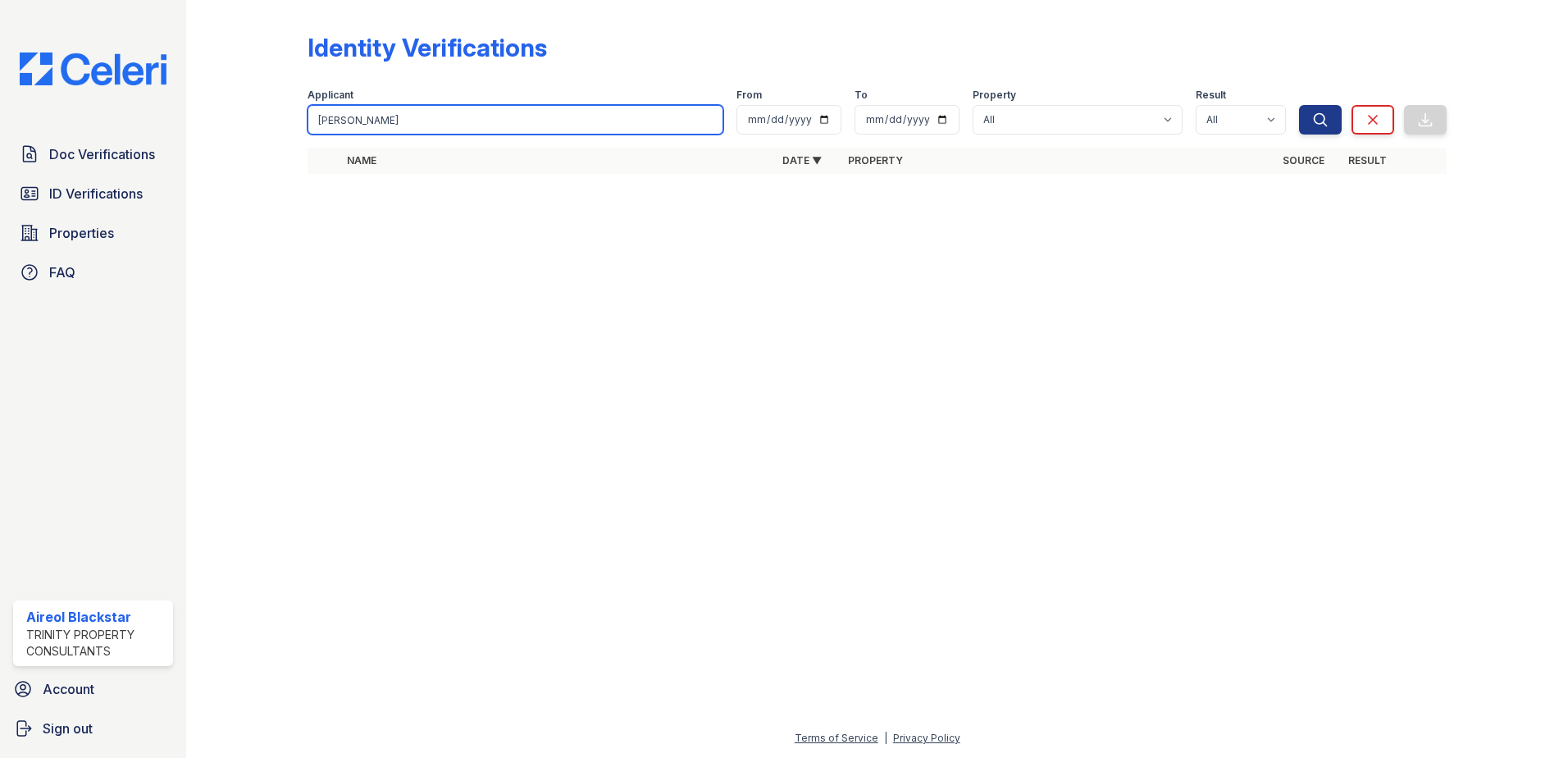
drag, startPoint x: 373, startPoint y: 122, endPoint x: 296, endPoint y: 132, distance: 77.6
click at [296, 132] on div "Identity Verifications Filter Applicant Thompson, Darren From To Property All R…" at bounding box center [877, 109] width 1329 height 217
type input "Darren"
click at [1299, 105] on button "Search" at bounding box center [1320, 120] width 43 height 30
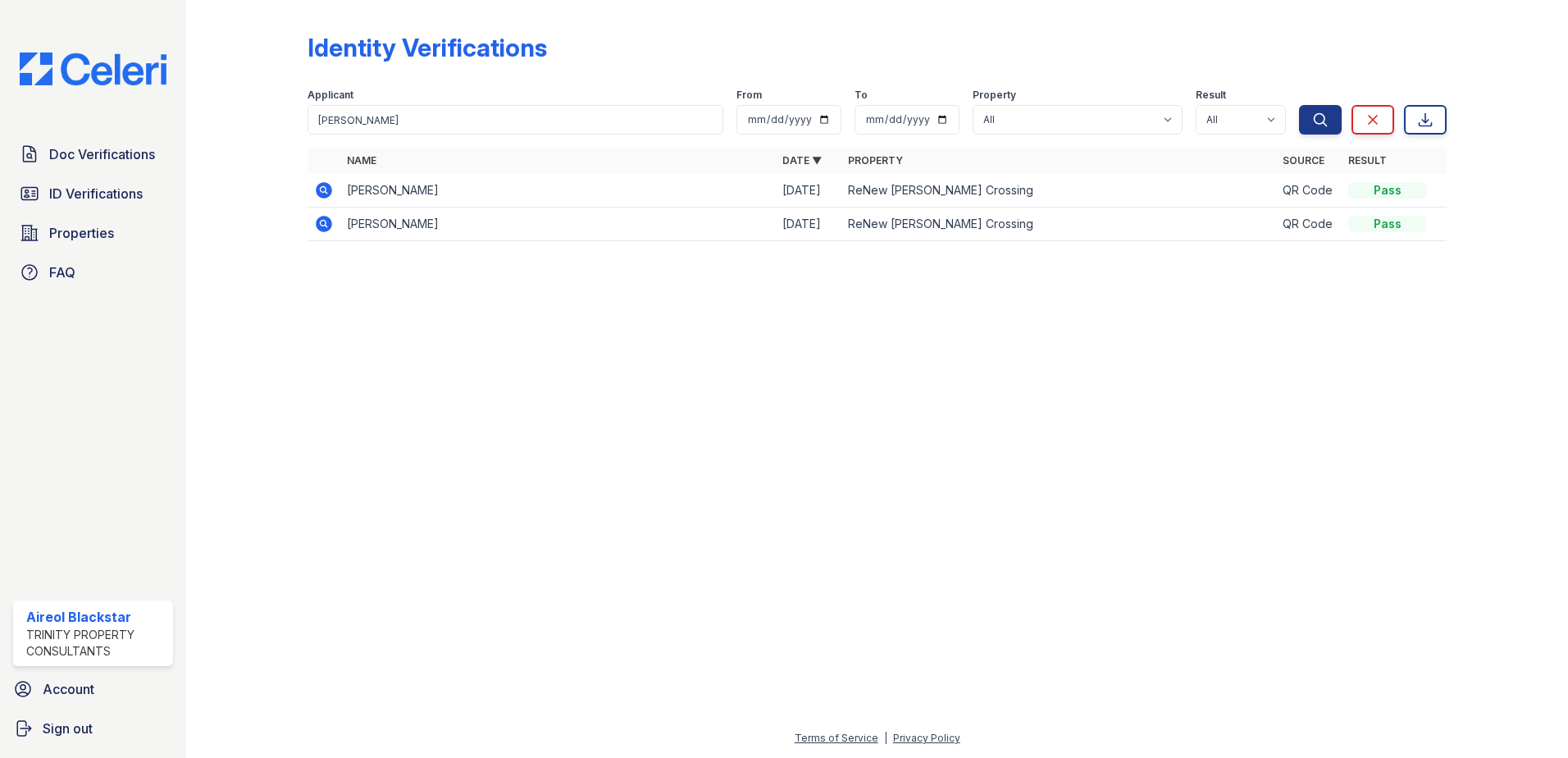
drag, startPoint x: 348, startPoint y: 188, endPoint x: 511, endPoint y: 188, distance: 163.0
click at [511, 188] on td "DARREN DAREL THOMPSON" at bounding box center [558, 190] width 436 height 34
copy td "DARREN DAREL THOMPSON"
click at [151, 156] on span "Doc Verifications" at bounding box center [102, 154] width 106 height 20
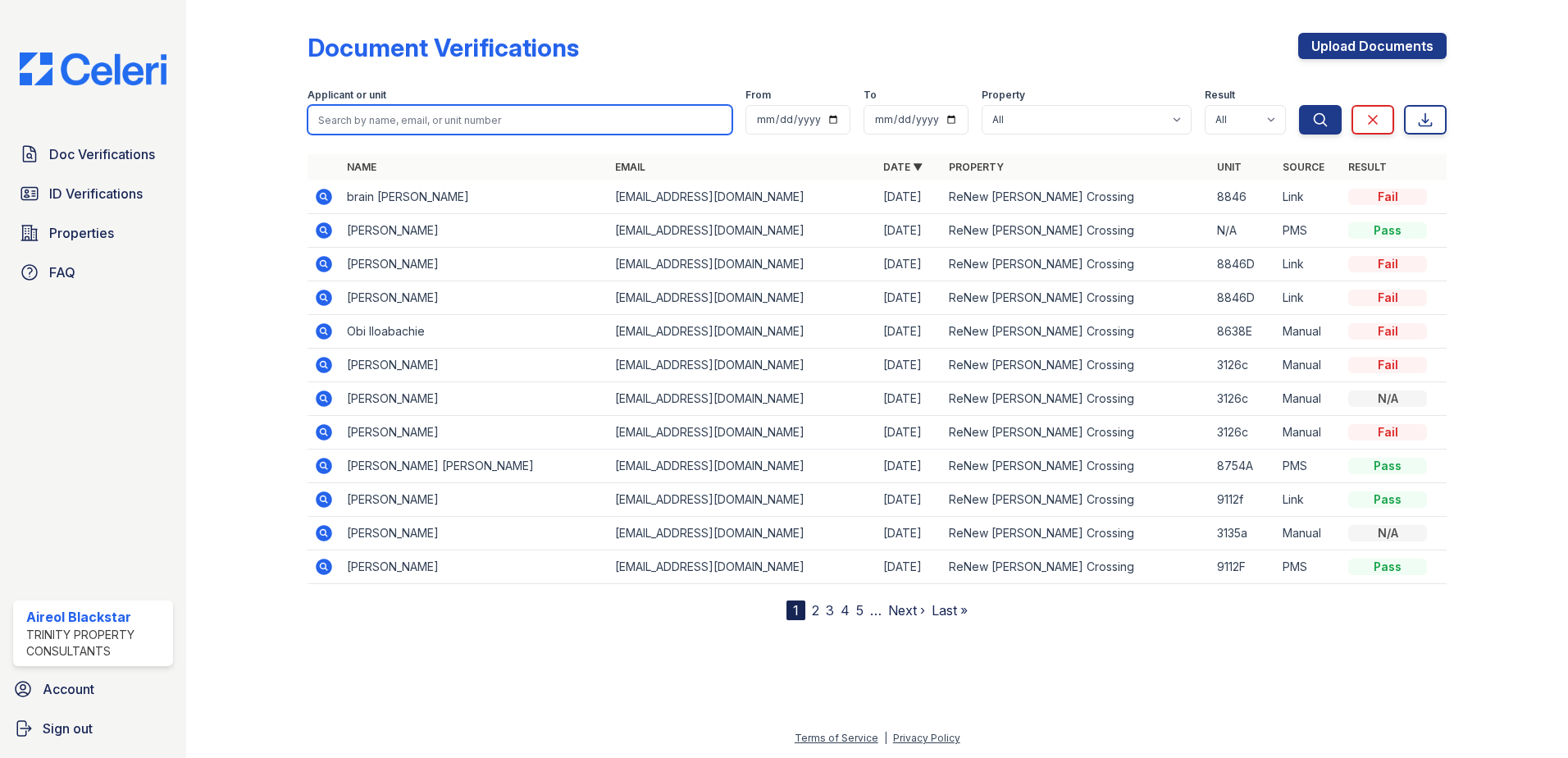
drag, startPoint x: 200, startPoint y: 148, endPoint x: 340, endPoint y: 123, distance: 142.2
click at [340, 127] on input "search" at bounding box center [520, 120] width 425 height 30
paste input "DARREN DAREL THOMPSON"
type input "DARREN DAREL THOMPSON"
click at [1299, 105] on button "Search" at bounding box center [1320, 120] width 43 height 30
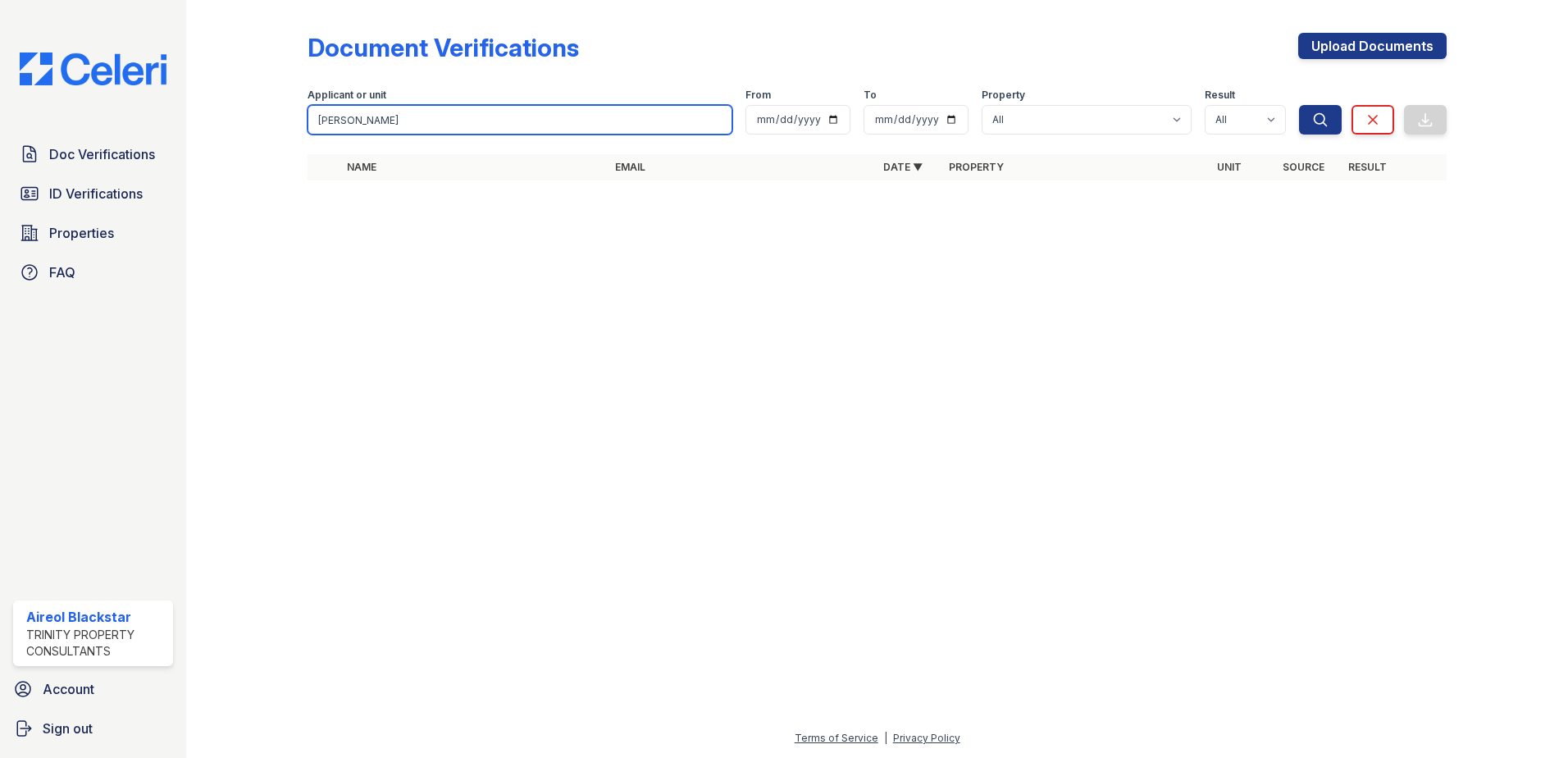
drag, startPoint x: 479, startPoint y: 117, endPoint x: 255, endPoint y: 125, distance: 224.1
click at [239, 124] on div "Document Verifications Upload Documents Filter Applicant or unit DARREN DAREL T…" at bounding box center [877, 111] width 1329 height 223
paste input "Miles, Anita"
type input "Miles, Anita"
click at [1299, 105] on button "Search" at bounding box center [1320, 120] width 43 height 30
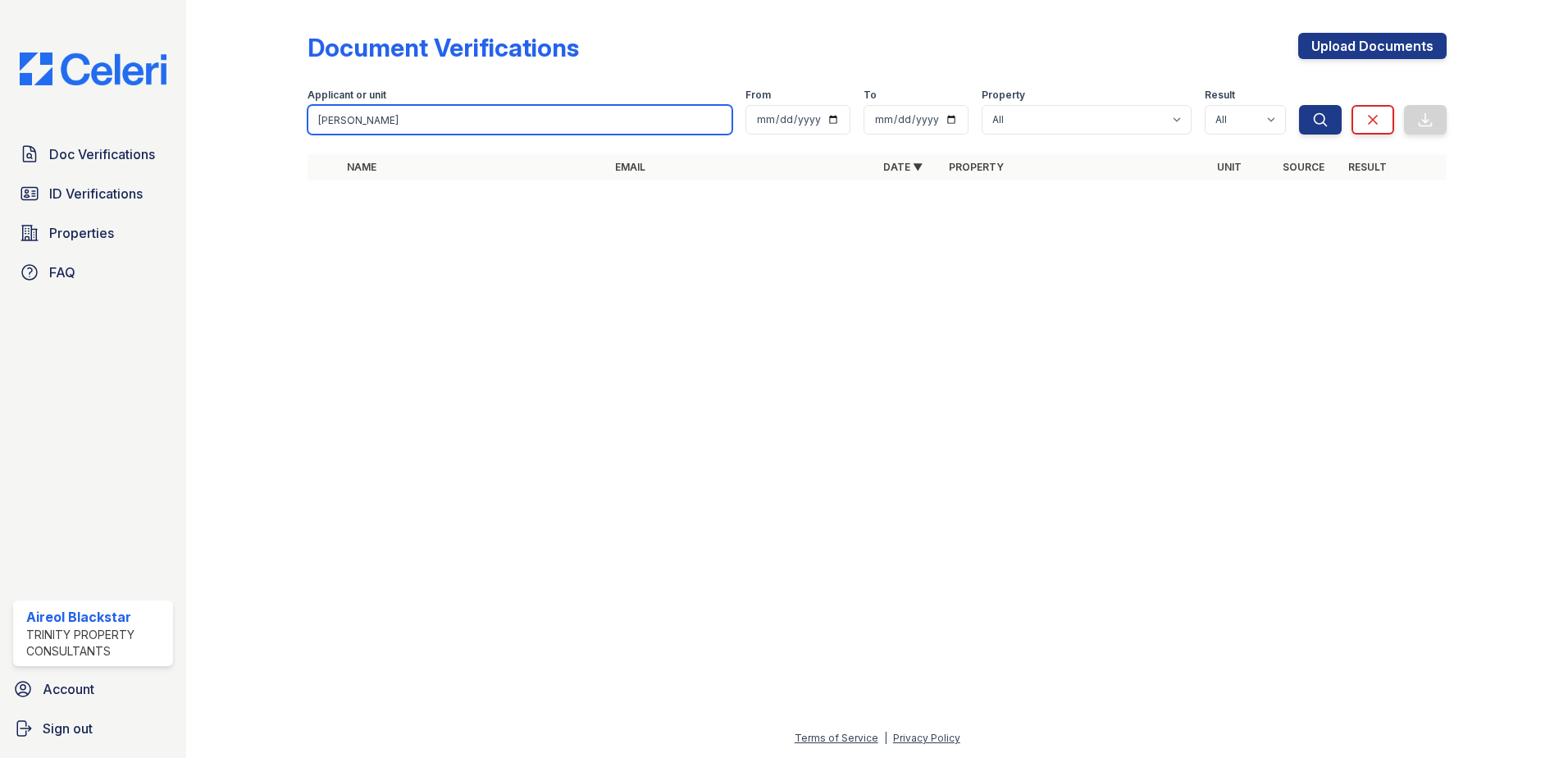
drag, startPoint x: 351, startPoint y: 122, endPoint x: 303, endPoint y: 126, distance: 48.2
click at [303, 126] on div "Document Verifications Upload Documents Filter Applicant or unit Miles, Anita F…" at bounding box center [877, 111] width 1329 height 223
click at [1299, 105] on button "Search" at bounding box center [1320, 120] width 43 height 30
drag, startPoint x: 349, startPoint y: 120, endPoint x: 301, endPoint y: 128, distance: 48.7
click at [301, 128] on div "Document Verifications Upload Documents Filter Applicant or unit Miles, Anita F…" at bounding box center [877, 111] width 1329 height 223
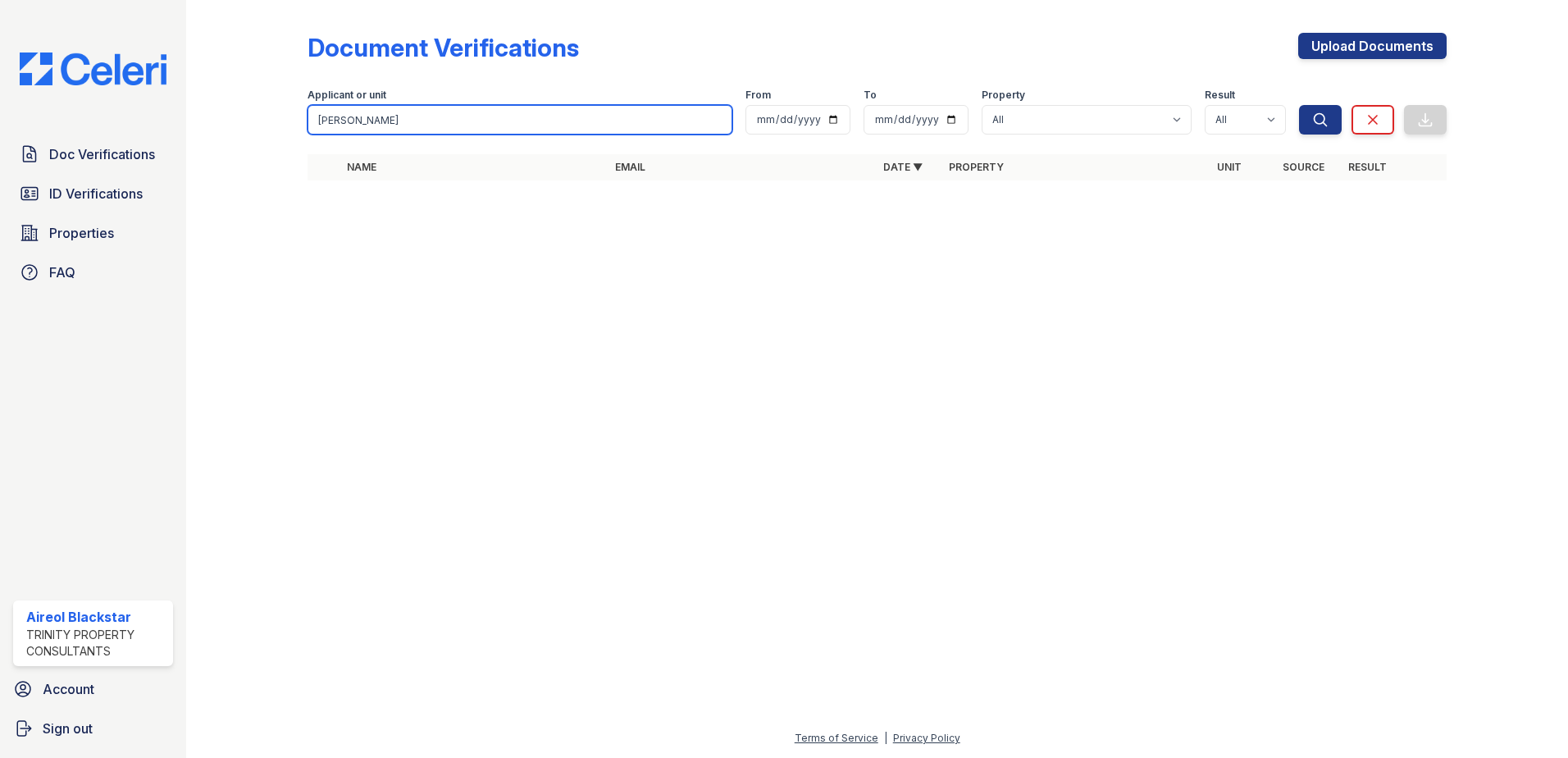
type input "Anita"
click at [1299, 105] on button "Search" at bounding box center [1320, 120] width 43 height 30
click at [362, 121] on input "Anita" at bounding box center [520, 120] width 425 height 30
click at [1299, 105] on button "Search" at bounding box center [1320, 120] width 43 height 30
drag, startPoint x: 360, startPoint y: 119, endPoint x: 261, endPoint y: 132, distance: 99.8
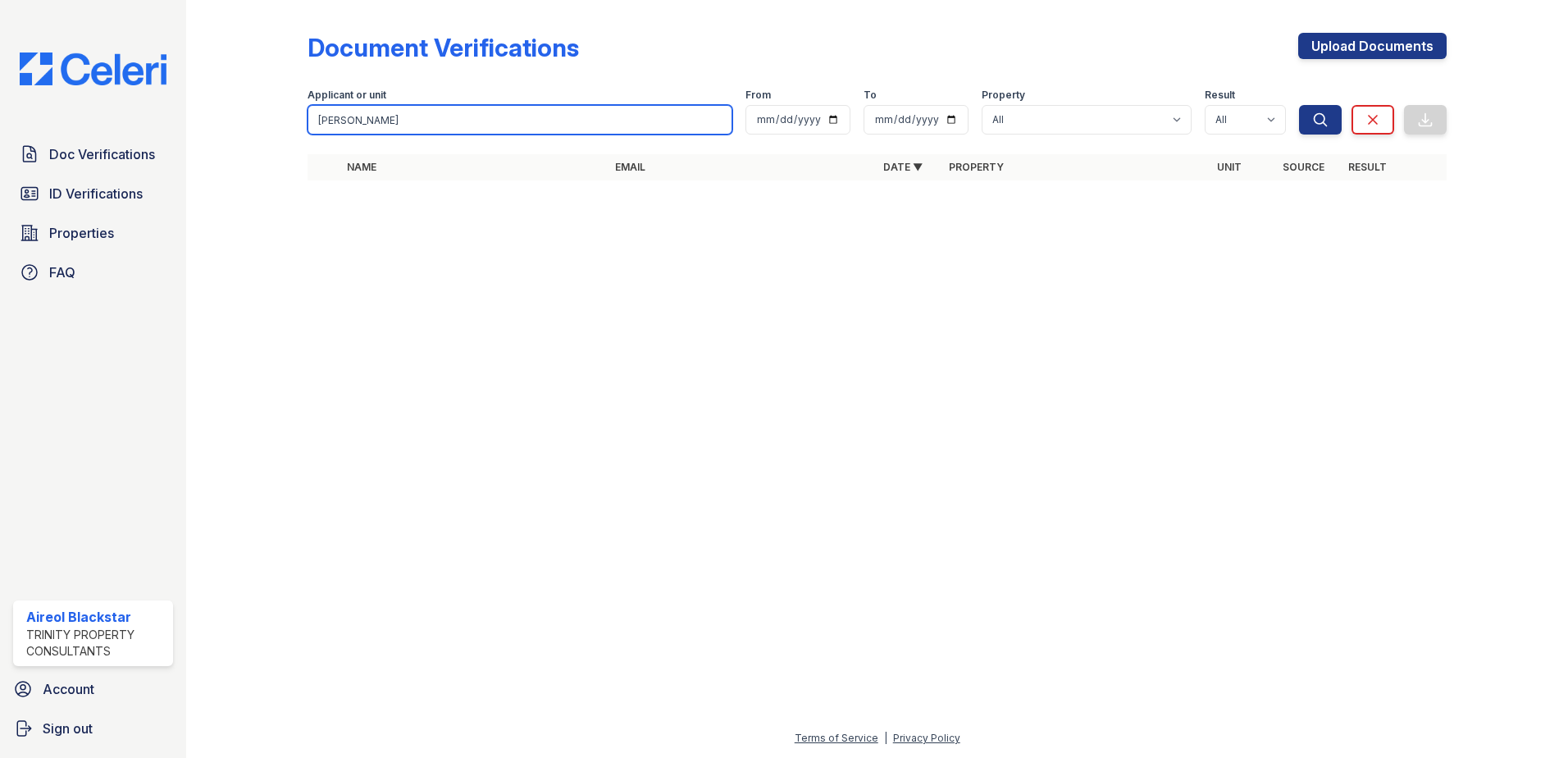
click at [261, 132] on div "Document Verifications Upload Documents Filter Applicant or unit Anita From To …" at bounding box center [877, 111] width 1329 height 223
paste input "Miles, Anita"
drag, startPoint x: 340, startPoint y: 120, endPoint x: 395, endPoint y: 119, distance: 55.0
click at [395, 119] on input "Miles, Anita" at bounding box center [520, 120] width 425 height 30
type input "Miles"
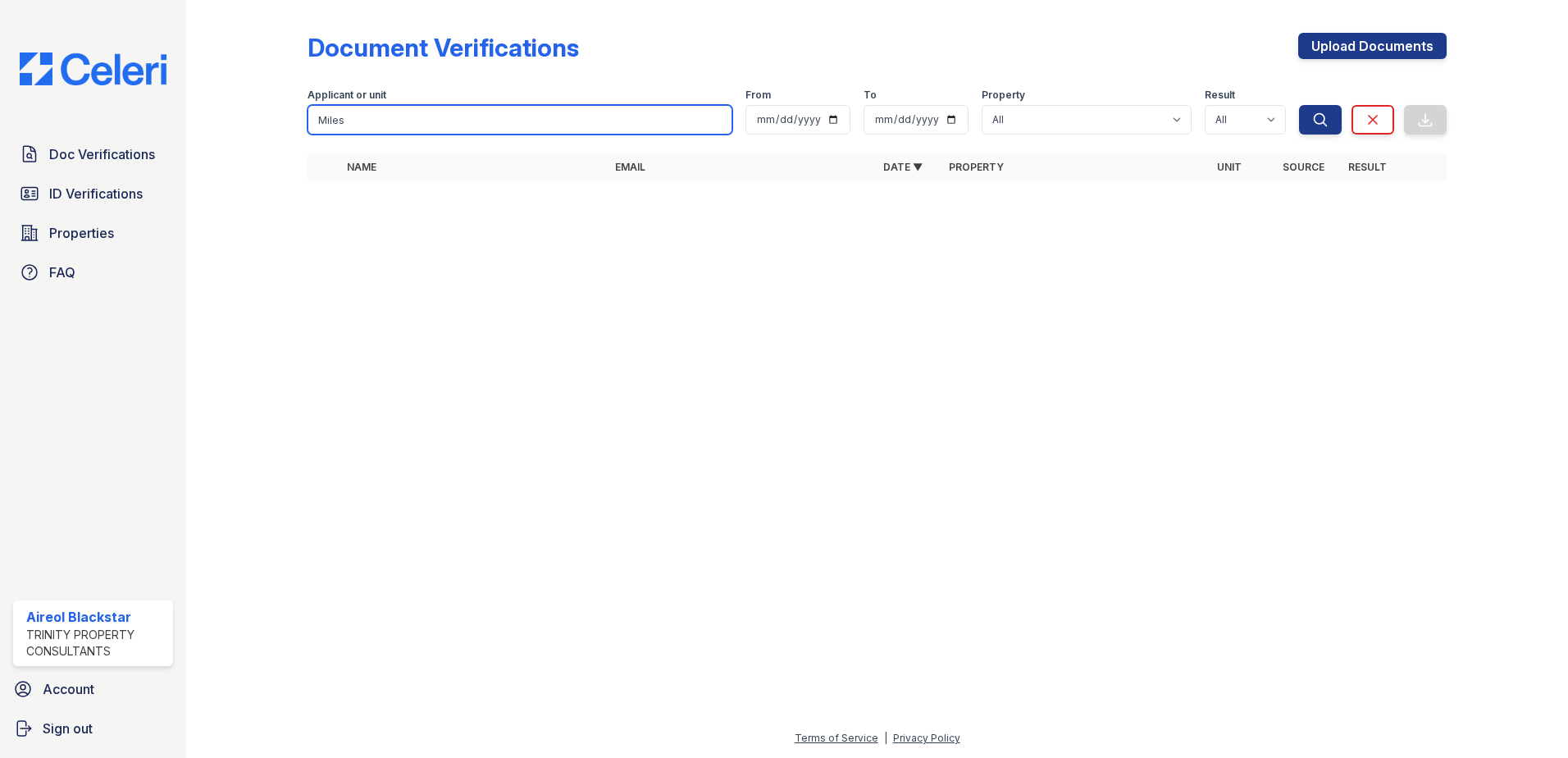
click at [1299, 105] on button "Search" at bounding box center [1320, 120] width 43 height 30
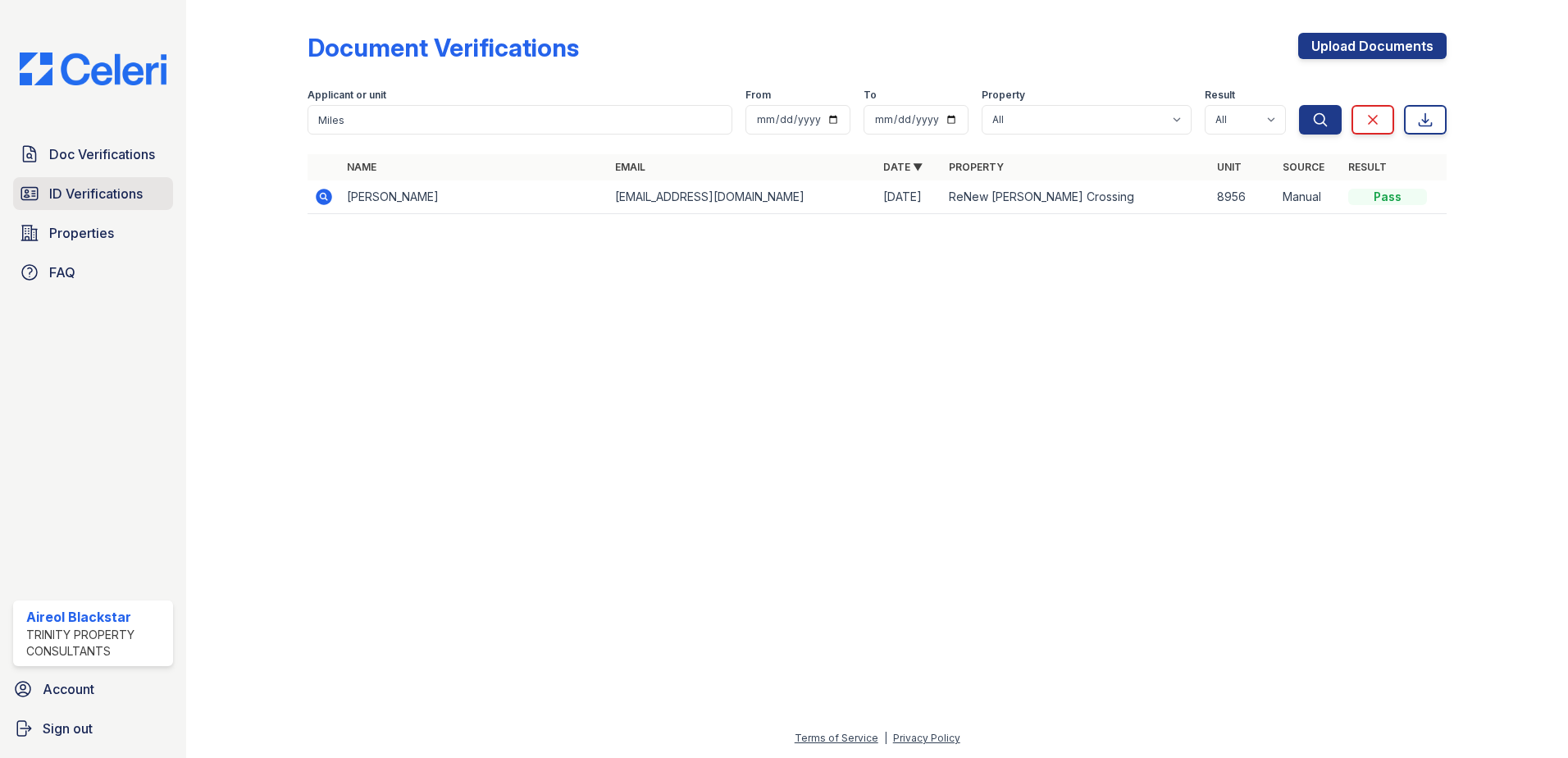
click at [94, 205] on link "ID Verifications" at bounding box center [93, 194] width 160 height 33
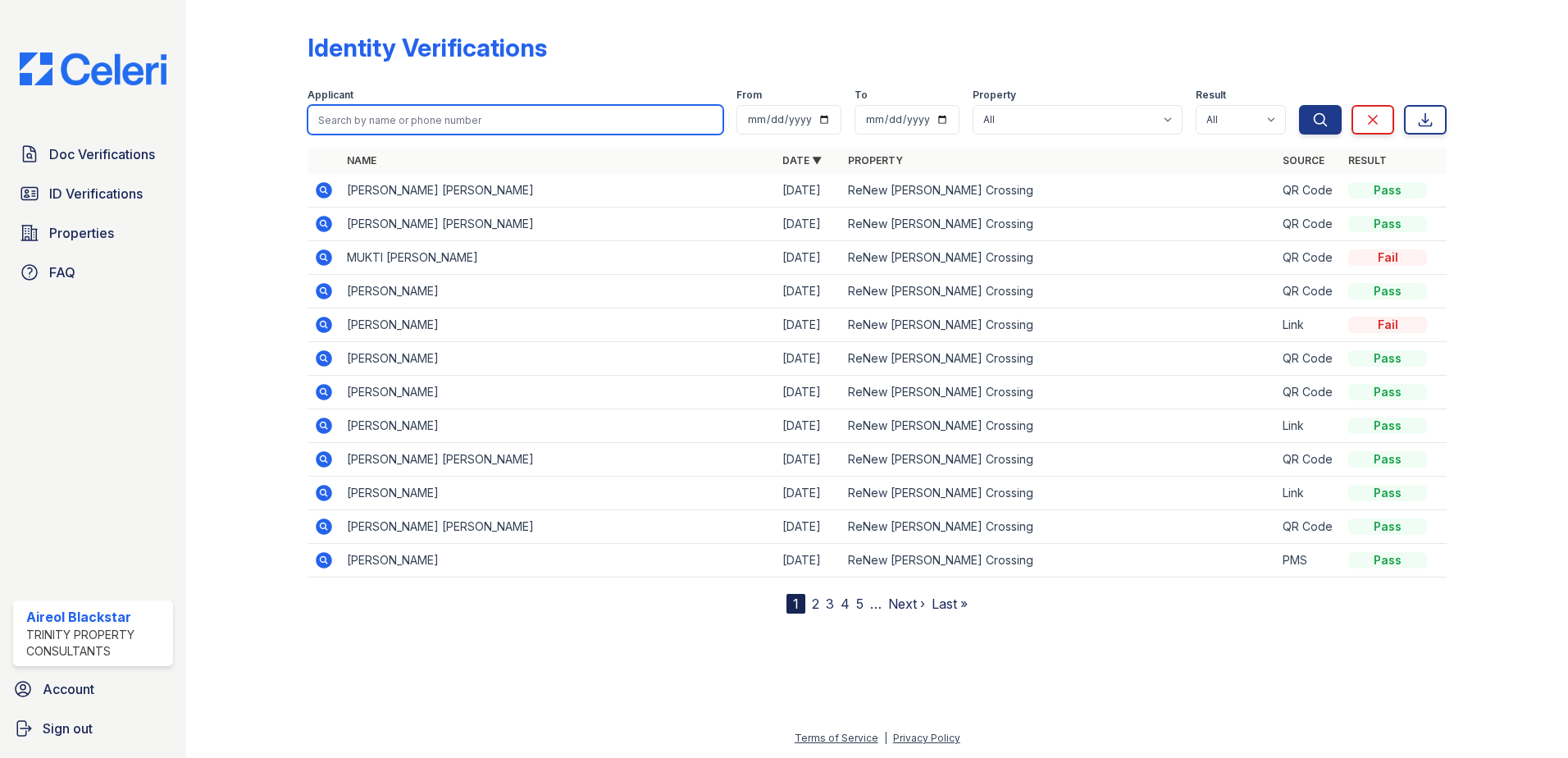
paste input "Miles, Anita"
type input "Miles, Anita"
click at [1299, 105] on button "Search" at bounding box center [1320, 120] width 43 height 30
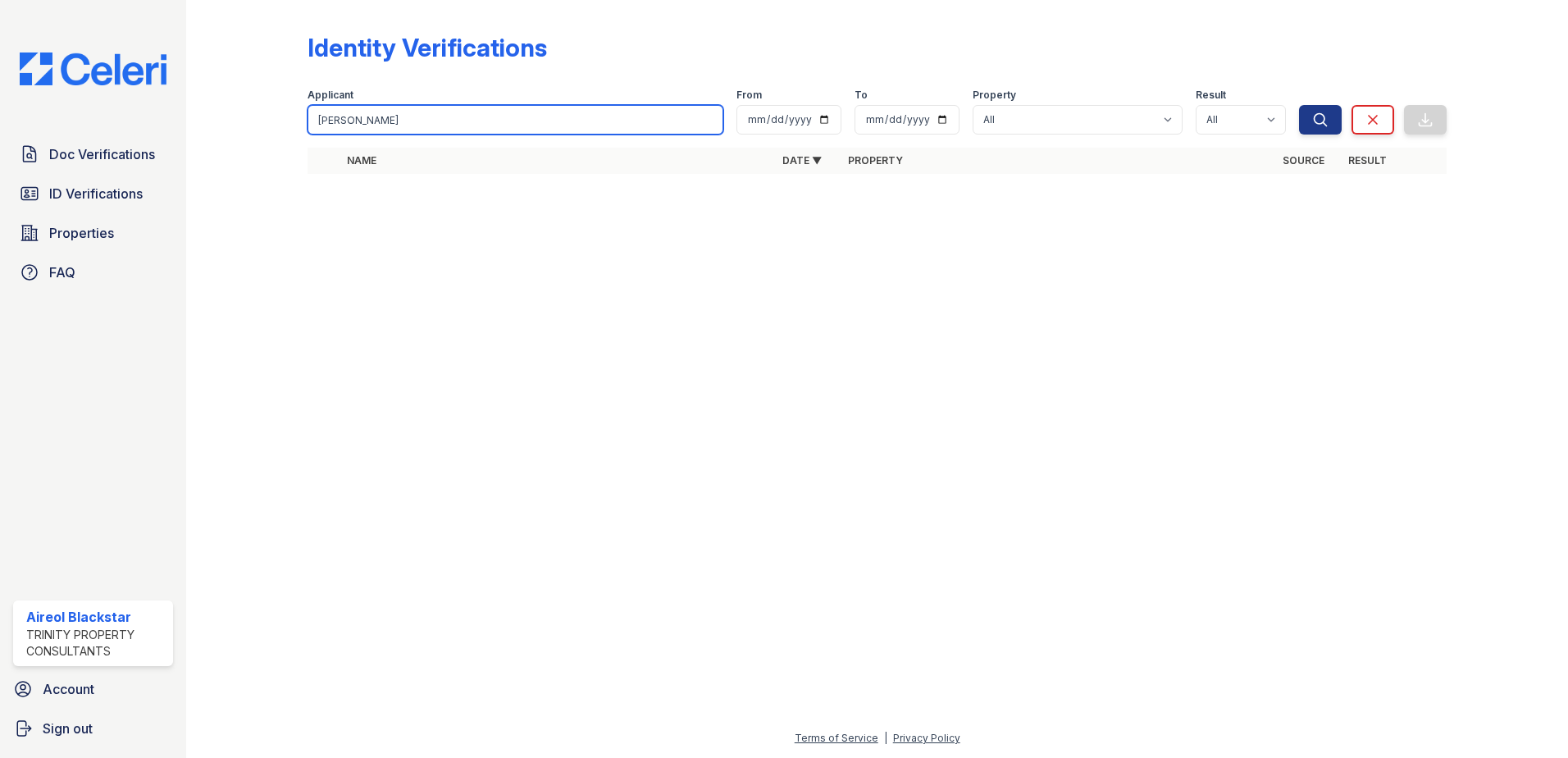
drag, startPoint x: 349, startPoint y: 124, endPoint x: 319, endPoint y: 122, distance: 30.1
click at [319, 122] on input "Miles, Anita" at bounding box center [515, 120] width 416 height 30
type input "Anita"
click at [1299, 105] on button "Search" at bounding box center [1320, 120] width 43 height 30
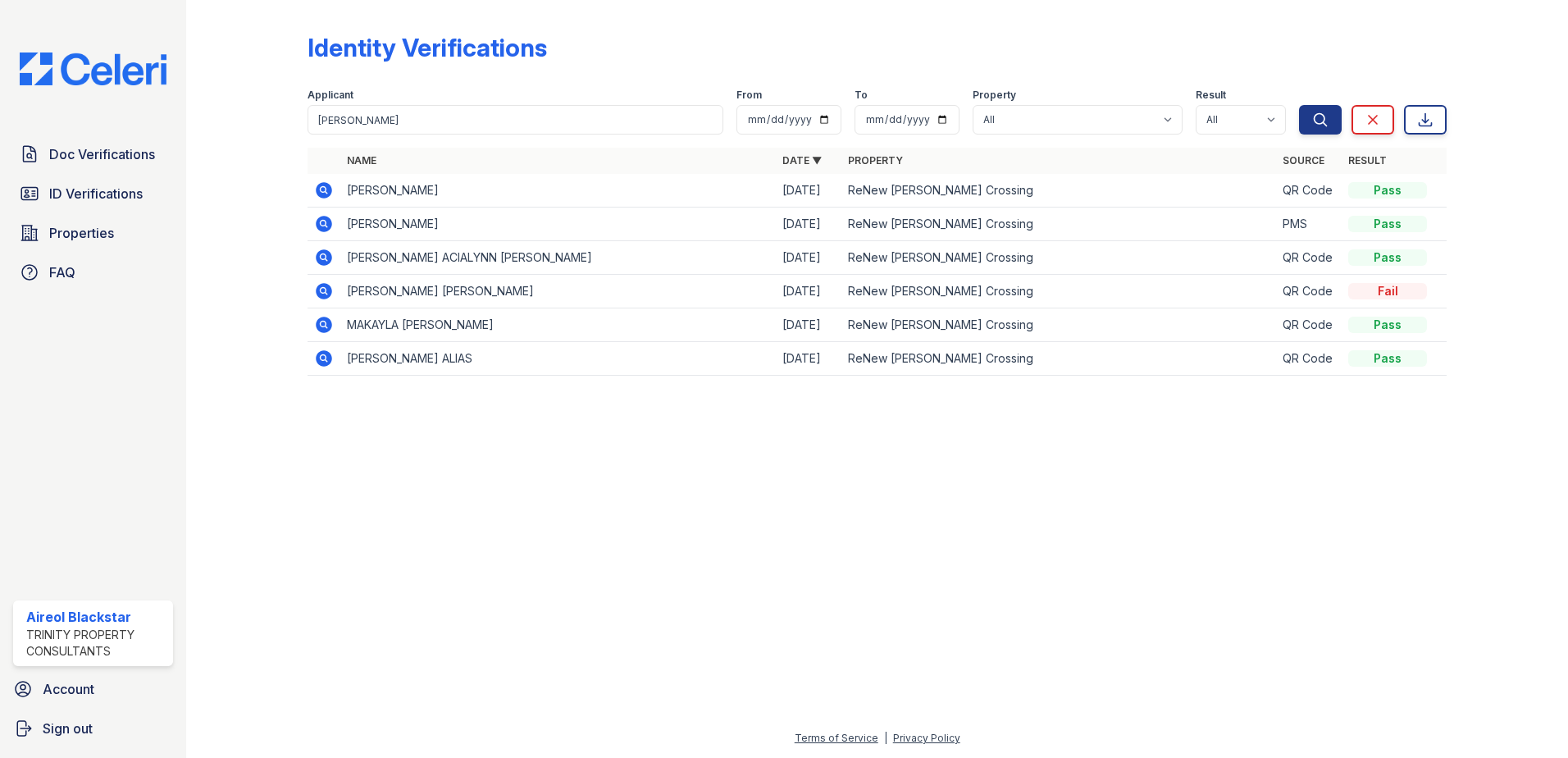
click at [346, 188] on td "ANITA JOANNE MILES" at bounding box center [558, 190] width 436 height 34
drag, startPoint x: 347, startPoint y: 189, endPoint x: 466, endPoint y: 196, distance: 119.2
click at [466, 196] on td "ANITA JOANNE MILES" at bounding box center [558, 190] width 436 height 34
drag, startPoint x: 466, startPoint y: 196, endPoint x: 462, endPoint y: 188, distance: 8.9
copy td "ANITA JOANNE MILES"
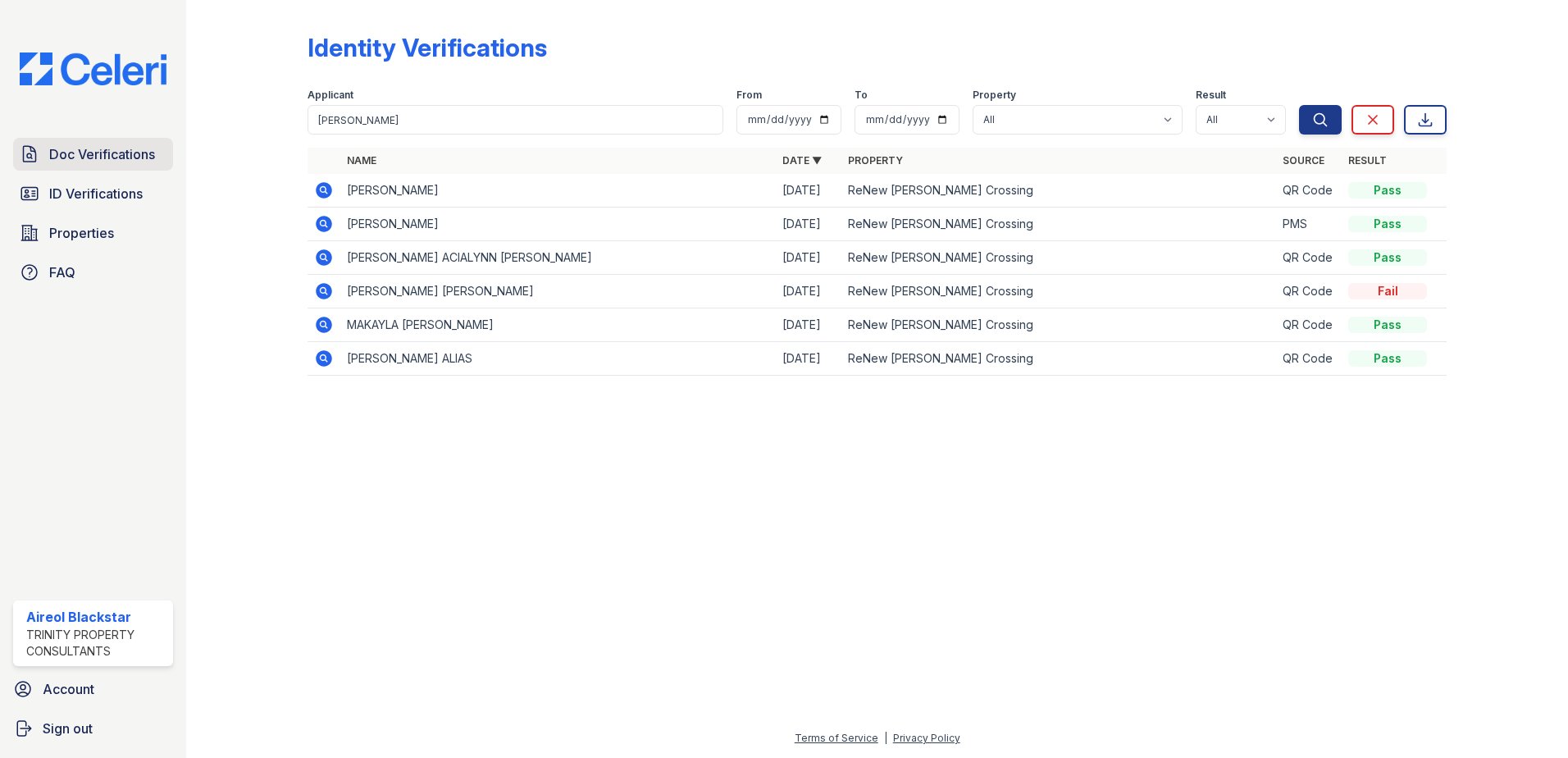
click at [105, 152] on span "Doc Verifications" at bounding box center [102, 154] width 106 height 20
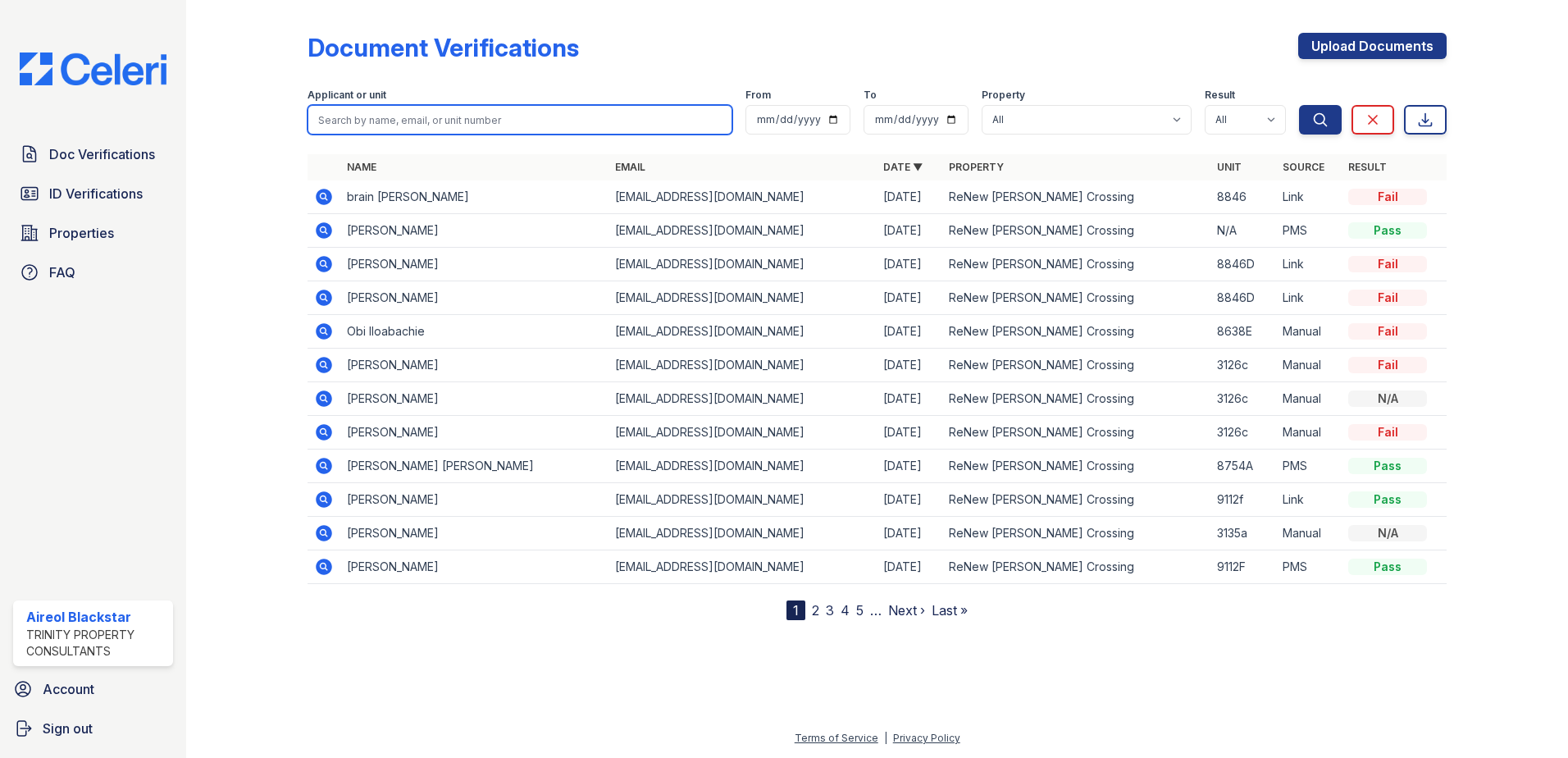
paste input "ANITA JOANNE MILES"
type input "ANITA JOANNE MILES"
click at [1299, 105] on button "Search" at bounding box center [1320, 120] width 43 height 30
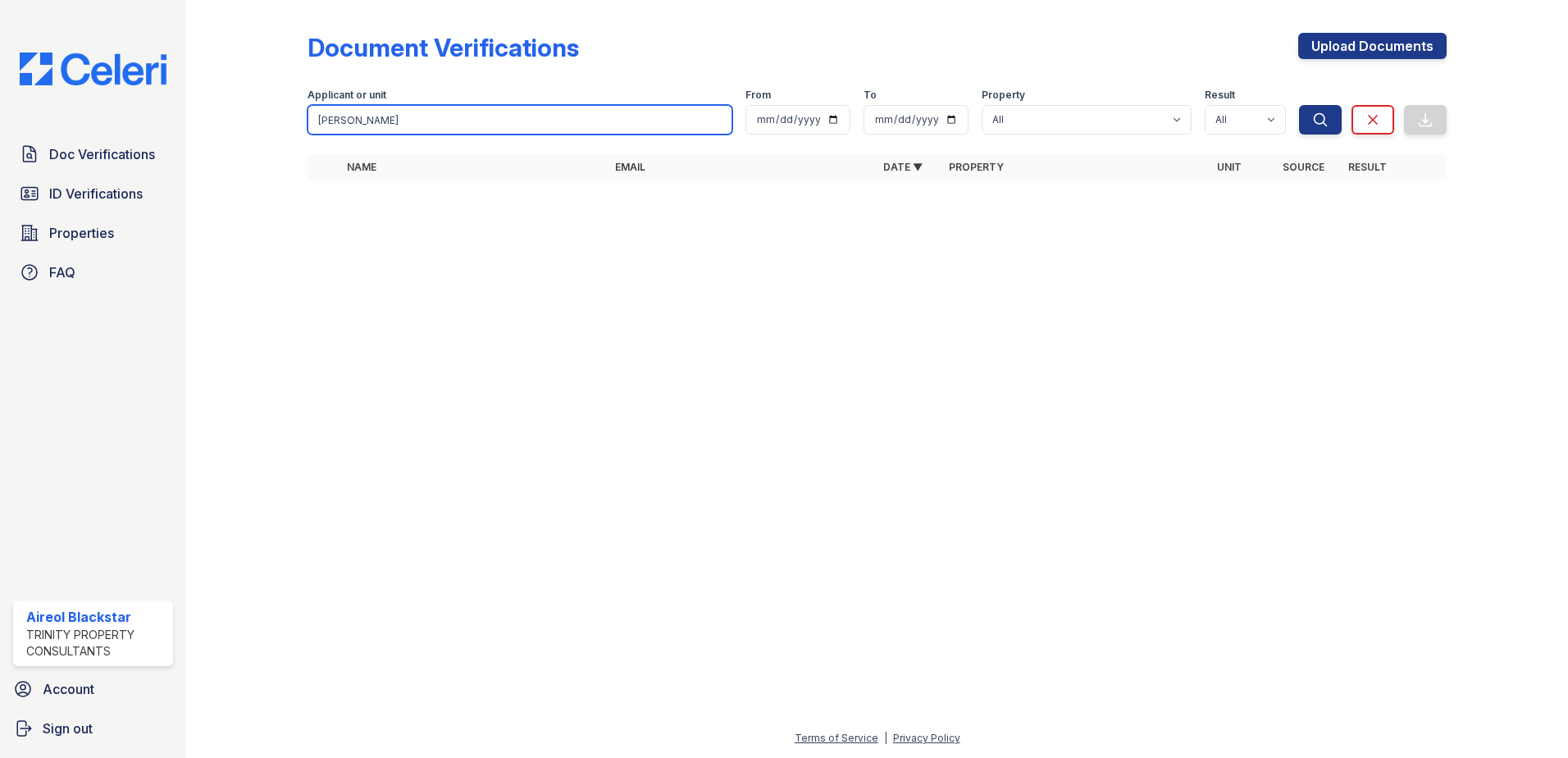
drag, startPoint x: 352, startPoint y: 120, endPoint x: 435, endPoint y: 118, distance: 83.0
click at [435, 118] on input "ANITA JOANNE MILES" at bounding box center [520, 120] width 425 height 30
type input "ANITA"
click at [1299, 105] on button "Search" at bounding box center [1320, 120] width 43 height 30
drag, startPoint x: 394, startPoint y: 109, endPoint x: 388, endPoint y: 117, distance: 10.0
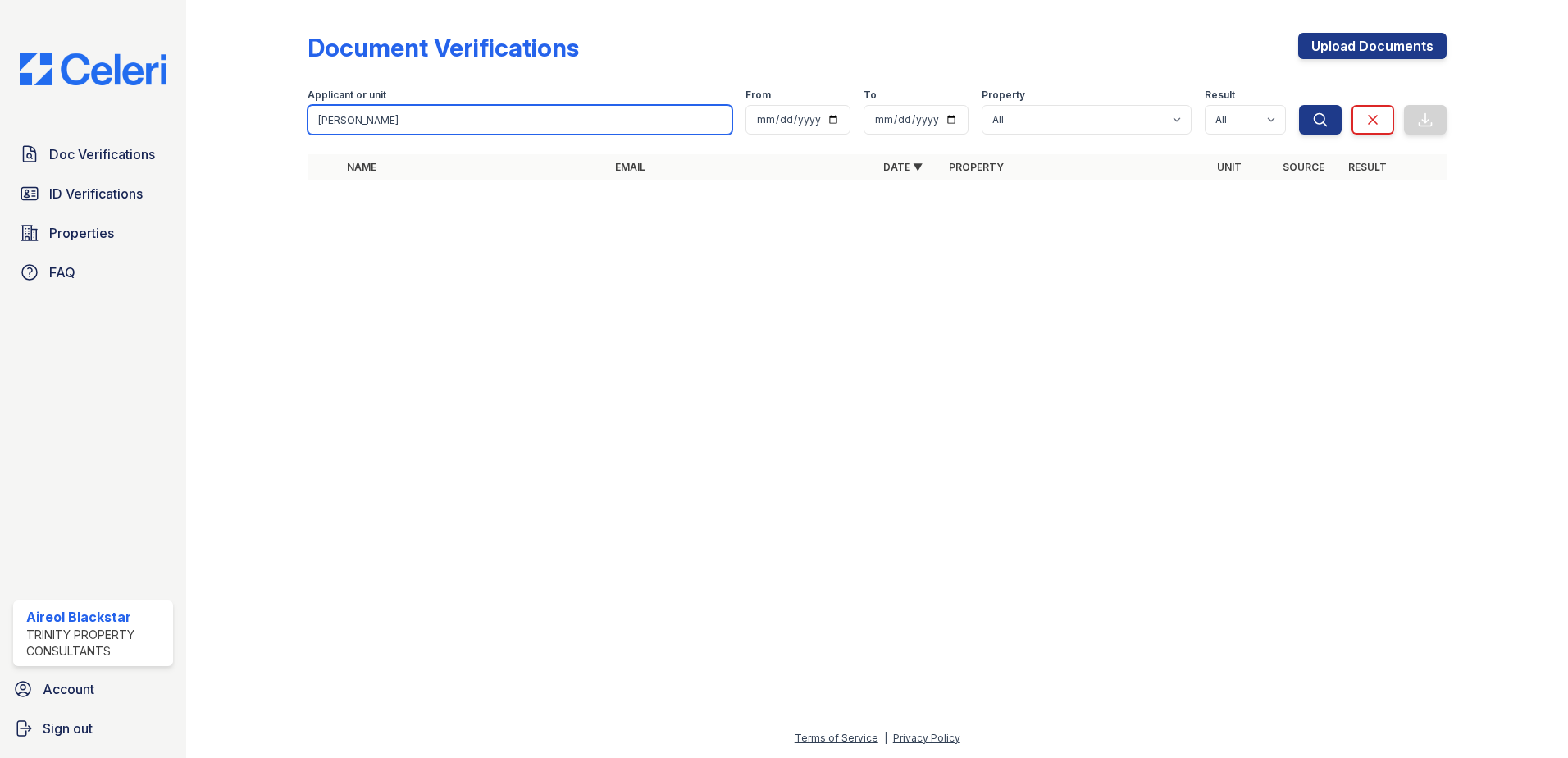
click at [394, 109] on input "ANITA" at bounding box center [520, 120] width 425 height 30
drag, startPoint x: 367, startPoint y: 126, endPoint x: 323, endPoint y: 126, distance: 44.0
click at [323, 126] on input "ANITA" at bounding box center [520, 120] width 425 height 30
type input "A"
paste input "Rahnieva, Daria"
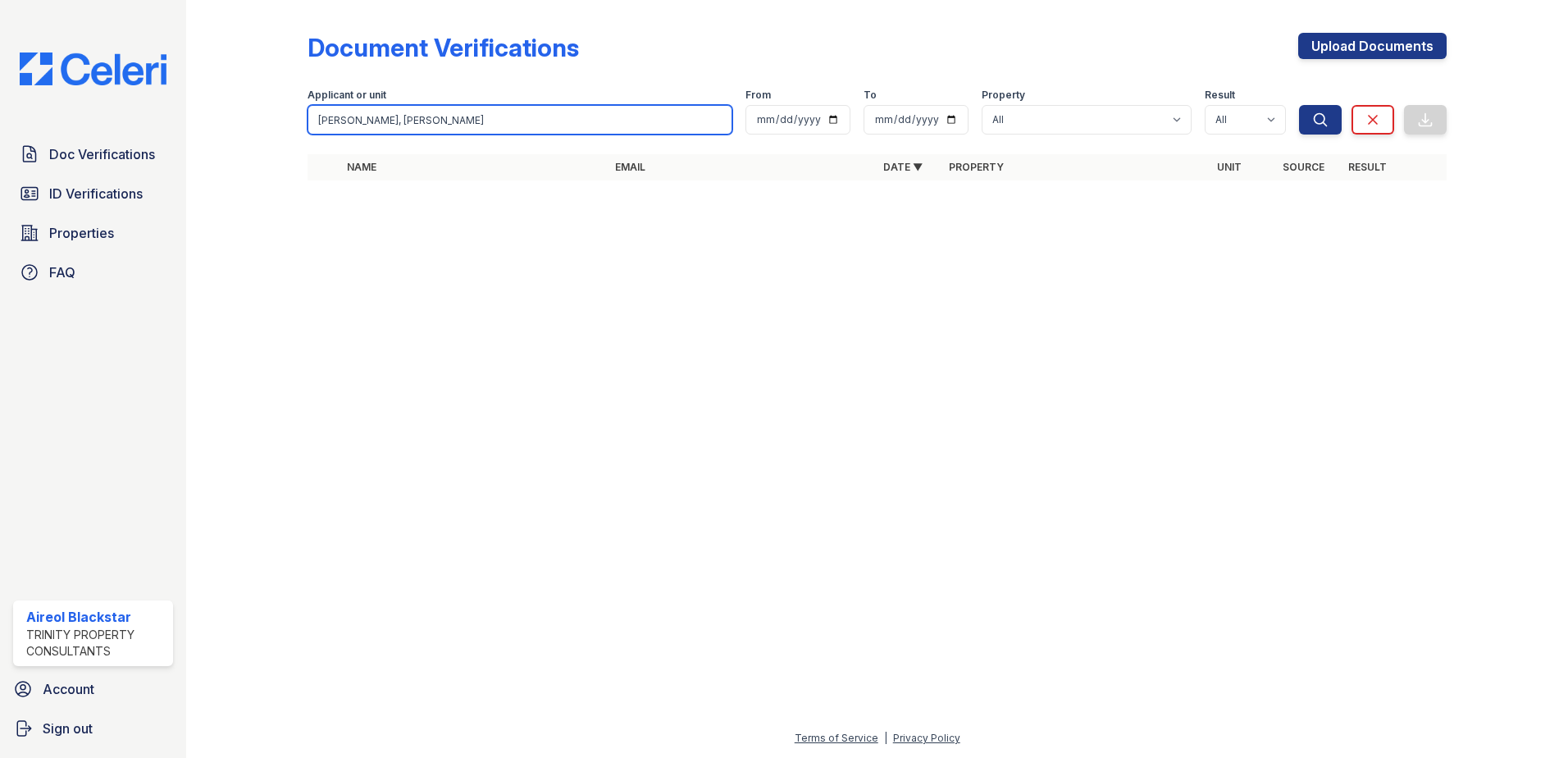
type input "Rahnieva, Daria"
click at [1299, 105] on button "Search" at bounding box center [1320, 120] width 43 height 30
drag, startPoint x: 359, startPoint y: 122, endPoint x: 415, endPoint y: 122, distance: 56.0
click at [415, 122] on input "Rahnieva, Daria" at bounding box center [520, 120] width 425 height 30
type input "Rahnieva"
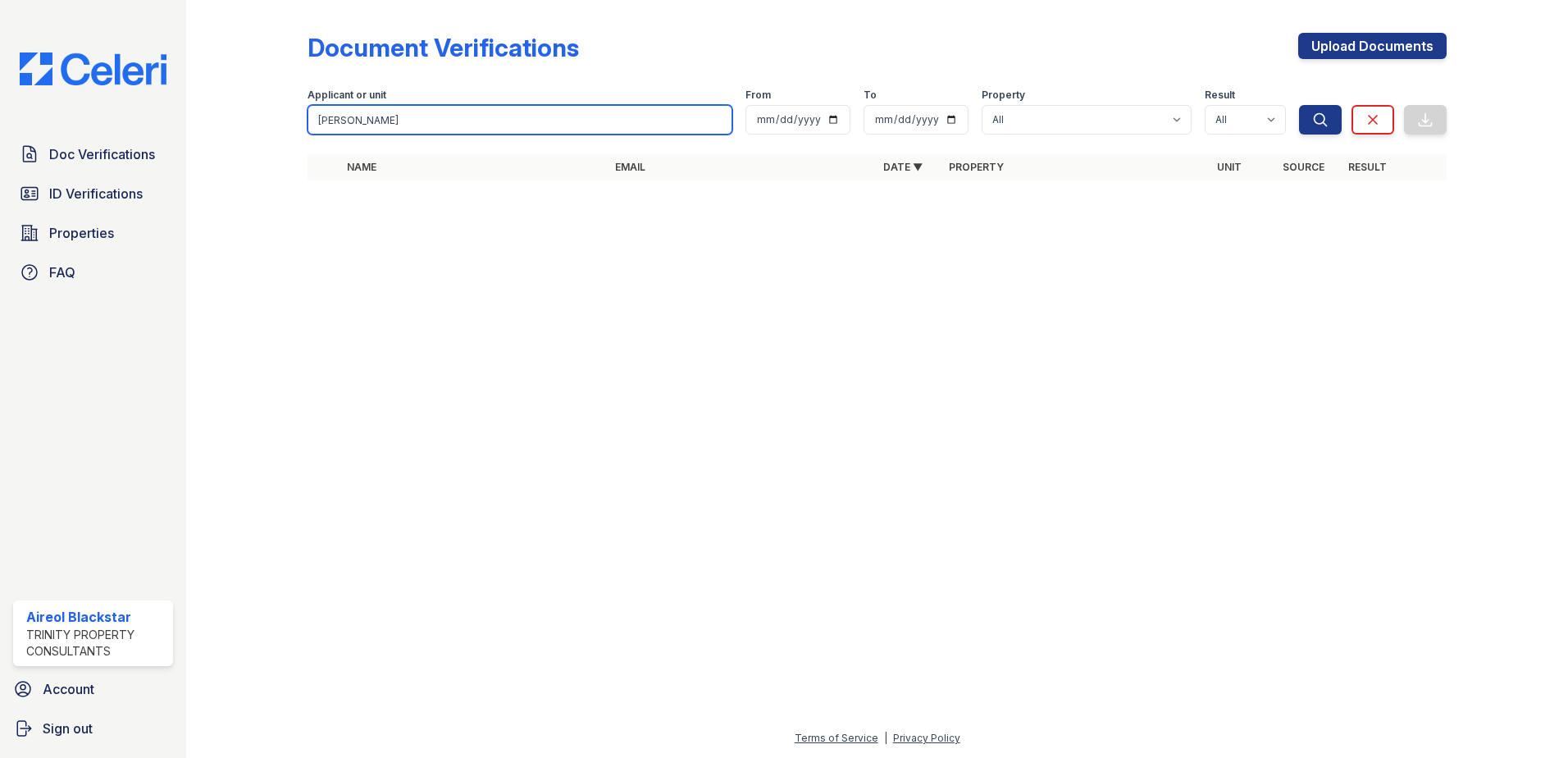
click at [1299, 105] on button "Search" at bounding box center [1320, 120] width 43 height 30
drag, startPoint x: 362, startPoint y: 122, endPoint x: 220, endPoint y: 135, distance: 142.6
click at [220, 135] on div "Document Verifications Upload Documents Filter Applicant or unit Rahnieva From …" at bounding box center [877, 111] width 1329 height 223
drag, startPoint x: 320, startPoint y: 125, endPoint x: 265, endPoint y: 46, distance: 96.3
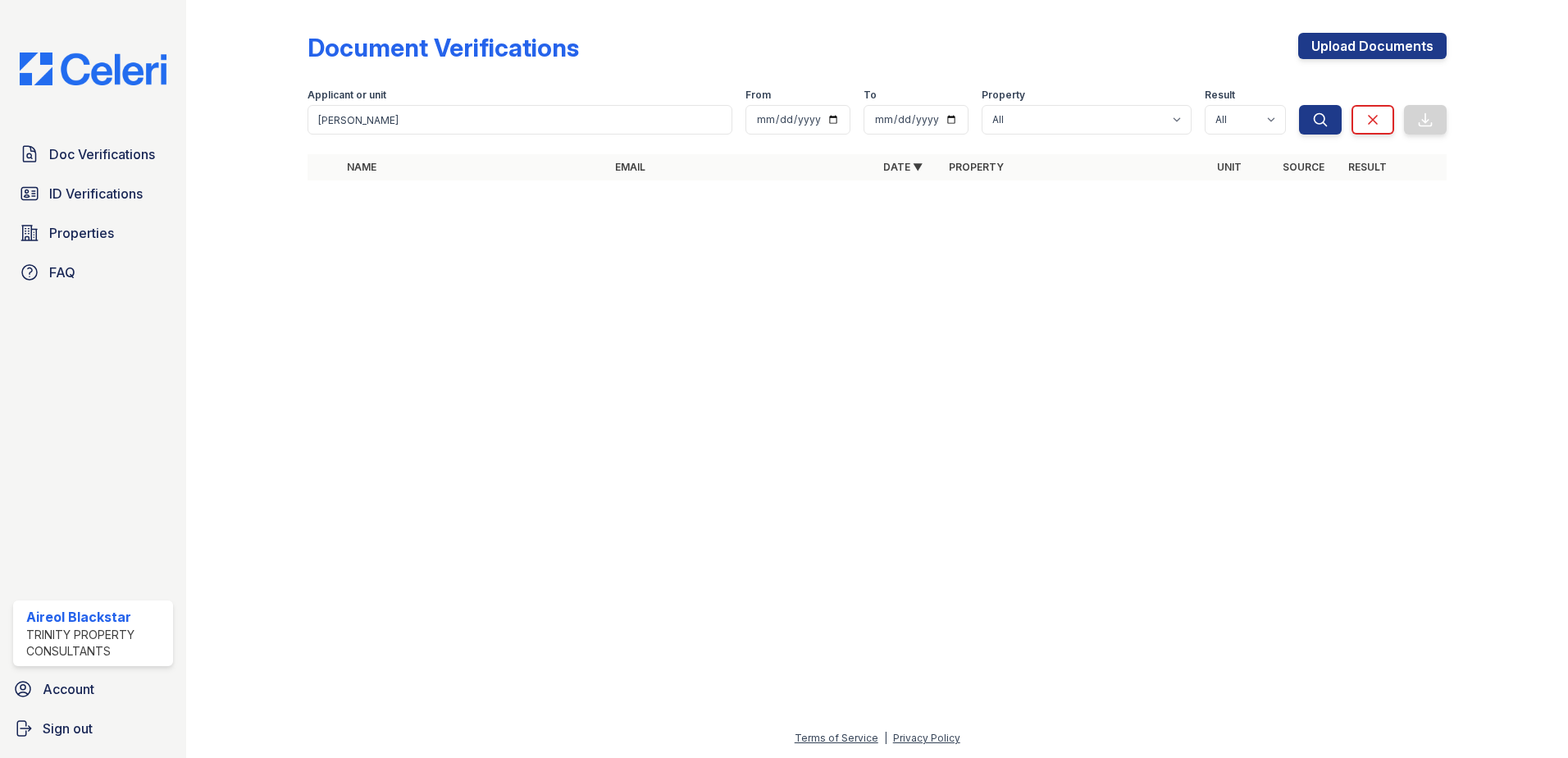
click at [265, 46] on div at bounding box center [260, 102] width 95 height 190
click at [69, 200] on span "ID Verifications" at bounding box center [96, 194] width 94 height 20
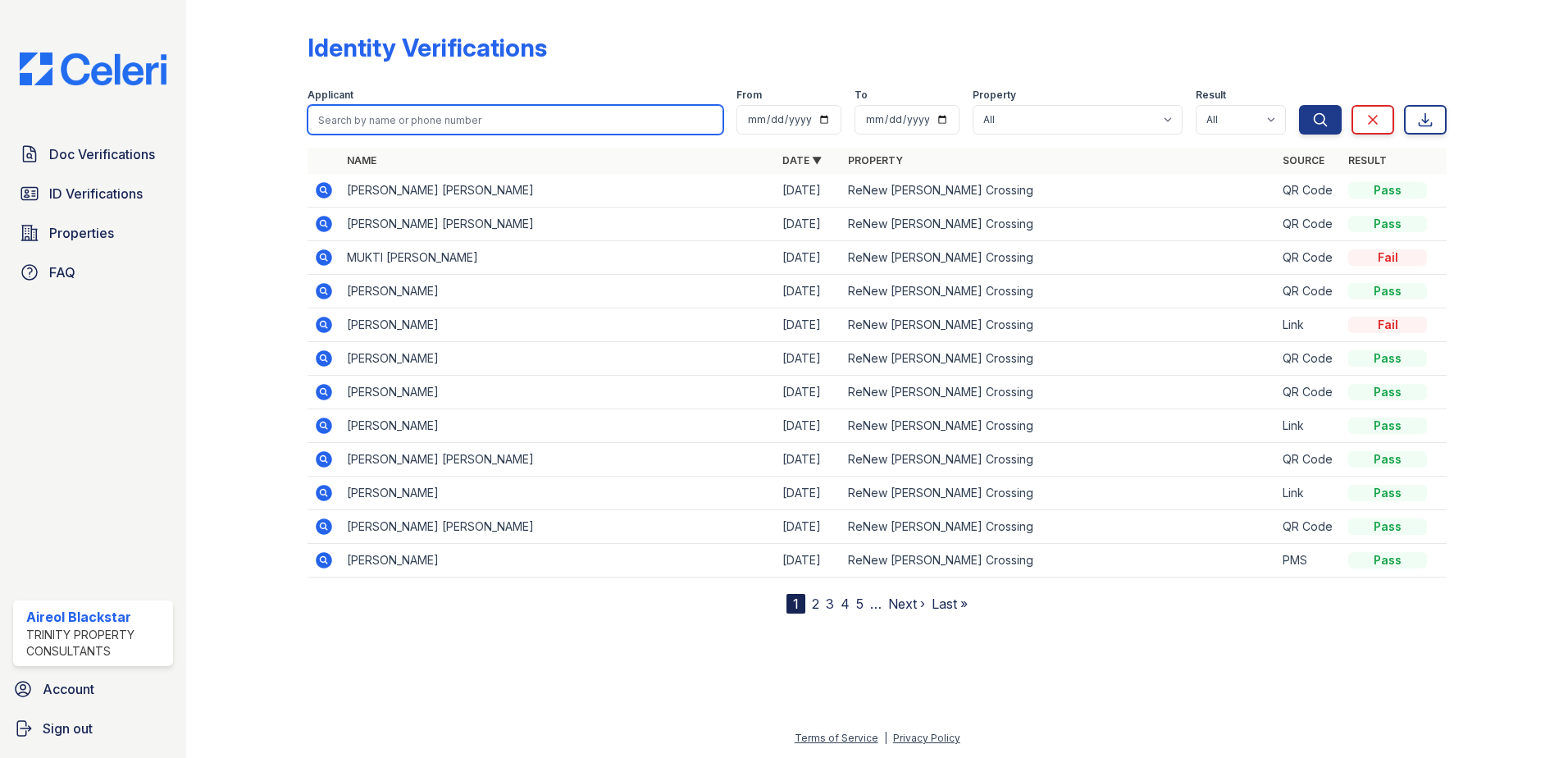
paste input "Rahnieva, Daria"
type input "Rahnieva, Daria"
click at [1299, 105] on button "Search" at bounding box center [1320, 120] width 43 height 30
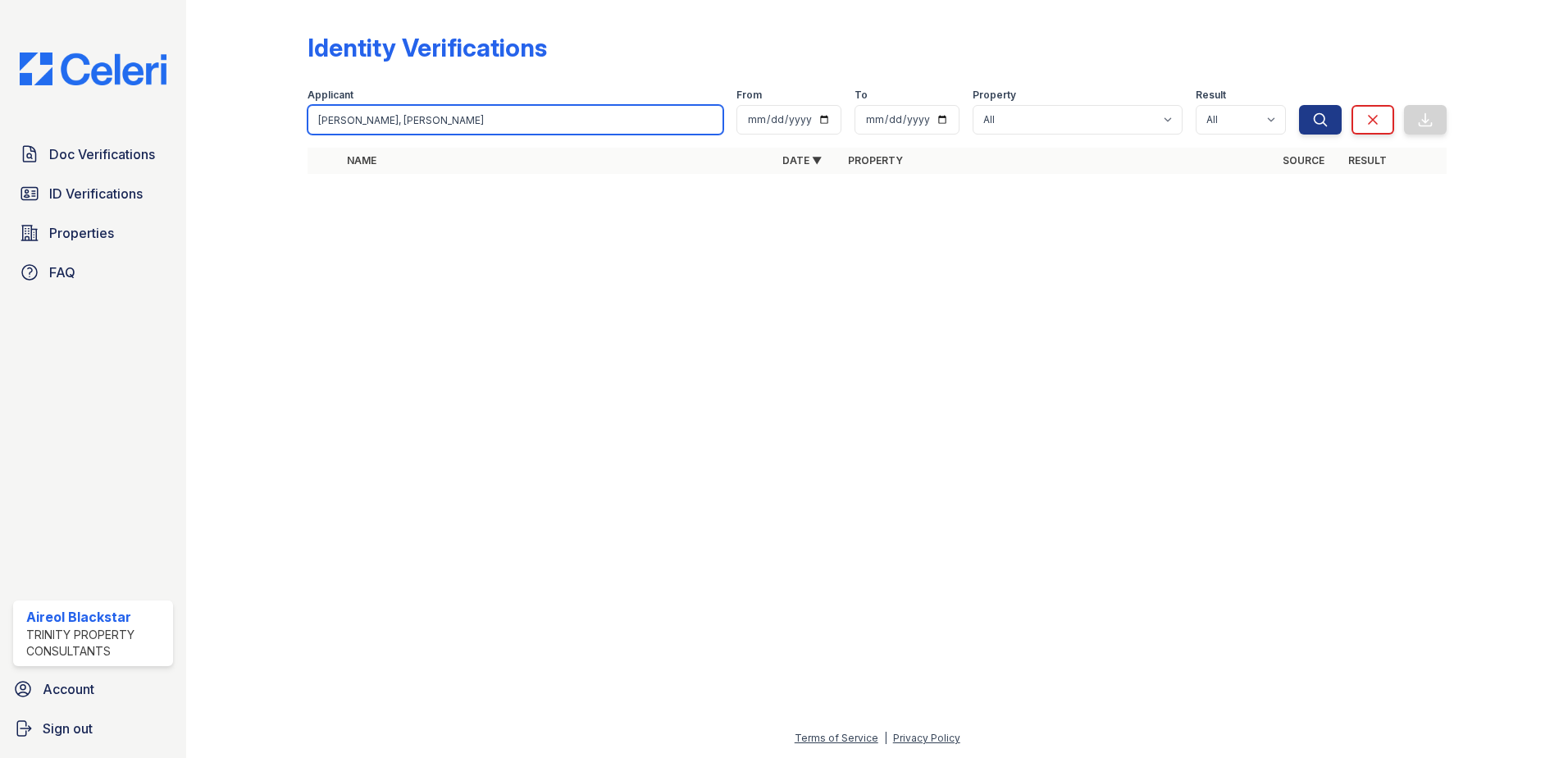
drag, startPoint x: 359, startPoint y: 122, endPoint x: 430, endPoint y: 118, distance: 71.1
click at [430, 118] on input "Rahnieva, Daria" at bounding box center [515, 120] width 416 height 30
type input "Rahnieva"
click at [1299, 105] on button "Search" at bounding box center [1320, 120] width 43 height 30
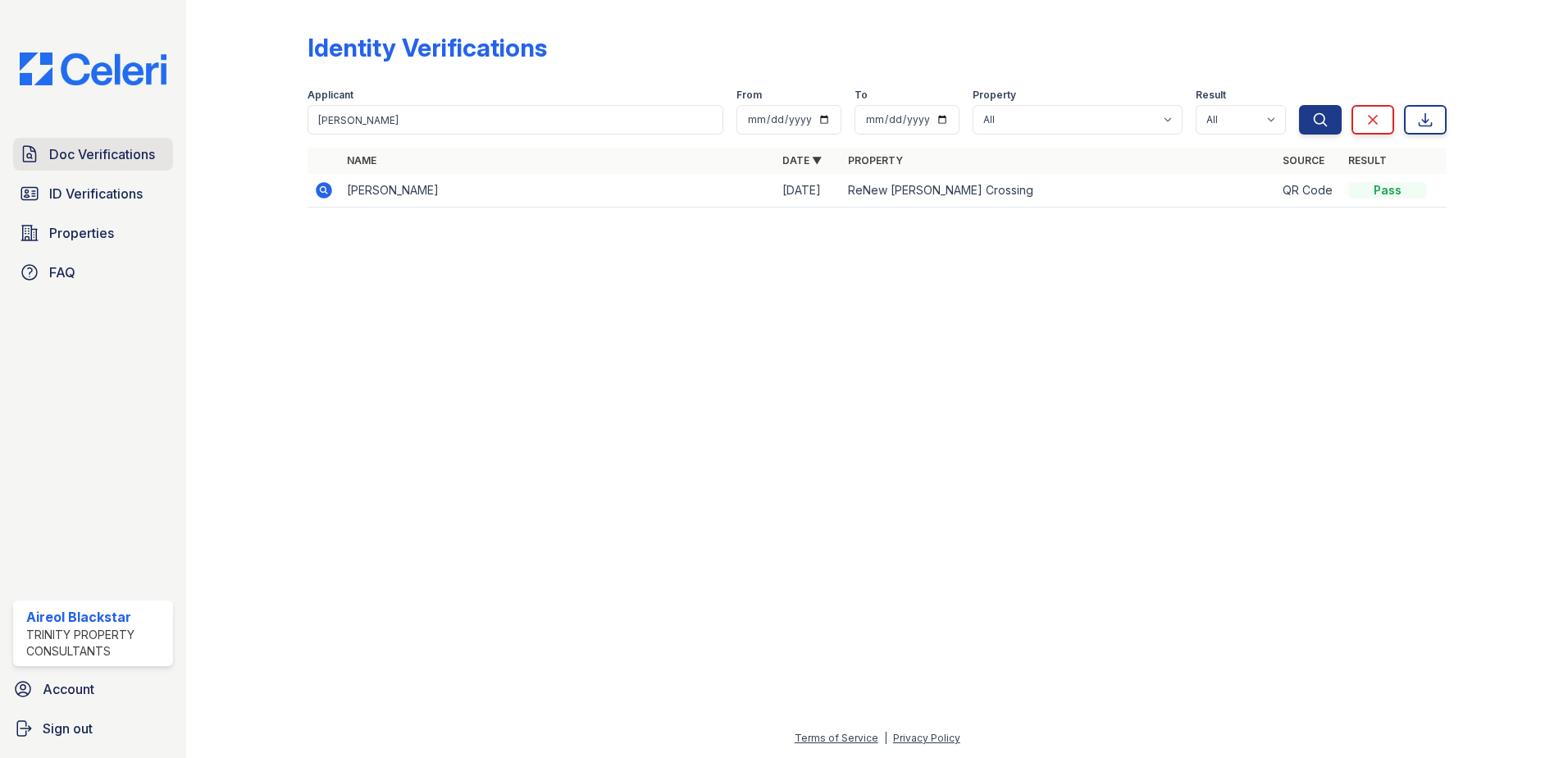
click at [97, 157] on span "Doc Verifications" at bounding box center [102, 154] width 106 height 20
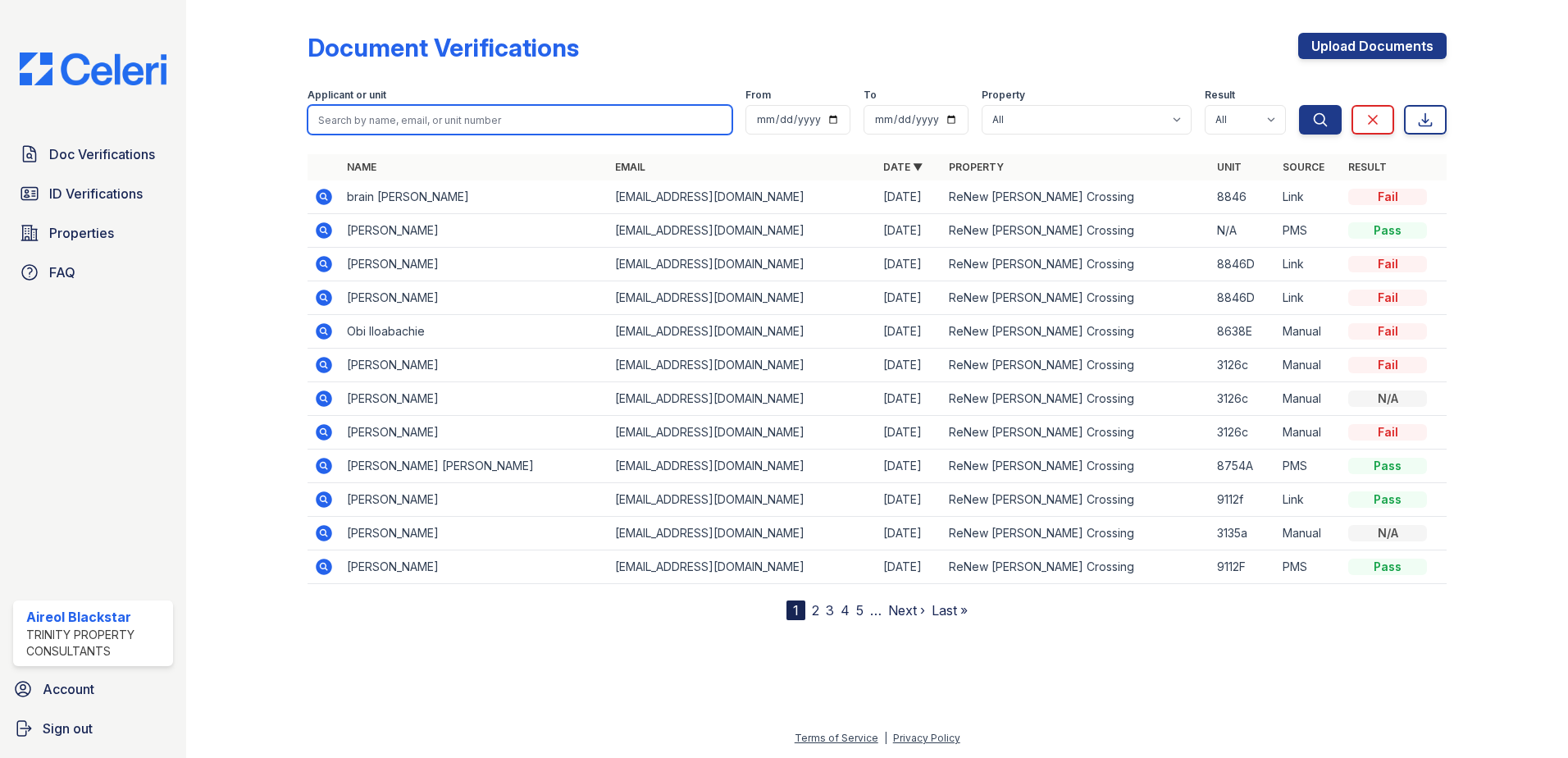
paste input "Rahnieva, Daria"
drag, startPoint x: 367, startPoint y: 121, endPoint x: 270, endPoint y: 135, distance: 98.0
click at [270, 135] on div "Document Verifications Upload Documents Filter Applicant or unit Rahnieva, Dari…" at bounding box center [877, 323] width 1329 height 647
click at [354, 108] on input "Daria" at bounding box center [520, 120] width 425 height 30
type input "Daria"
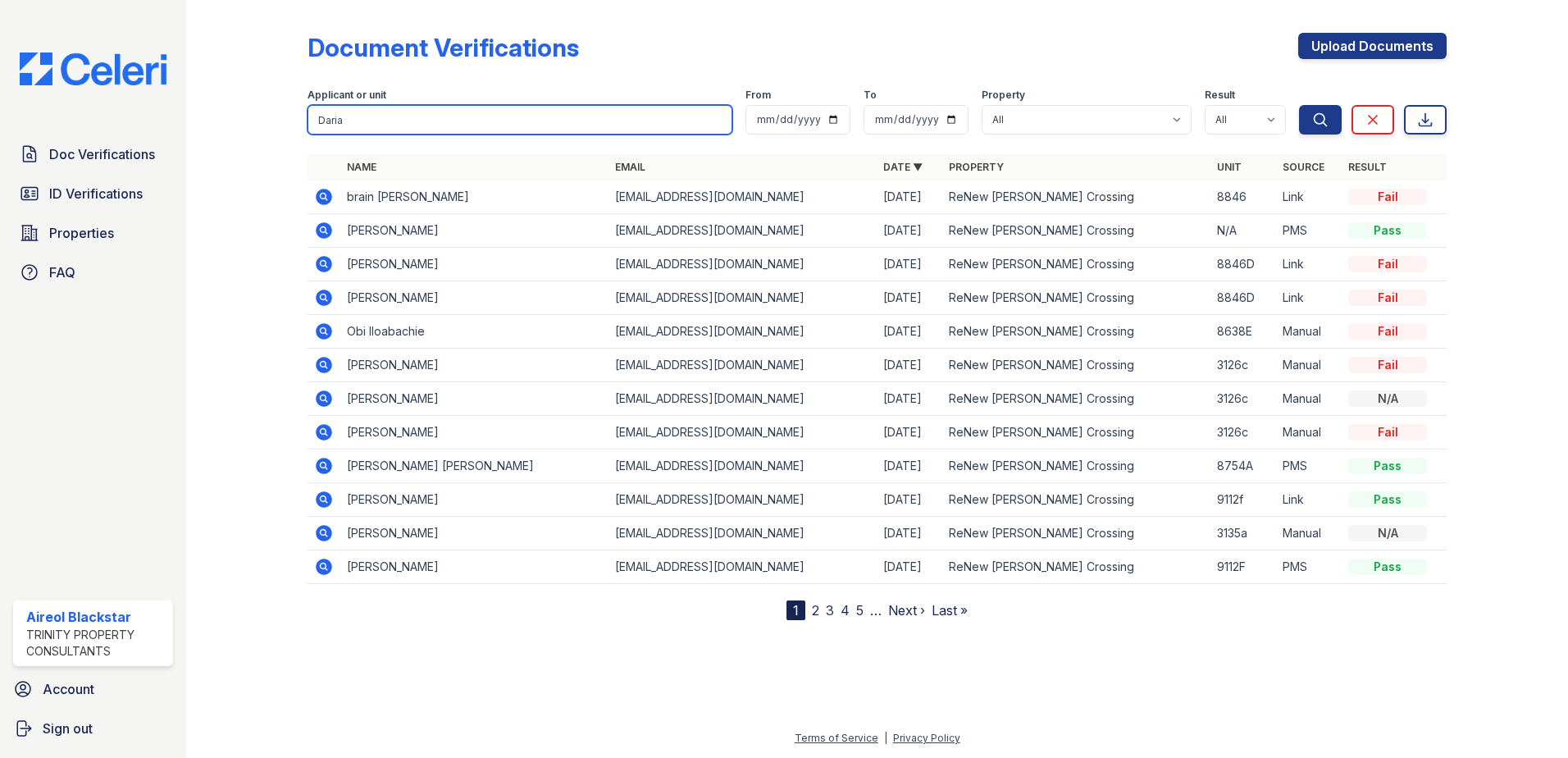
click at [1299, 105] on button "Search" at bounding box center [1320, 120] width 43 height 30
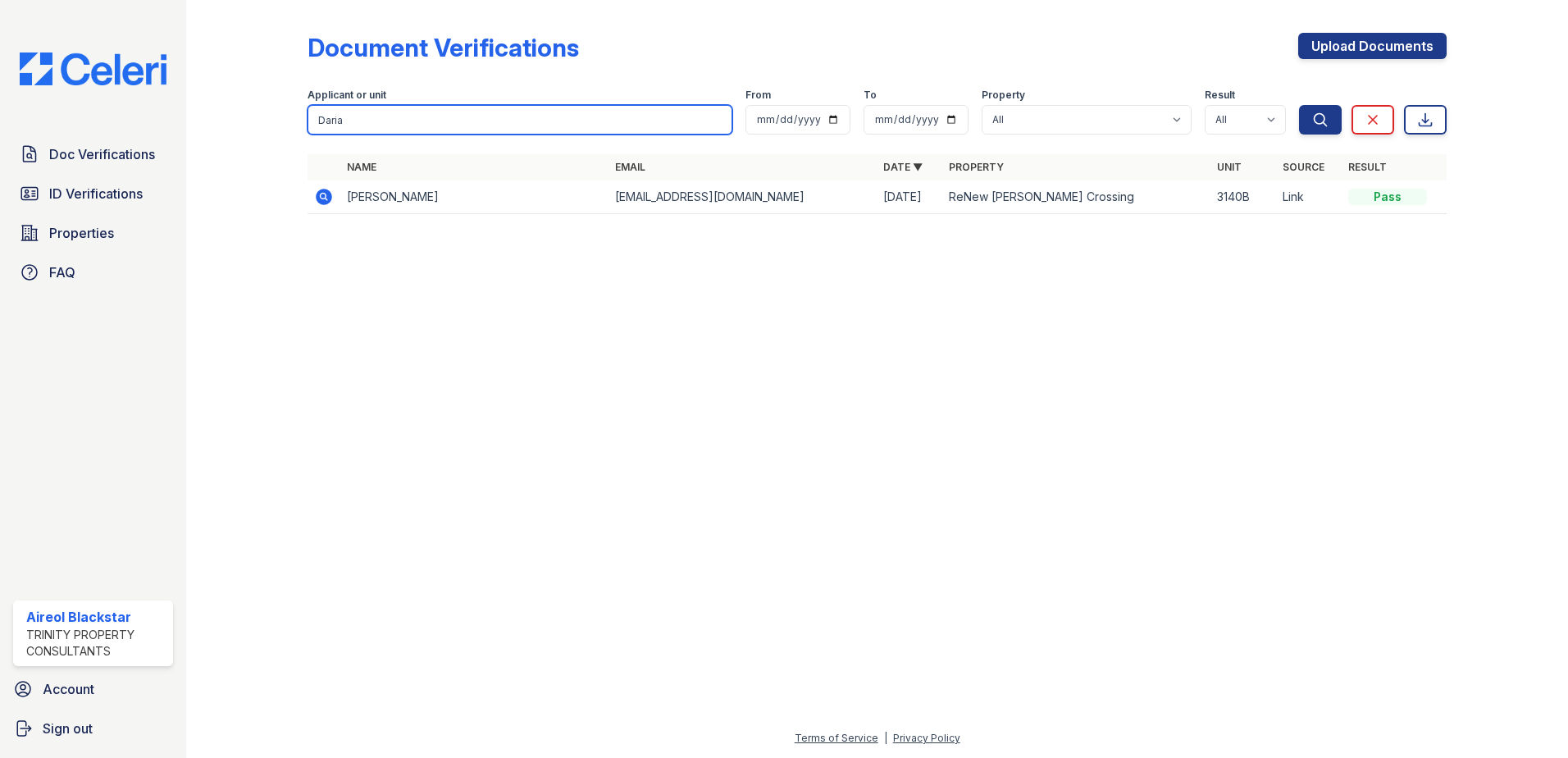
drag, startPoint x: 338, startPoint y: 122, endPoint x: 292, endPoint y: 122, distance: 46.0
click at [292, 122] on div "Document Verifications Upload Documents Filter Applicant or unit Daria From To …" at bounding box center [877, 129] width 1329 height 257
paste input "Rahnieva, Daria"
drag, startPoint x: 360, startPoint y: 123, endPoint x: 415, endPoint y: 122, distance: 55.0
click at [415, 122] on input "Rahnieva, Daria" at bounding box center [520, 120] width 425 height 30
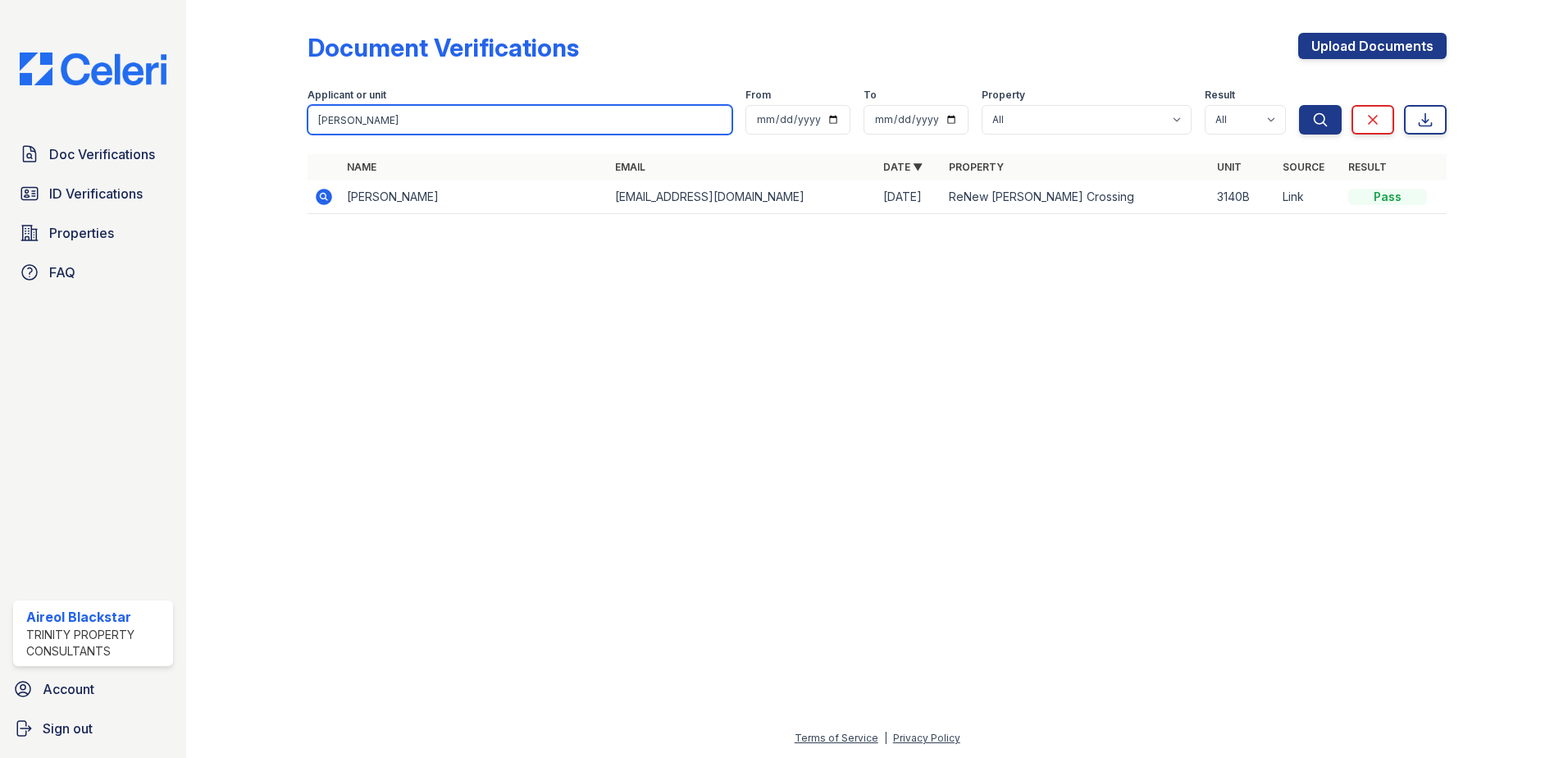
type input "Rahnieva"
click at [1299, 105] on button "Search" at bounding box center [1320, 120] width 43 height 30
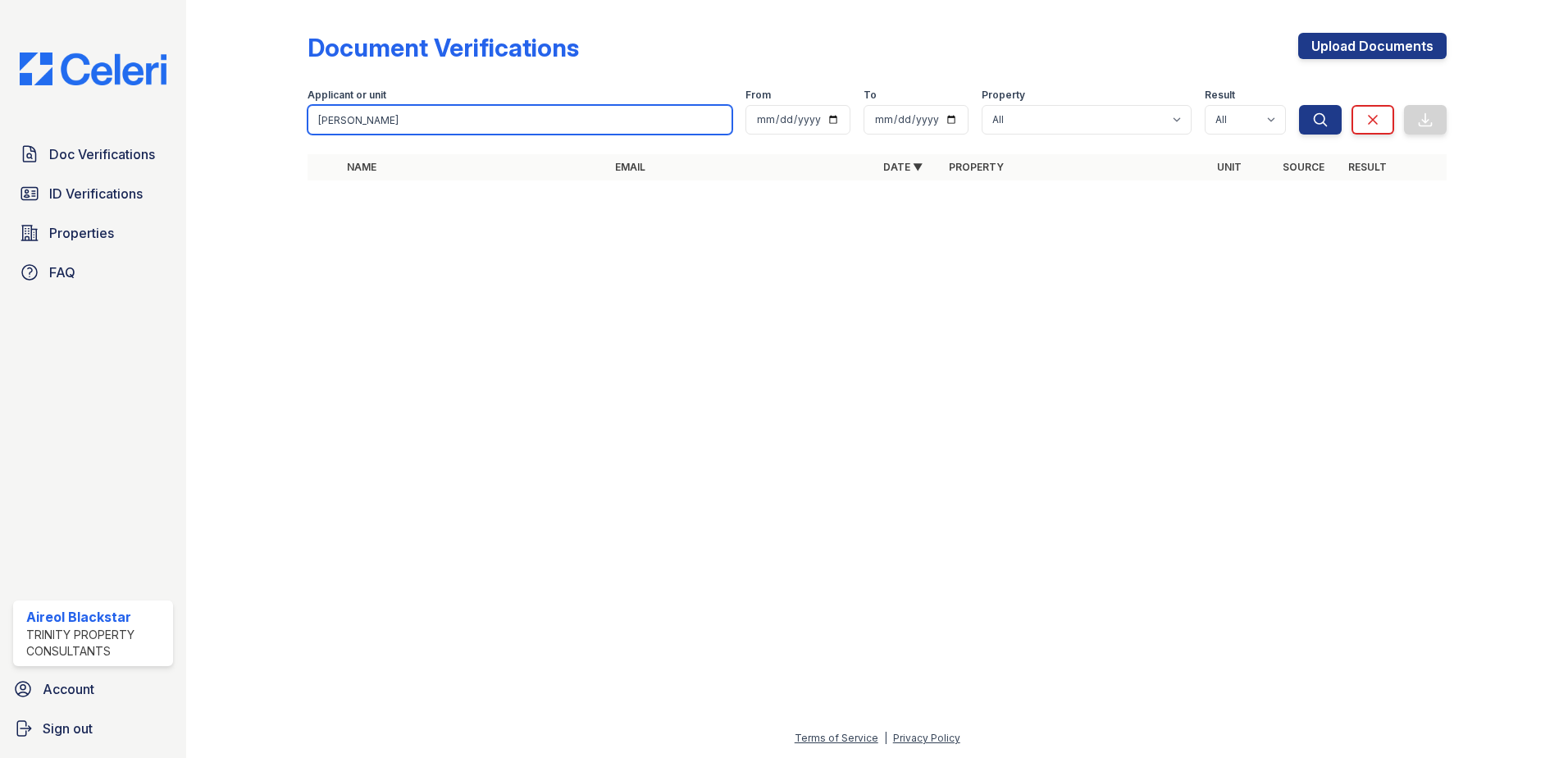
drag, startPoint x: 366, startPoint y: 117, endPoint x: 269, endPoint y: 128, distance: 97.6
click at [268, 128] on div "Document Verifications Upload Documents Filter Applicant or unit Rahnieva From …" at bounding box center [877, 111] width 1329 height 223
paste input "Williams, Tanyqua"
type input "Williams, Tanyqua"
click at [1299, 105] on button "Search" at bounding box center [1320, 120] width 43 height 30
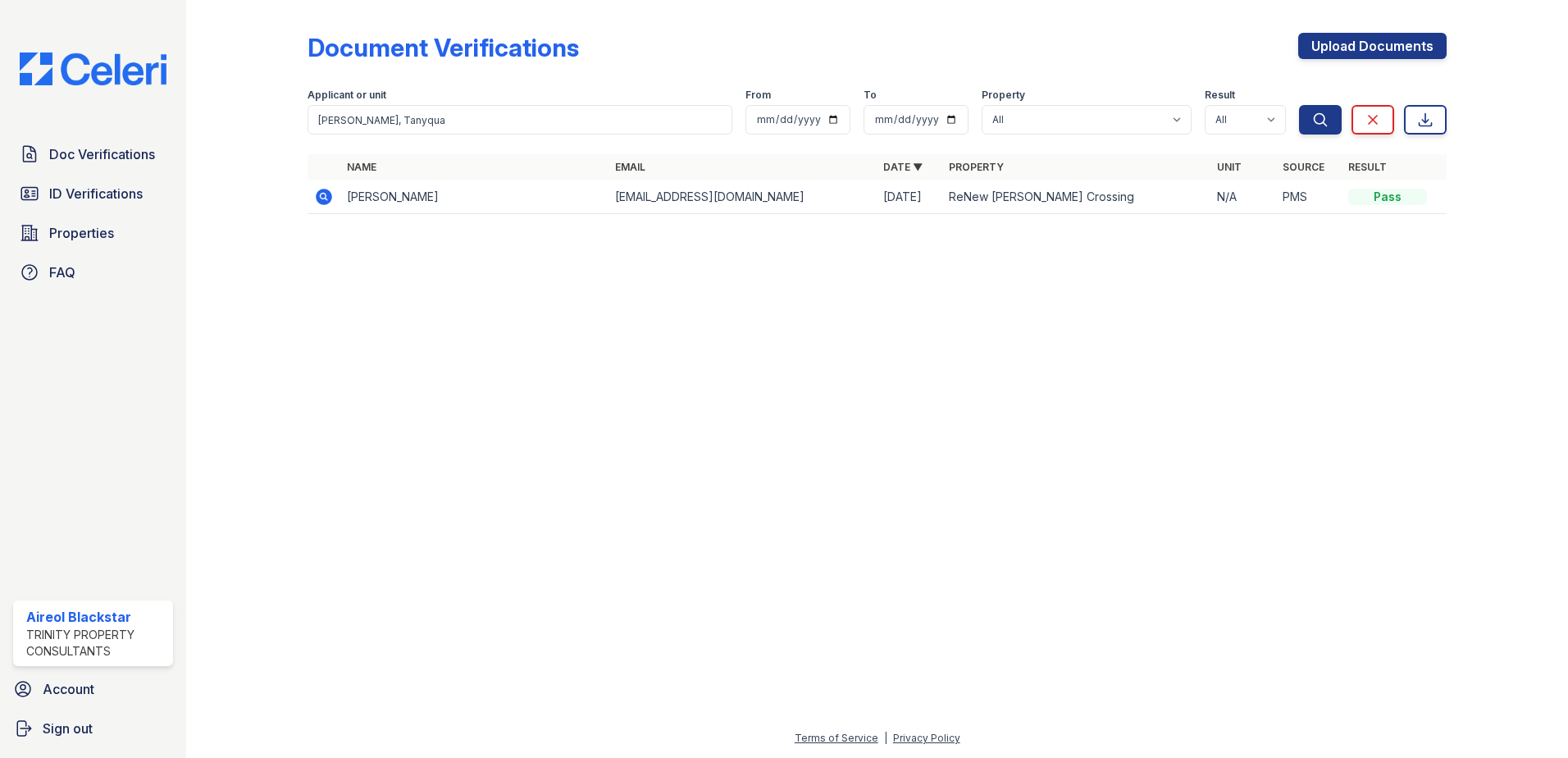
click at [320, 195] on icon at bounding box center [324, 196] width 16 height 16
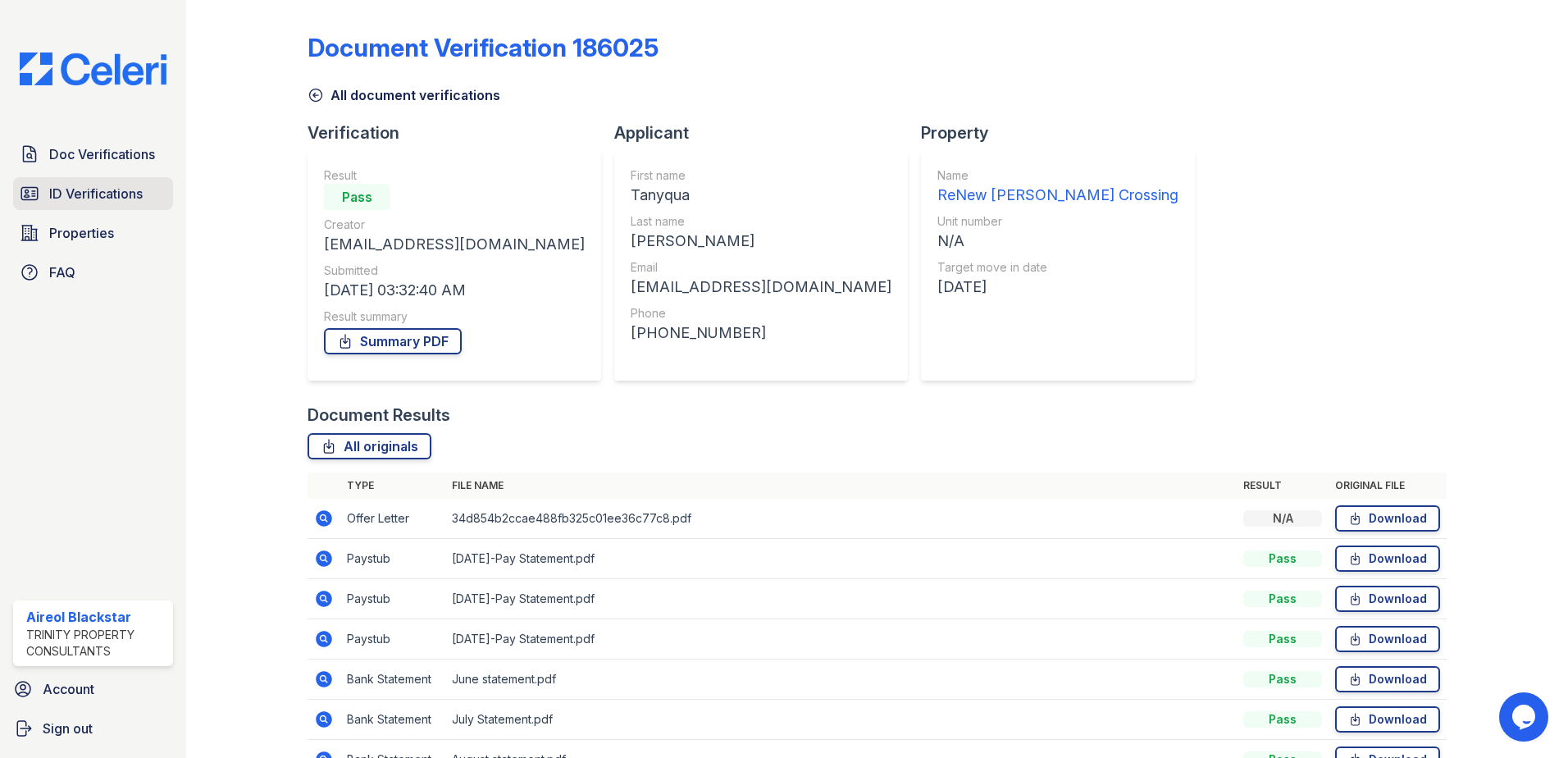
drag, startPoint x: 48, startPoint y: 201, endPoint x: 108, endPoint y: 201, distance: 60.0
click at [49, 201] on link "ID Verifications" at bounding box center [93, 194] width 160 height 33
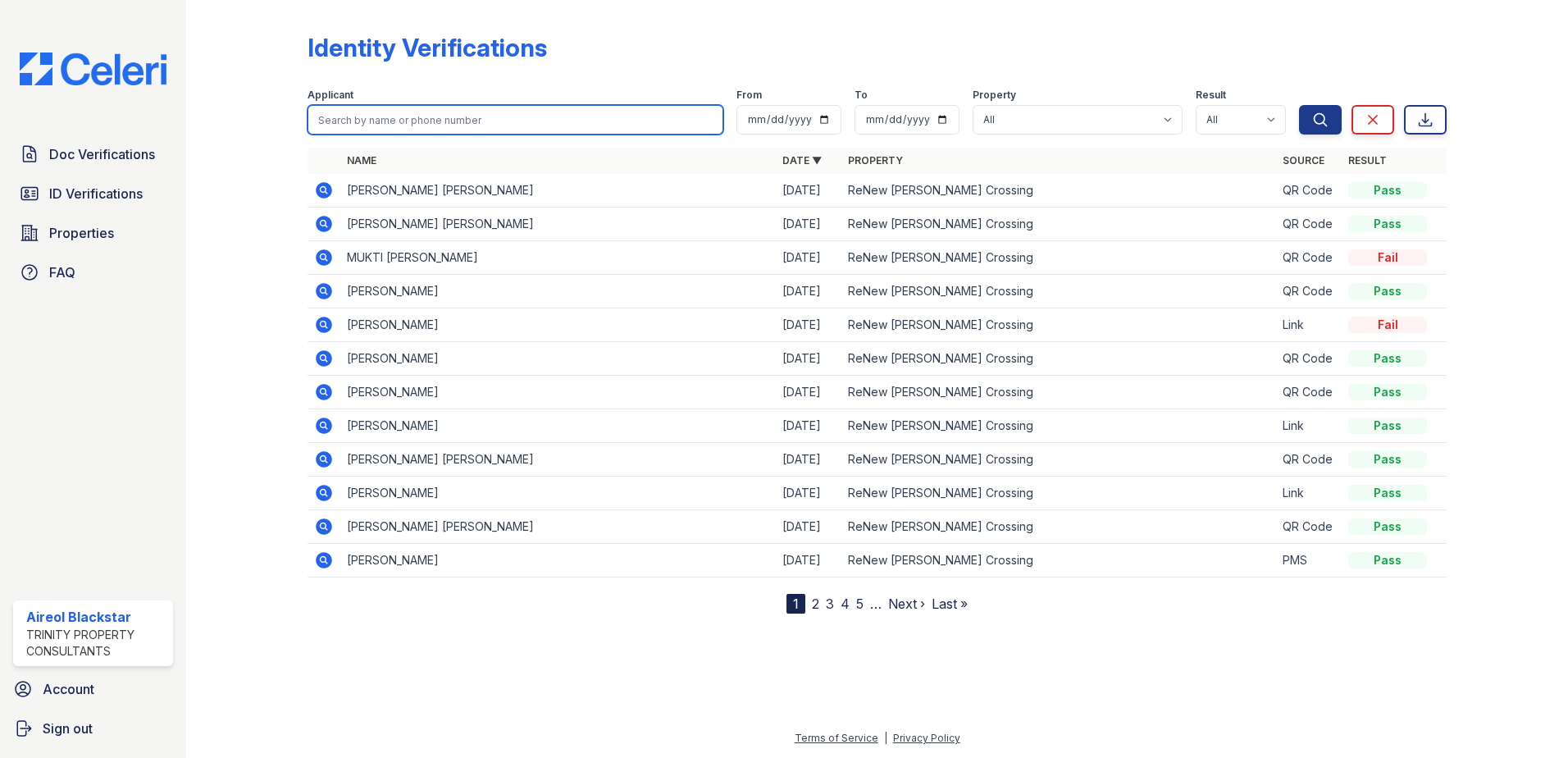
paste input "[PERSON_NAME], Tanyqua"
type input "[PERSON_NAME], Tanyqua"
click at [1299, 105] on button "Search" at bounding box center [1320, 120] width 43 height 30
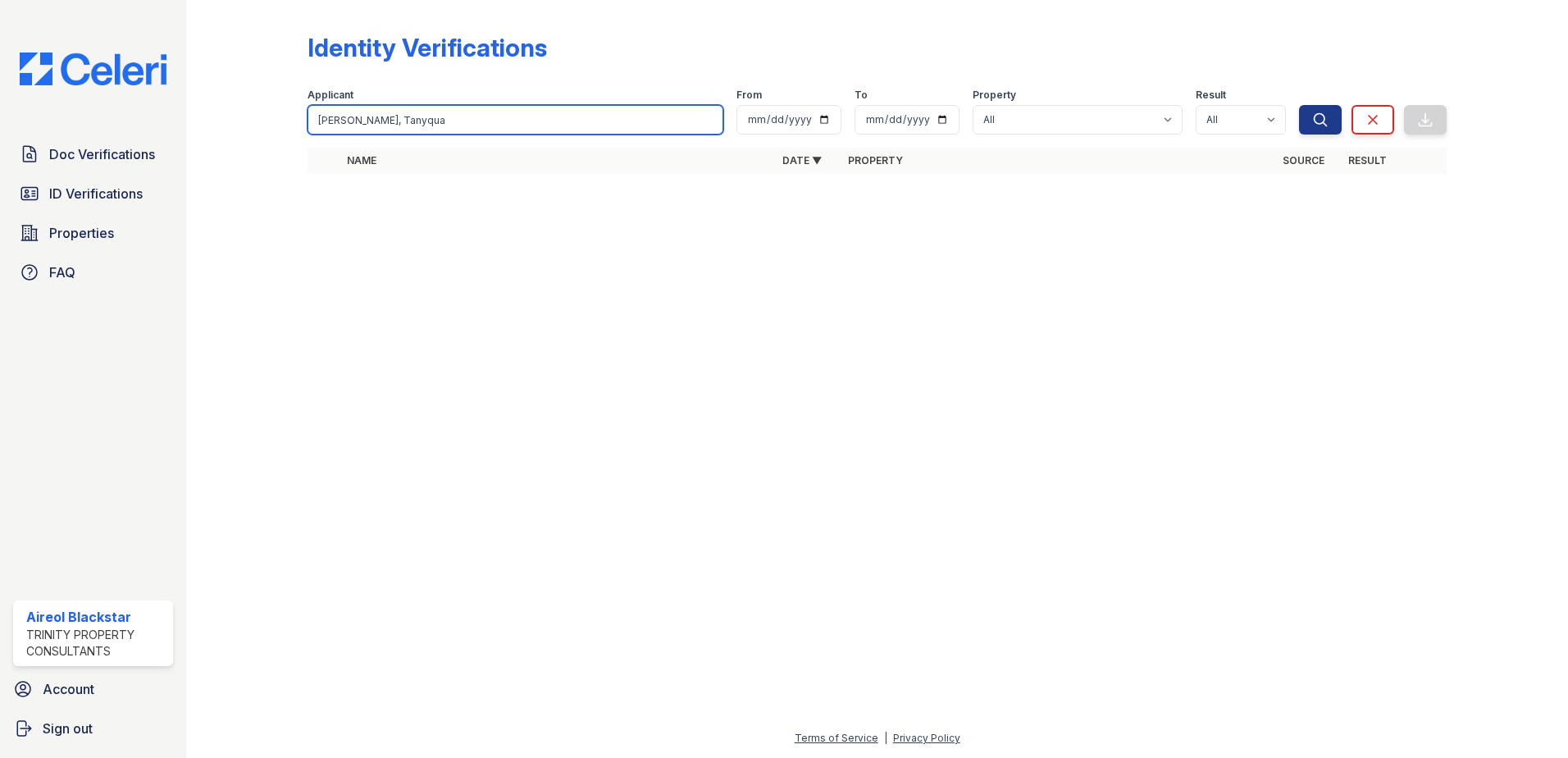
click at [356, 123] on input "[PERSON_NAME], Tanyqua" at bounding box center [515, 120] width 416 height 30
drag, startPoint x: 364, startPoint y: 124, endPoint x: 297, endPoint y: 135, distance: 67.9
click at [297, 135] on div "Identity Verifications Filter Applicant Williams, Tanyqua From To Property All …" at bounding box center [877, 109] width 1329 height 217
type input "Tanyqua"
click at [1299, 105] on button "Search" at bounding box center [1320, 120] width 43 height 30
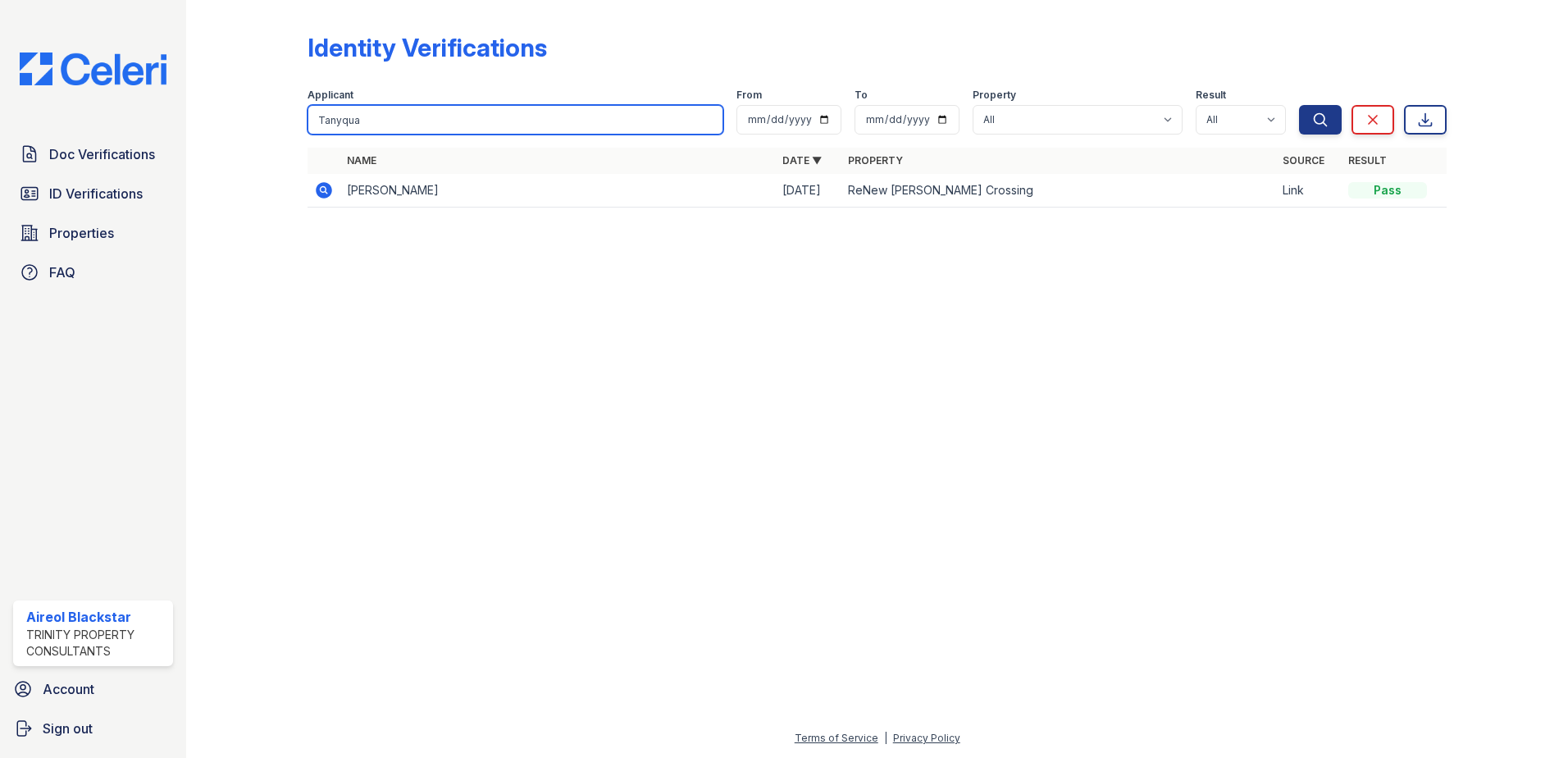
drag, startPoint x: 377, startPoint y: 131, endPoint x: 307, endPoint y: 126, distance: 70.2
click at [307, 126] on input "Tanyqua" at bounding box center [515, 120] width 416 height 30
drag, startPoint x: 318, startPoint y: 122, endPoint x: 319, endPoint y: 77, distance: 45.0
click at [319, 77] on form "Applicant Tanyqua From To Property All ReNew Howard Crossing Result All Pass Fa…" at bounding box center [876, 109] width 1139 height 66
drag, startPoint x: 367, startPoint y: 122, endPoint x: 307, endPoint y: 123, distance: 60.0
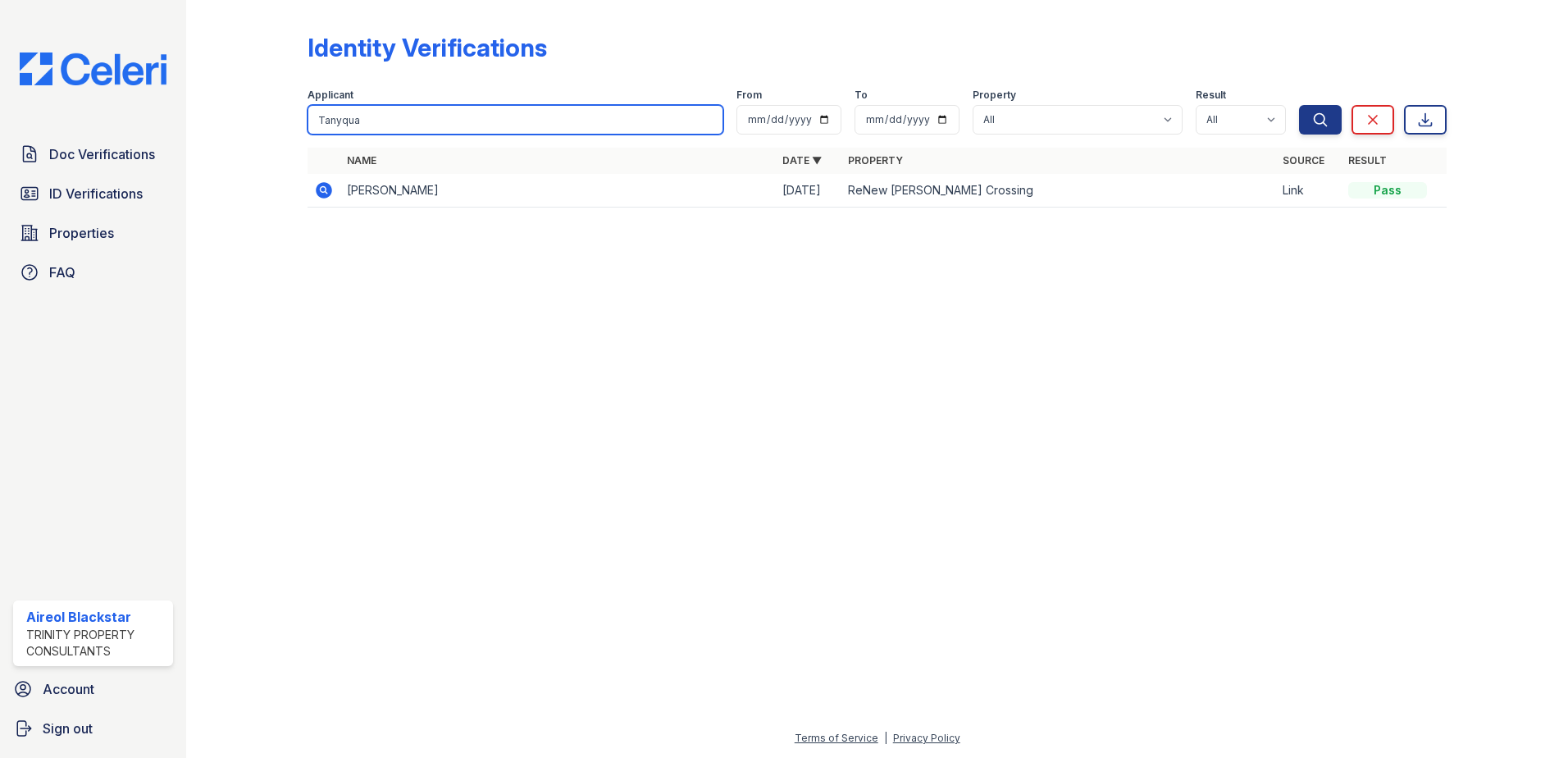
click at [307, 123] on div "Identity Verifications Filter Applicant Tanyqua From To Property All ReNew Howa…" at bounding box center [877, 125] width 1329 height 250
paste input "Dana"
type input "Dana"
click at [1299, 105] on button "Search" at bounding box center [1320, 120] width 43 height 30
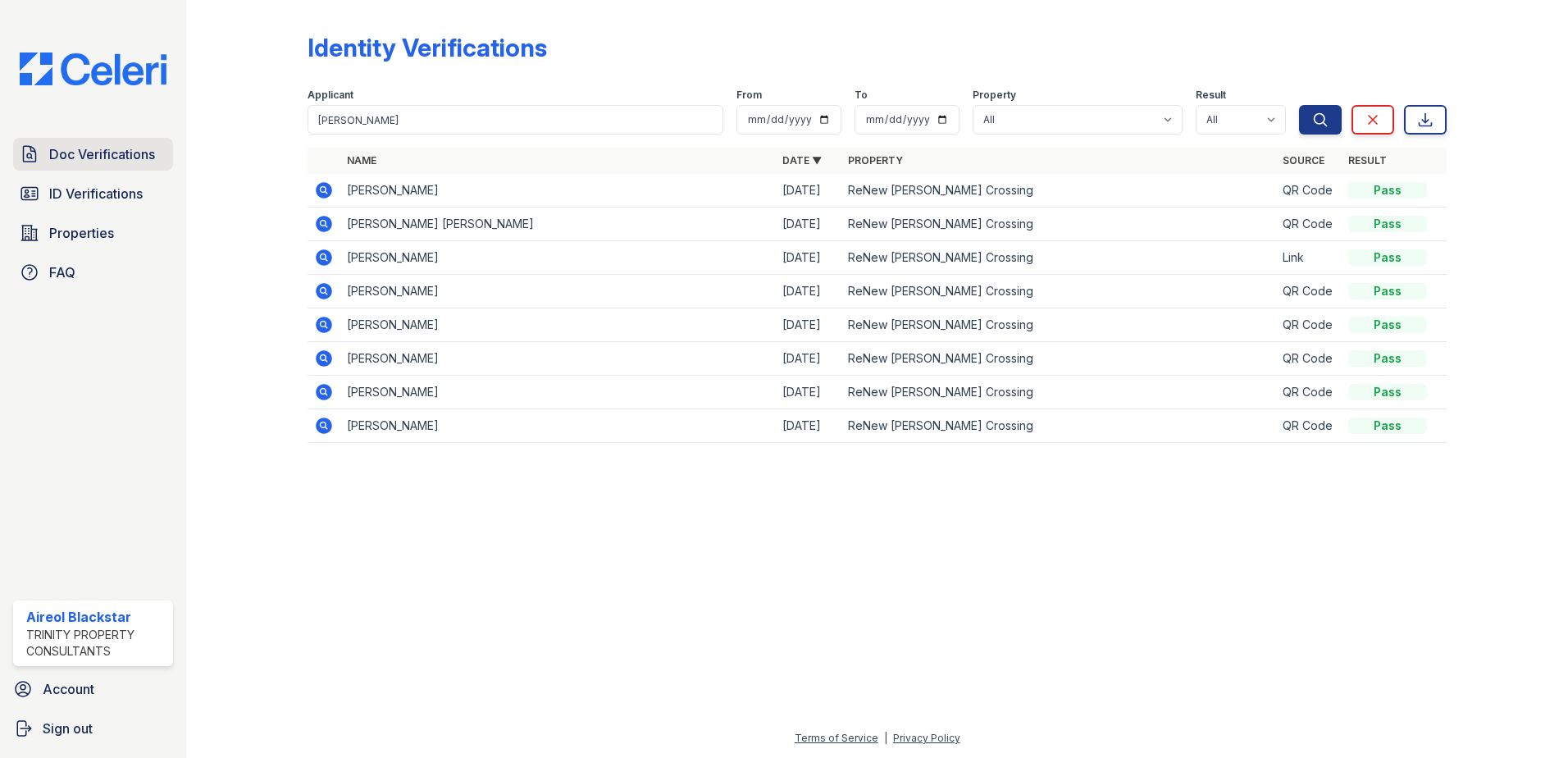
click at [105, 157] on span "Doc Verifications" at bounding box center [102, 154] width 106 height 20
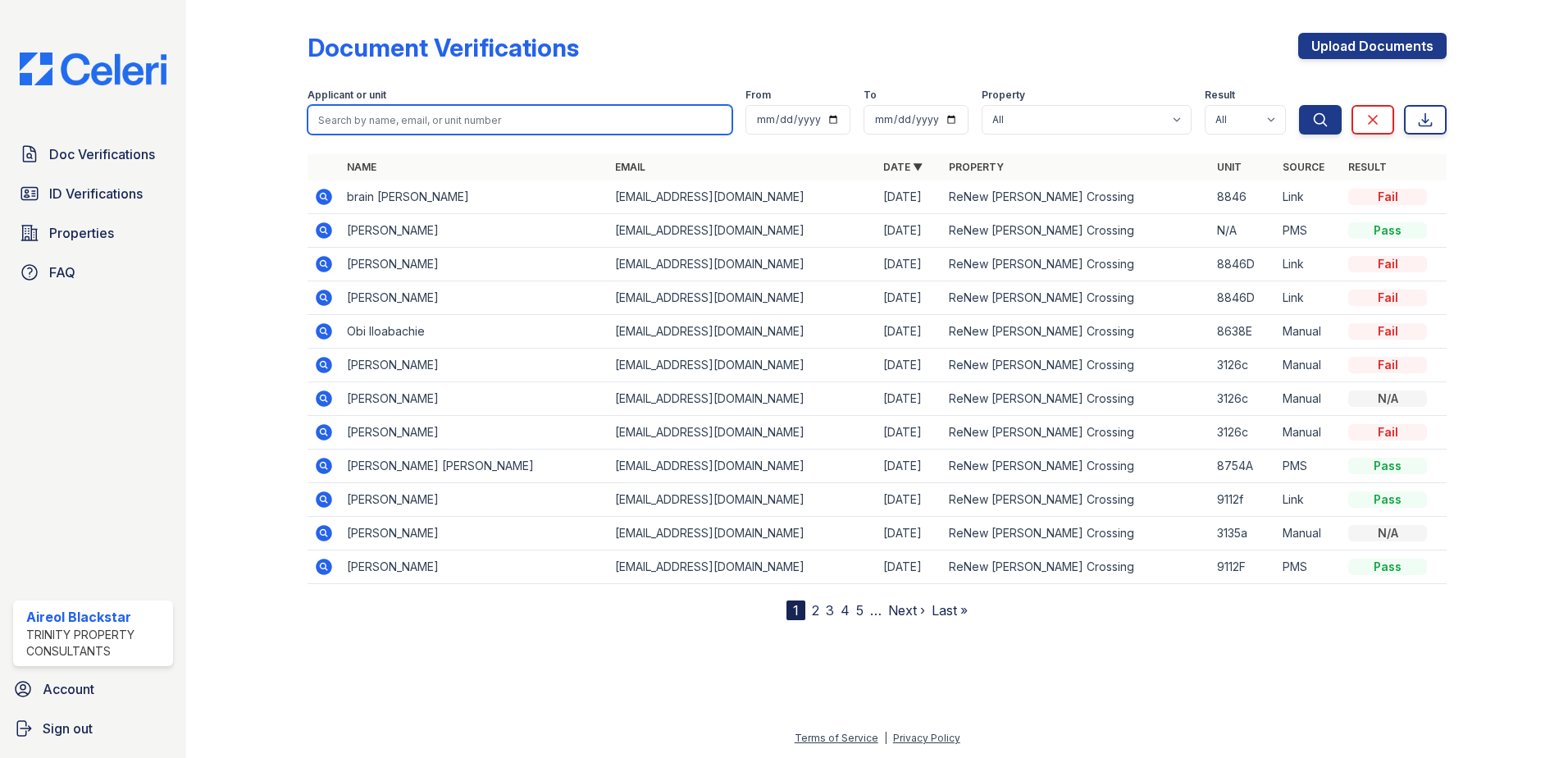
paste input "Dana"
type input "Dana"
click at [1299, 105] on button "Search" at bounding box center [1320, 120] width 43 height 30
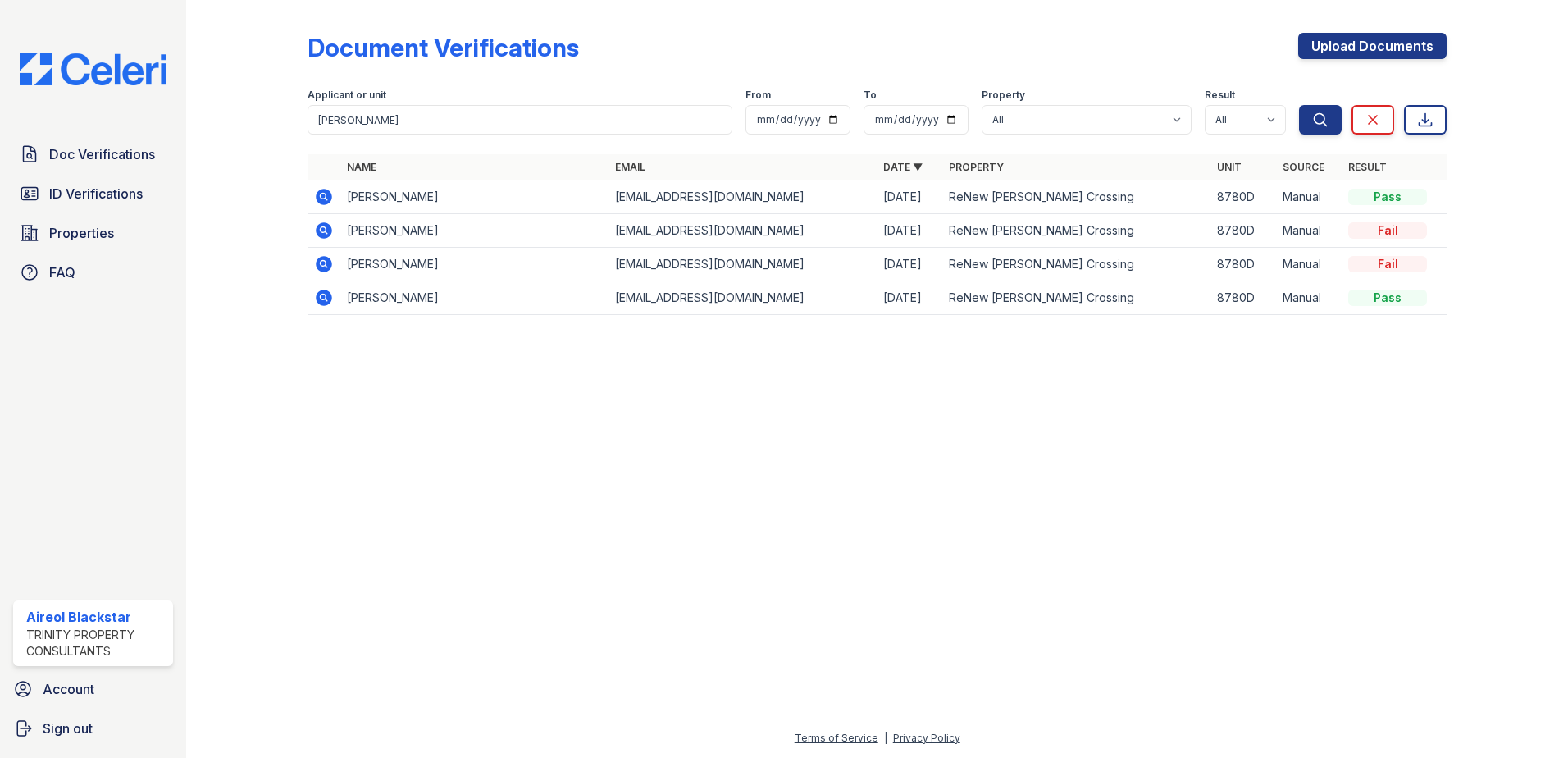
click at [326, 198] on icon at bounding box center [324, 196] width 16 height 16
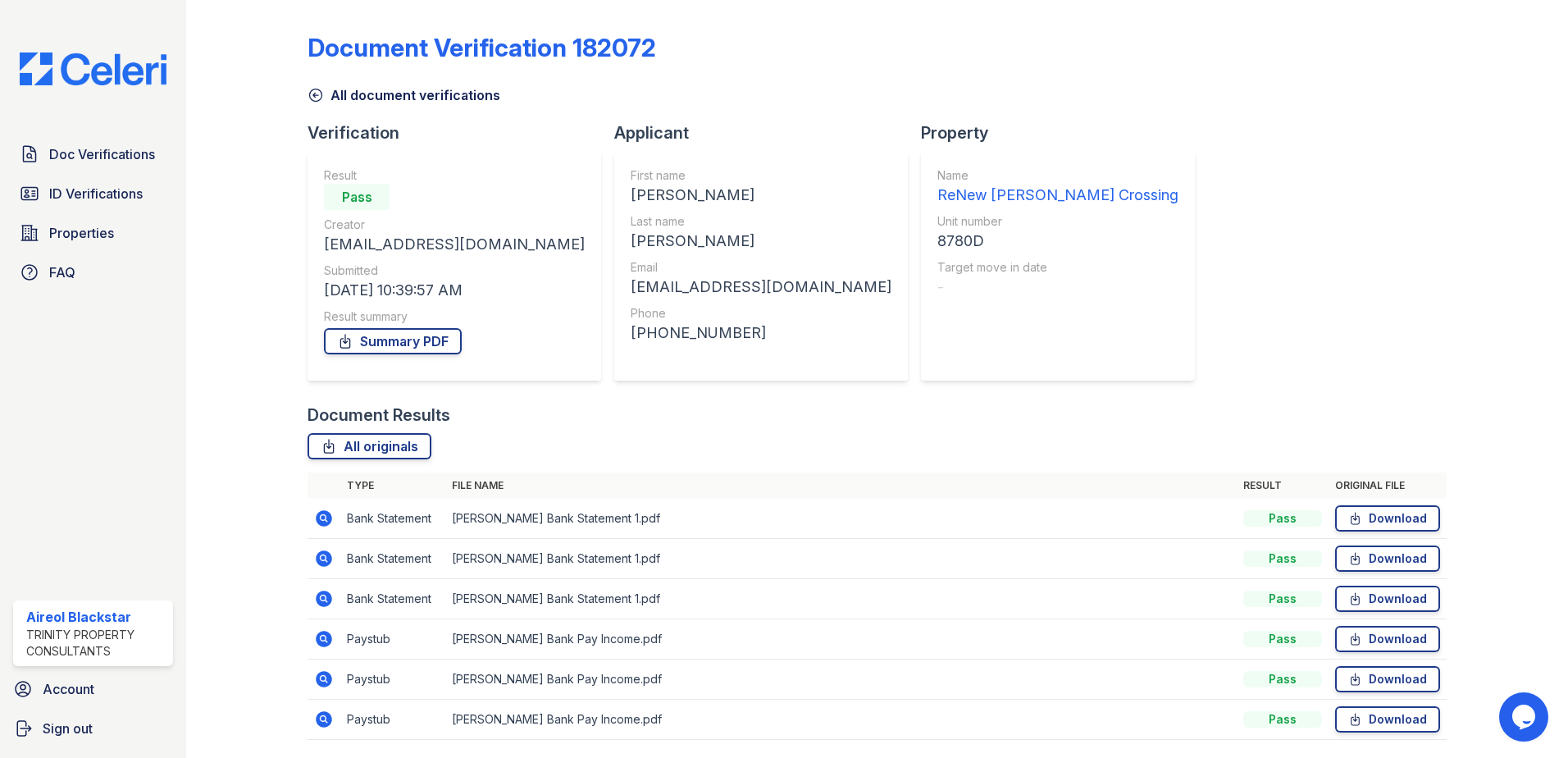
drag, startPoint x: 104, startPoint y: 149, endPoint x: 187, endPoint y: 189, distance: 92.1
click at [104, 148] on span "Doc Verifications" at bounding box center [102, 154] width 106 height 20
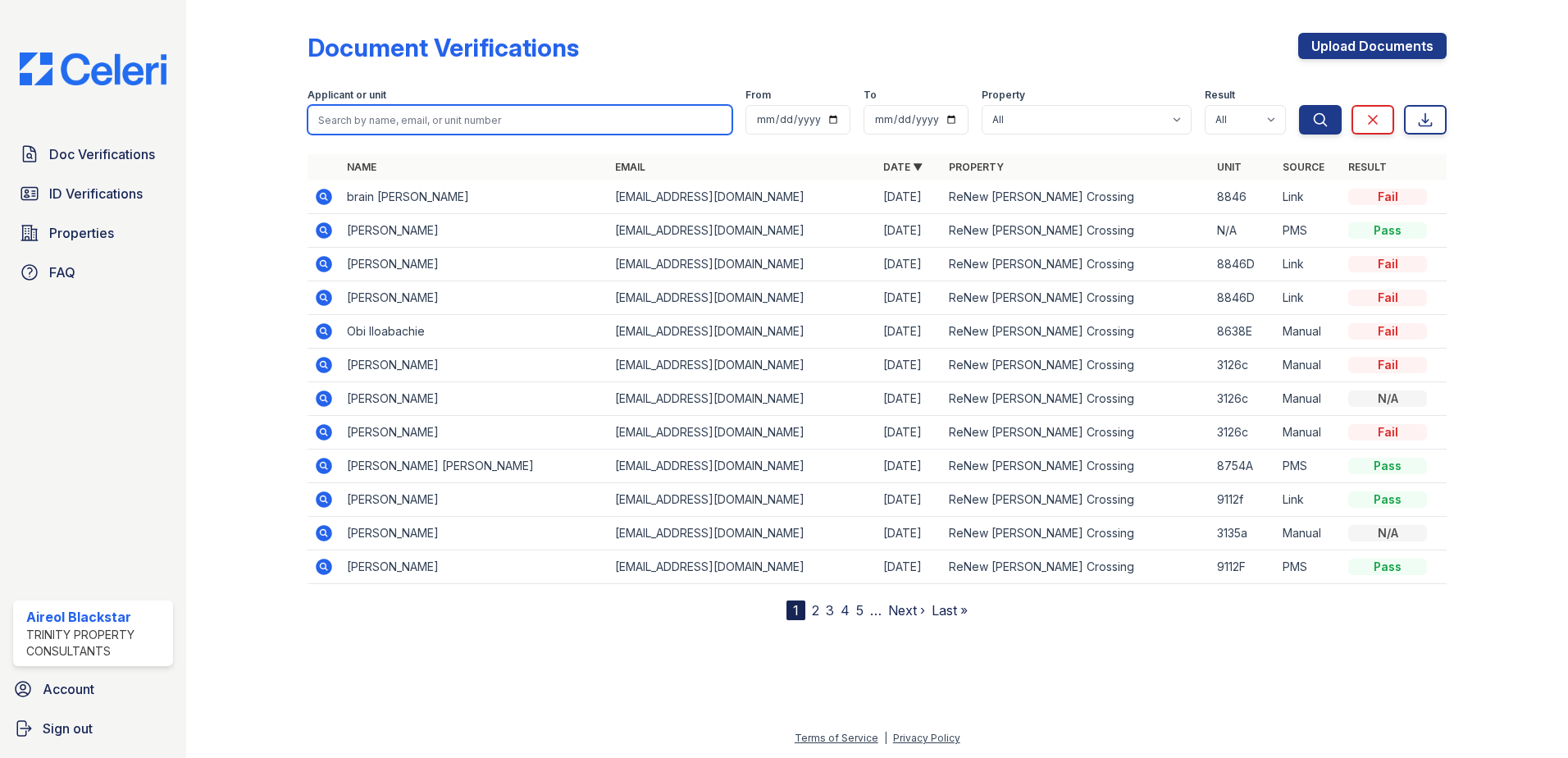
click at [338, 124] on input "search" at bounding box center [520, 120] width 425 height 30
paste input "[PERSON_NAME]"
type input "[PERSON_NAME]"
click at [1299, 105] on button "Search" at bounding box center [1320, 120] width 43 height 30
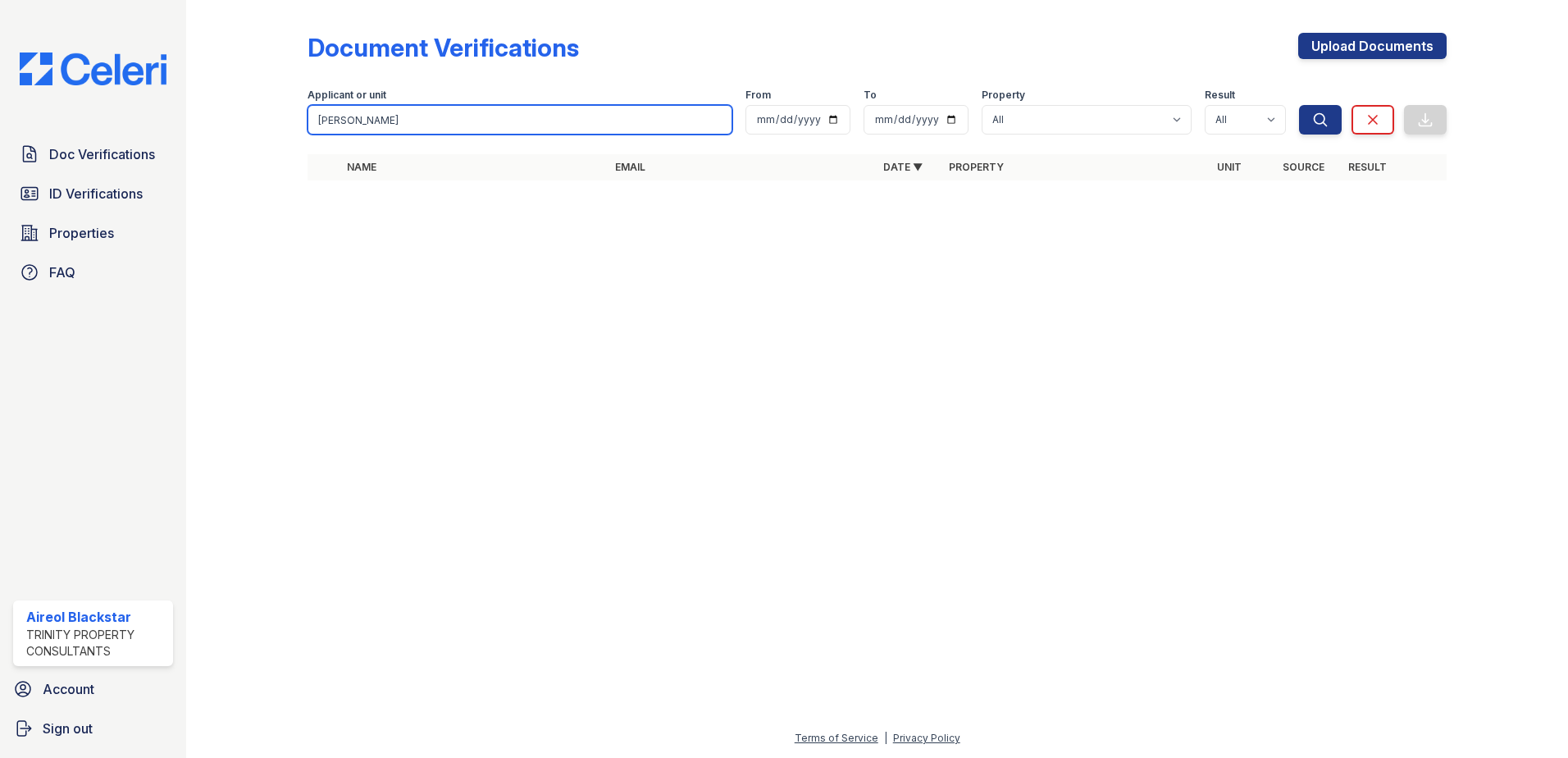
drag, startPoint x: 352, startPoint y: 120, endPoint x: 233, endPoint y: 125, distance: 119.1
click at [233, 125] on div "Document Verifications Upload Documents Filter Applicant or unit [PERSON_NAME] …" at bounding box center [877, 111] width 1329 height 223
type input "[PERSON_NAME]"
click at [1299, 105] on button "Search" at bounding box center [1320, 120] width 43 height 30
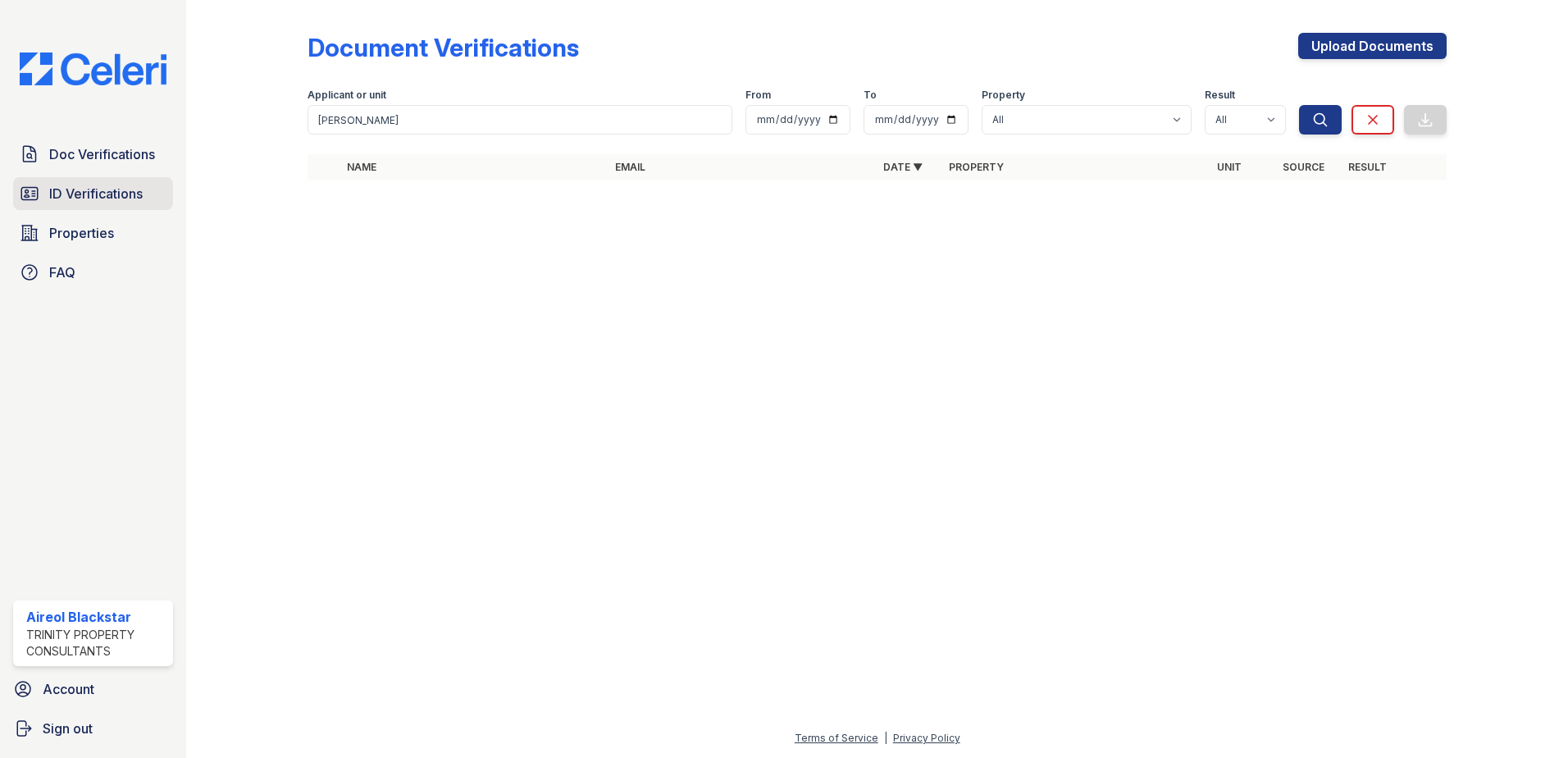
click at [93, 189] on span "ID Verifications" at bounding box center [96, 194] width 94 height 20
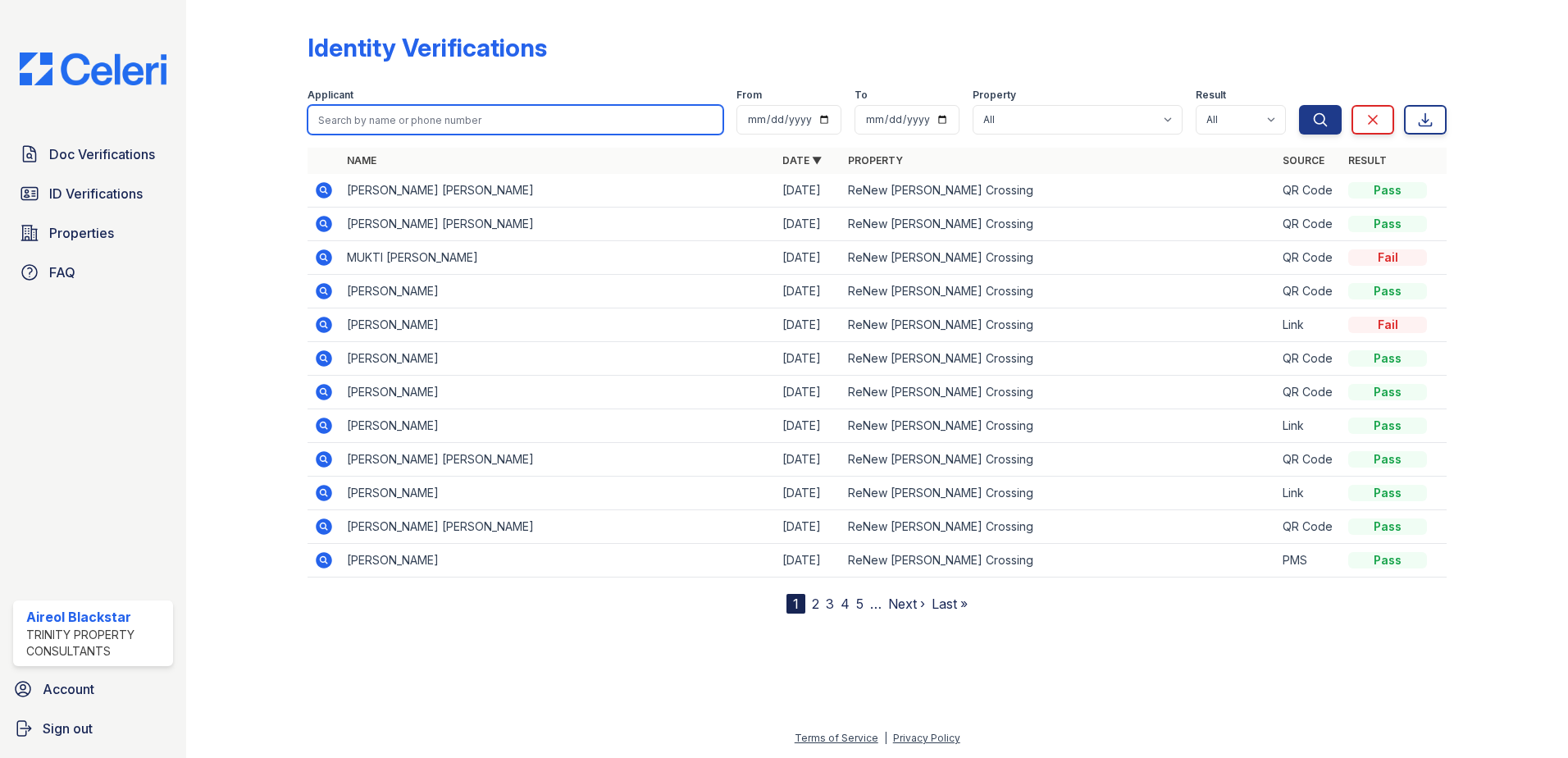
paste input "[PERSON_NAME]"
type input "[PERSON_NAME]"
click at [1299, 105] on button "Search" at bounding box center [1320, 120] width 43 height 30
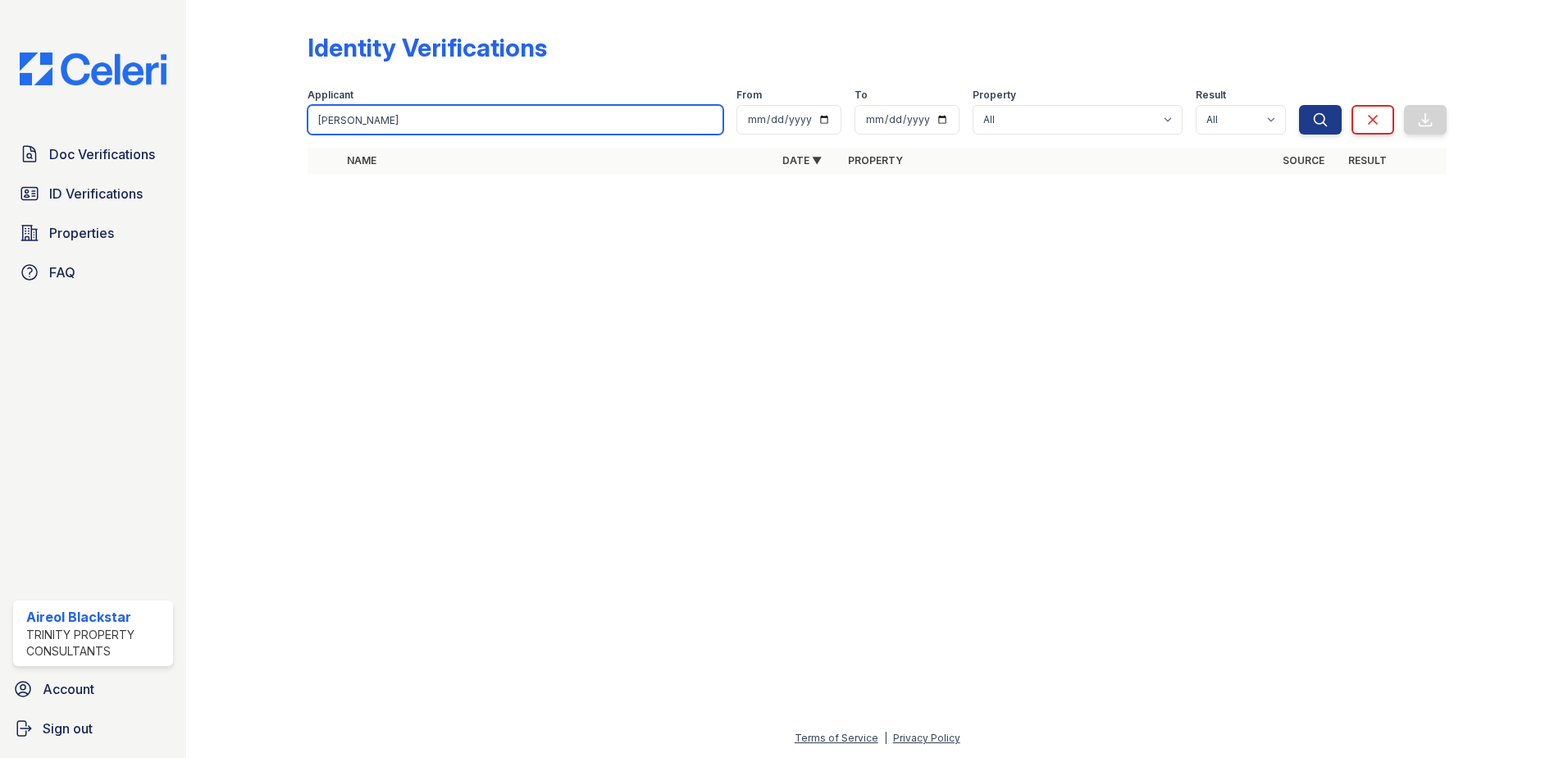
drag, startPoint x: 351, startPoint y: 122, endPoint x: 279, endPoint y: 127, distance: 72.2
click at [299, 126] on div "Identity Verifications Filter Applicant [PERSON_NAME] From To Property All ReNe…" at bounding box center [877, 109] width 1329 height 217
type input "[PERSON_NAME]"
click at [1299, 105] on button "Search" at bounding box center [1320, 120] width 43 height 30
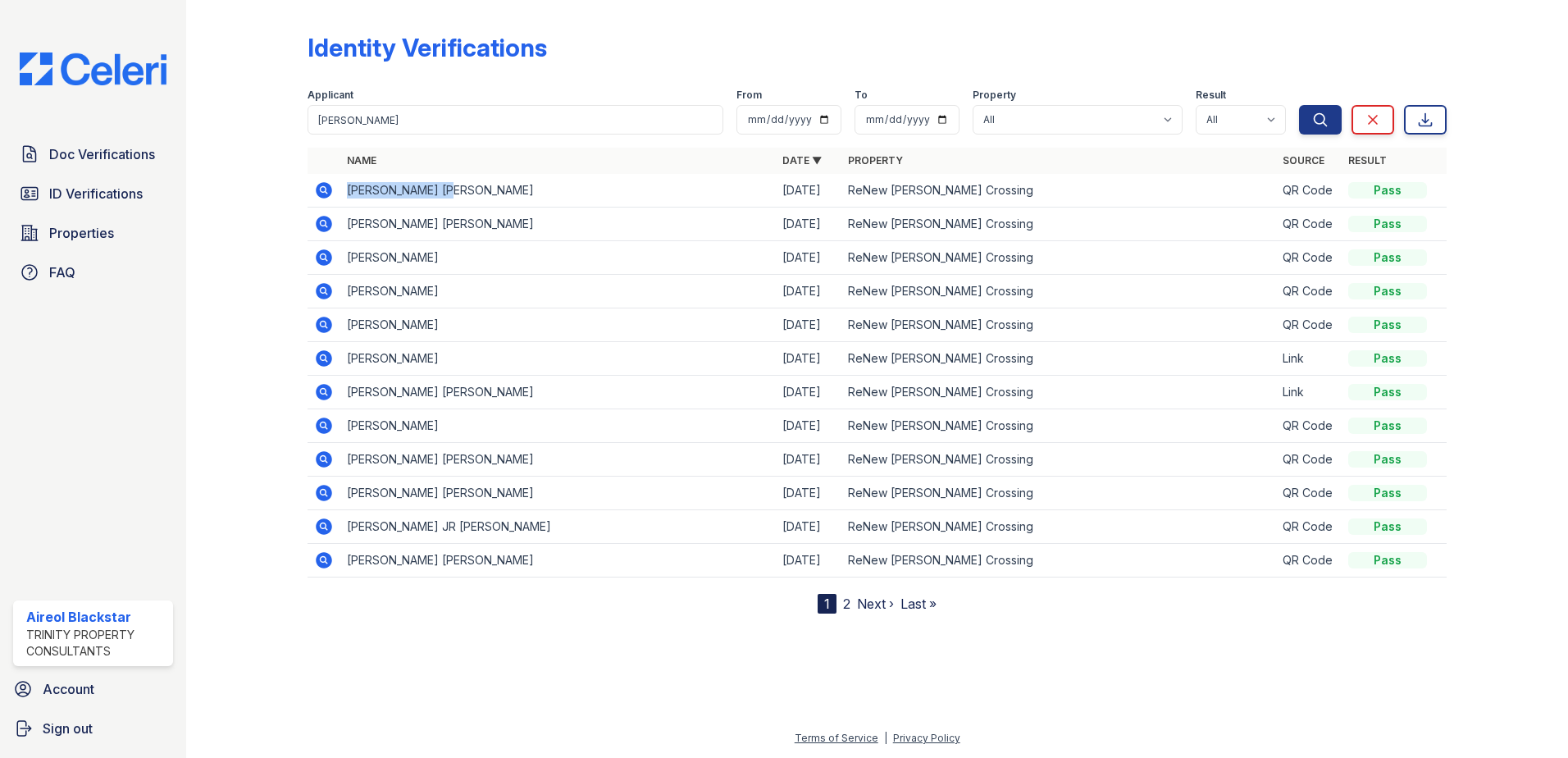
drag, startPoint x: 459, startPoint y: 188, endPoint x: 350, endPoint y: 190, distance: 109.0
click at [350, 190] on td "[PERSON_NAME] [PERSON_NAME]" at bounding box center [558, 190] width 436 height 34
copy td "[PERSON_NAME] [PERSON_NAME]"
click at [44, 159] on link "Doc Verifications" at bounding box center [93, 155] width 160 height 33
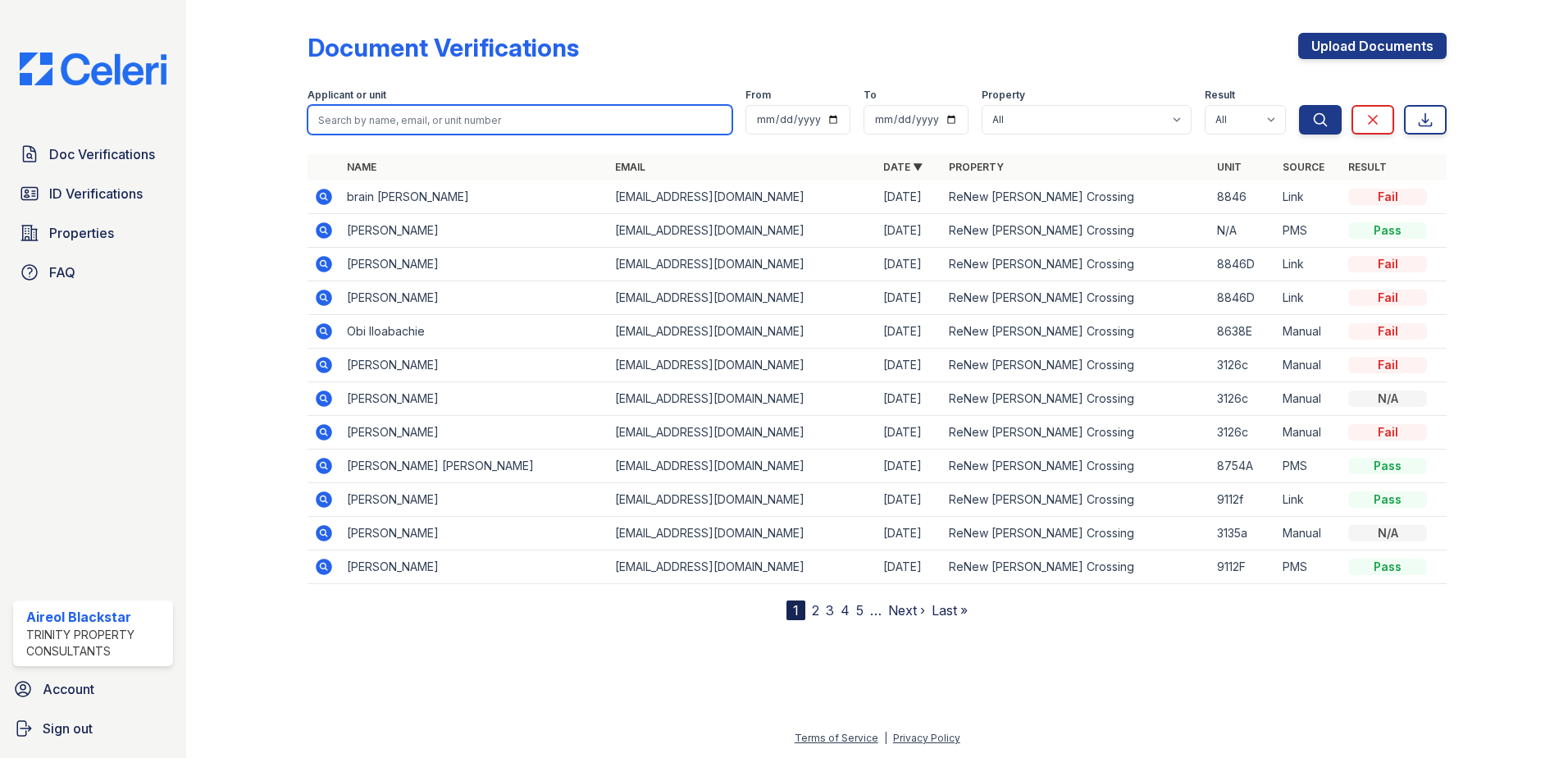
click at [332, 125] on input "search" at bounding box center [520, 120] width 425 height 30
paste input "[PERSON_NAME] [PERSON_NAME]"
type input "[PERSON_NAME] [PERSON_NAME]"
click at [1299, 105] on button "Search" at bounding box center [1320, 120] width 43 height 30
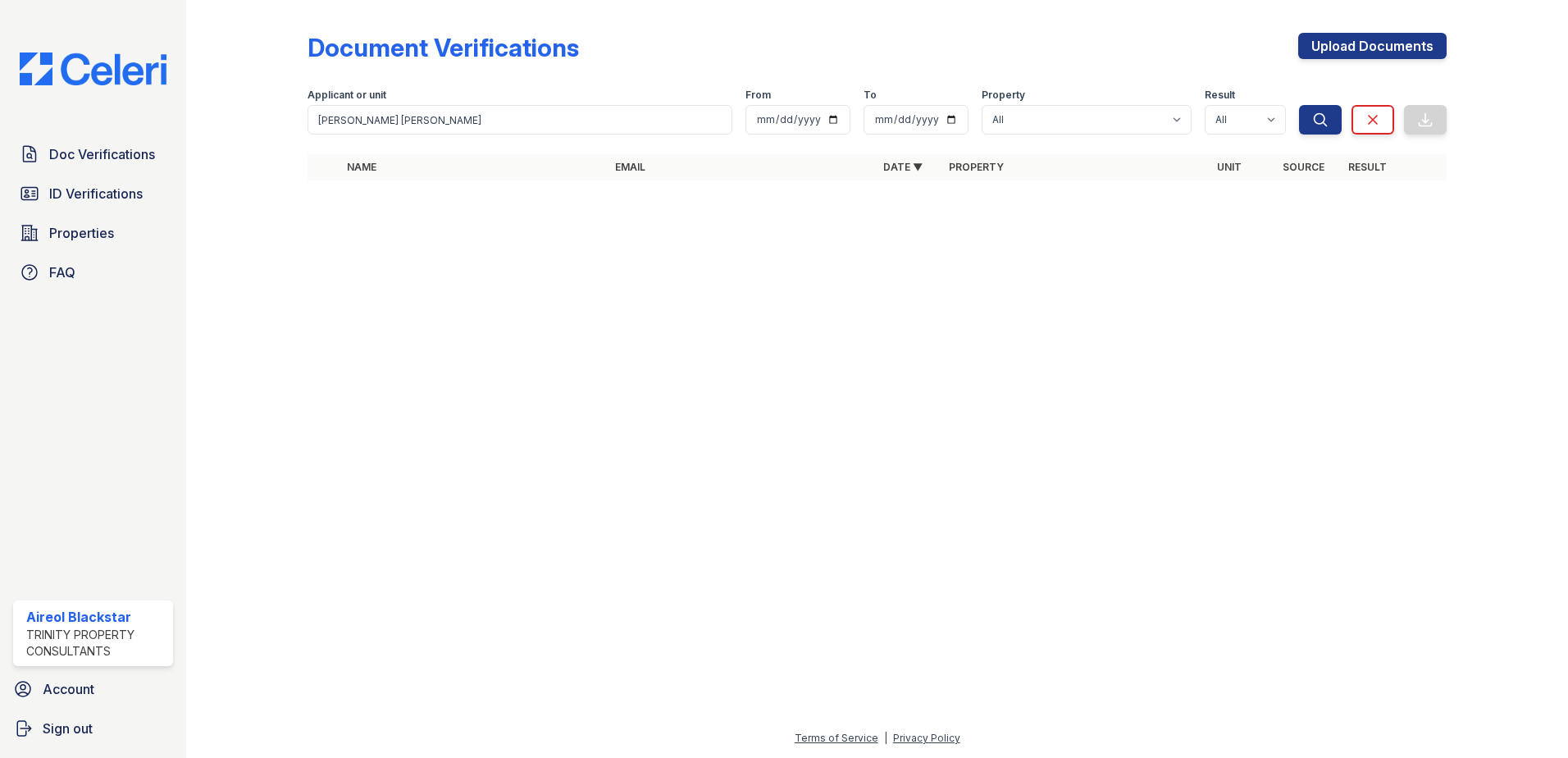
click at [461, 137] on form "Applicant or unit [PERSON_NAME] [PERSON_NAME] From To Property All ReNew [PERSO…" at bounding box center [876, 109] width 1139 height 66
